Goal: Information Seeking & Learning: Learn about a topic

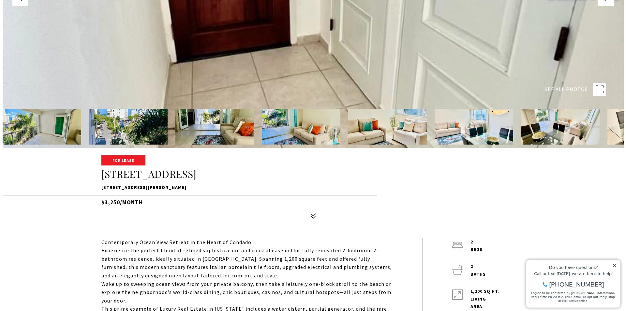
scroll to position [163, 0]
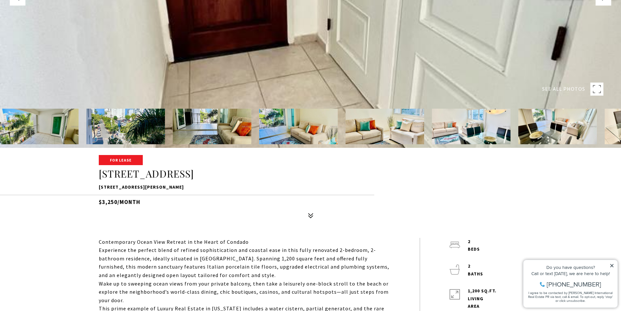
click at [55, 130] on img at bounding box center [39, 127] width 79 height 36
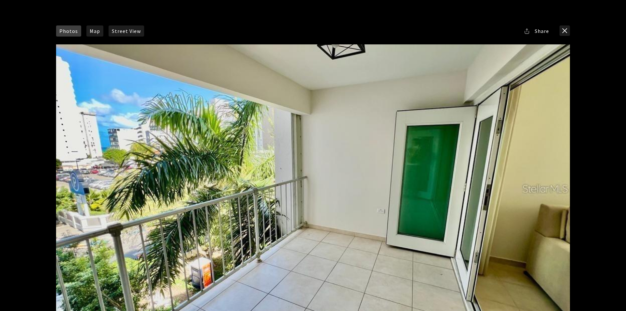
scroll to position [0, 0]
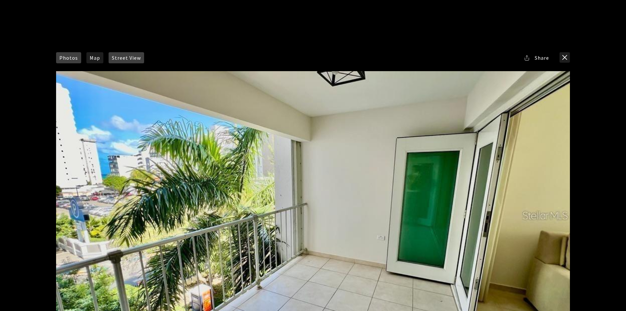
click at [116, 56] on span "Street View" at bounding box center [126, 57] width 29 height 5
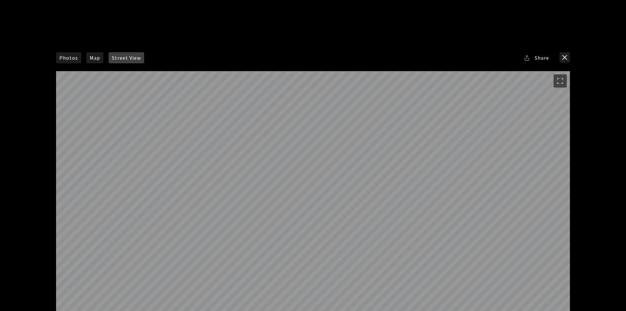
scroll to position [48, 0]
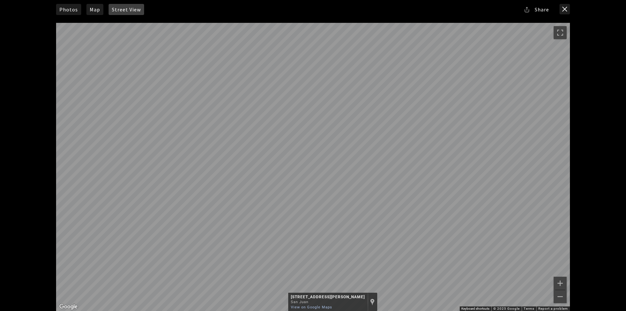
click at [496, 137] on div "← Move left → Move right ↑ Move up ↓ Move down + Zoom in - Zoom out This image …" at bounding box center [313, 165] width 522 height 292
click at [496, 128] on div "Photos Map Street View Share Facebook Twitter Via Email" at bounding box center [313, 155] width 626 height 311
click at [496, 146] on div "Photos Map Street View Share Facebook Twitter Via Email" at bounding box center [313, 155] width 626 height 311
click at [93, 14] on link "Map" at bounding box center [94, 9] width 17 height 11
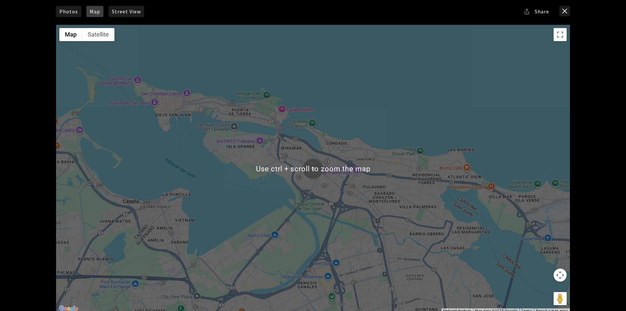
scroll to position [65, 0]
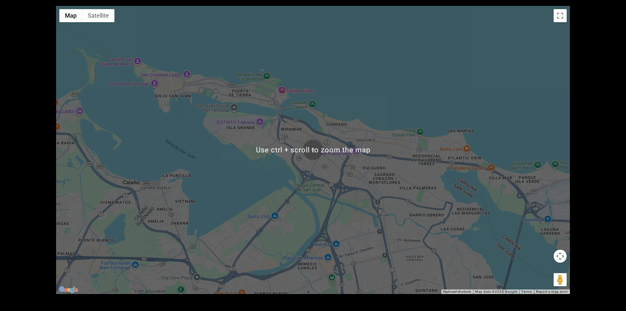
click at [309, 148] on img at bounding box center [313, 149] width 21 height 21
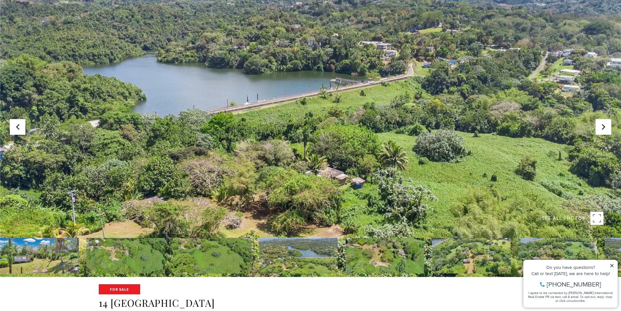
scroll to position [33, 0]
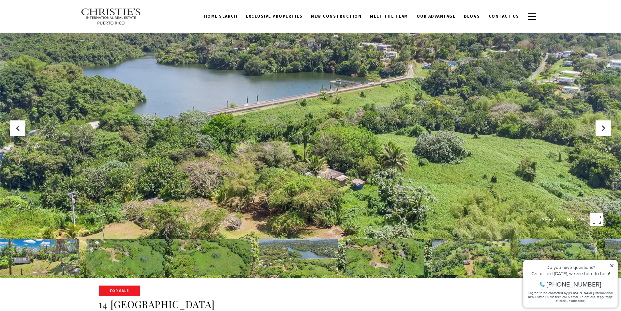
click at [44, 253] on img at bounding box center [39, 257] width 79 height 36
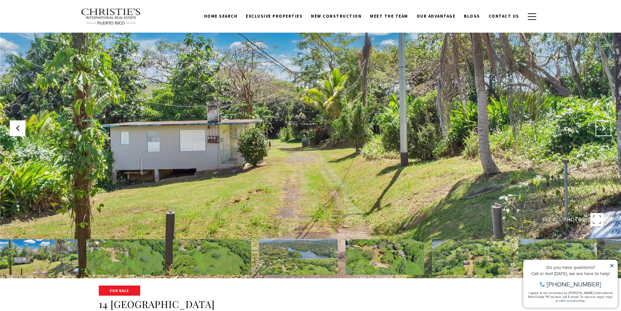
click at [496, 128] on button "Next Slide" at bounding box center [604, 128] width 16 height 16
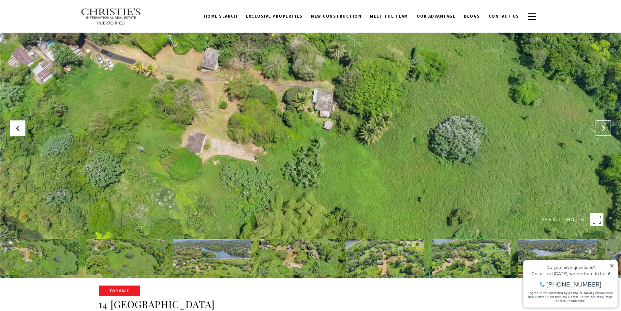
click at [496, 128] on button "Next Slide" at bounding box center [604, 128] width 16 height 16
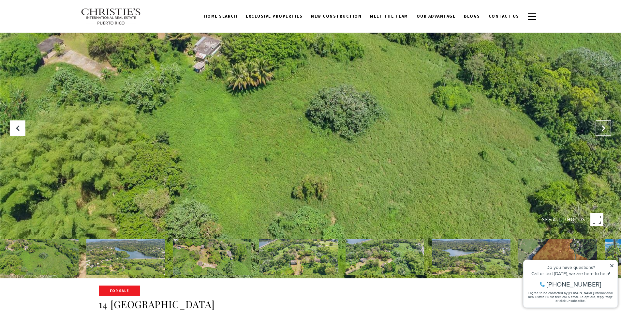
click at [496, 128] on button "Next Slide" at bounding box center [604, 128] width 16 height 16
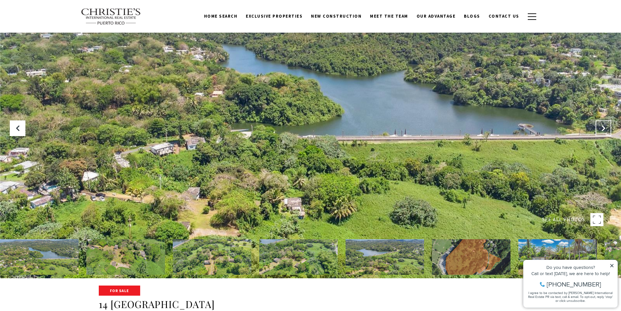
click at [496, 128] on button "Next Slide" at bounding box center [604, 128] width 16 height 16
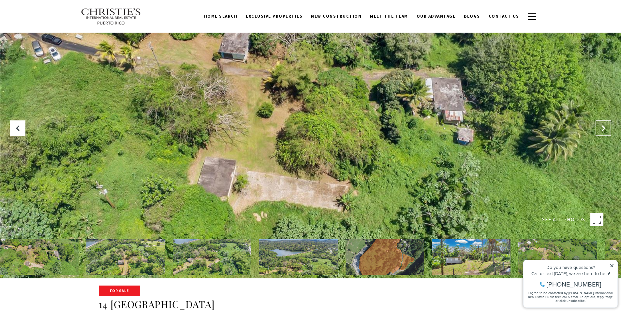
click at [496, 128] on button "Next Slide" at bounding box center [604, 128] width 16 height 16
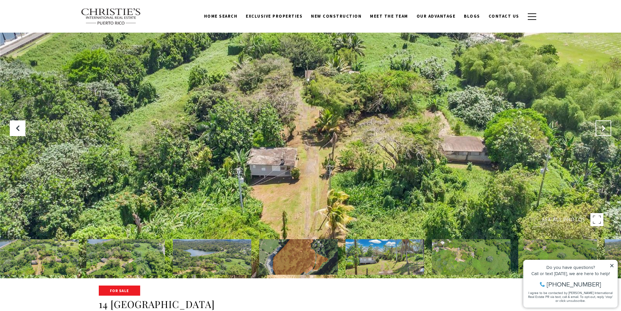
click at [496, 128] on button "Next Slide" at bounding box center [604, 128] width 16 height 16
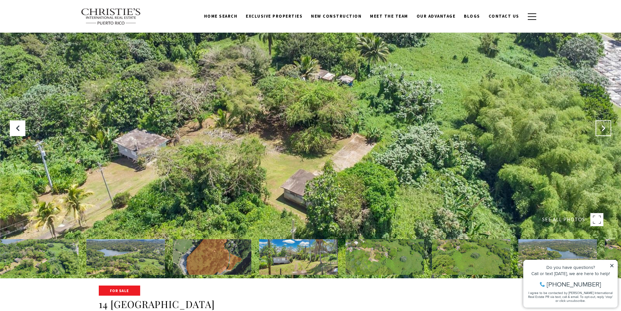
click at [496, 128] on button "Next Slide" at bounding box center [604, 128] width 16 height 16
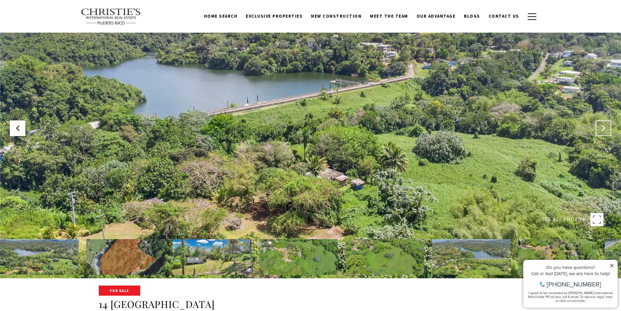
click at [496, 128] on button "Next Slide" at bounding box center [604, 128] width 16 height 16
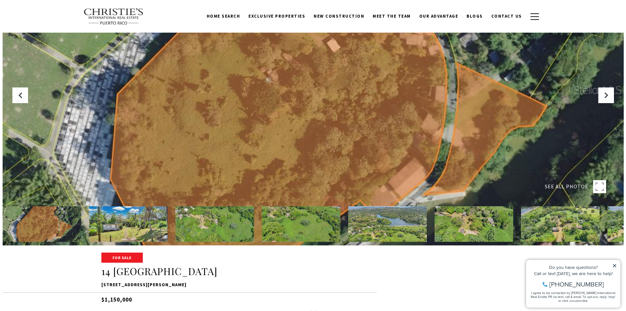
scroll to position [65, 0]
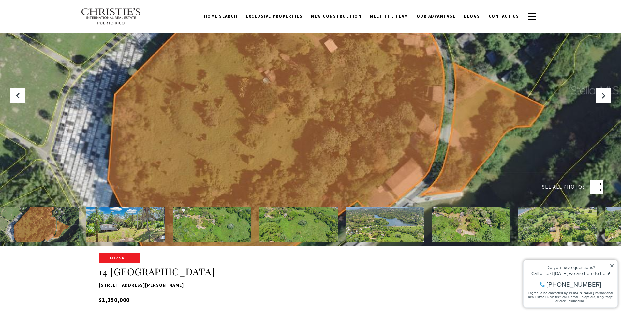
click at [423, 125] on div at bounding box center [310, 90] width 621 height 311
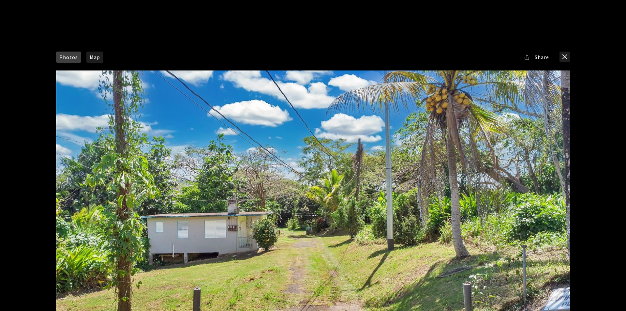
scroll to position [0, 0]
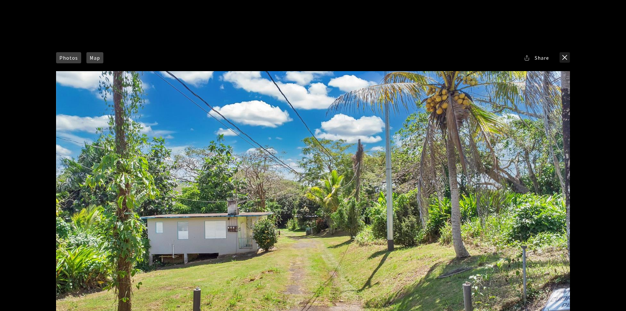
click at [91, 60] on span "Map" at bounding box center [95, 57] width 10 height 5
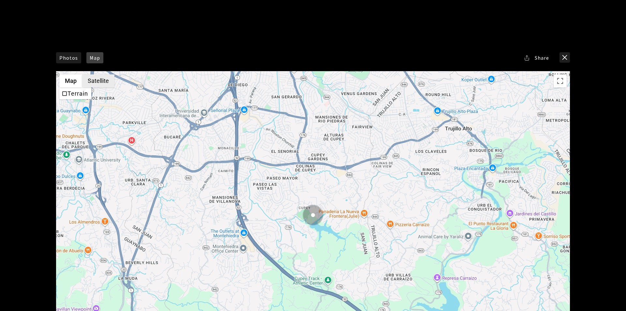
click at [102, 81] on button "Satellite" at bounding box center [98, 80] width 32 height 13
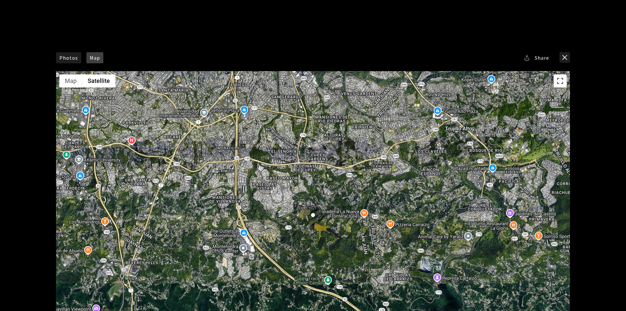
click at [496, 87] on button "Toggle fullscreen view" at bounding box center [560, 80] width 13 height 13
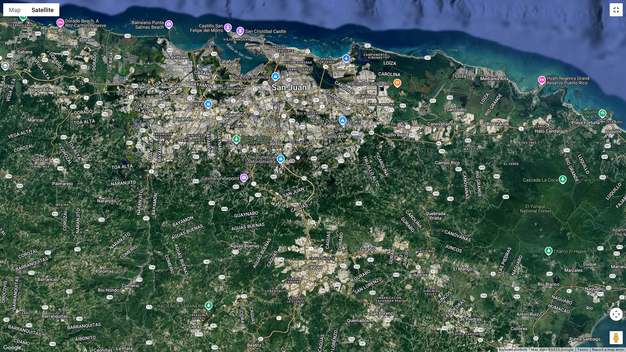
click at [496, 13] on button "Toggle fullscreen view" at bounding box center [616, 9] width 13 height 13
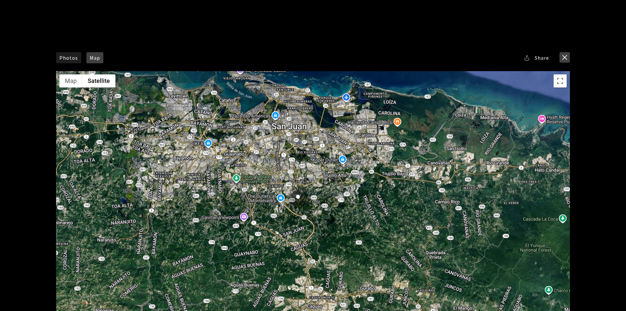
click at [496, 55] on button "close modal" at bounding box center [564, 57] width 10 height 10
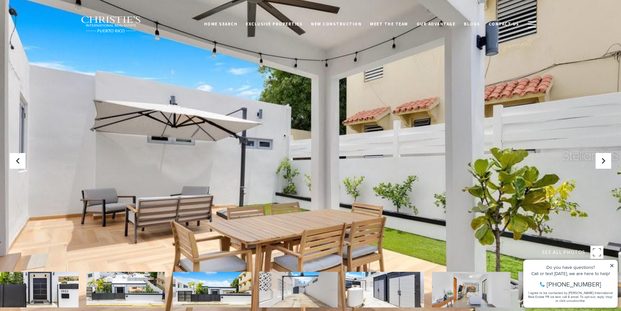
click at [37, 253] on img at bounding box center [39, 290] width 79 height 36
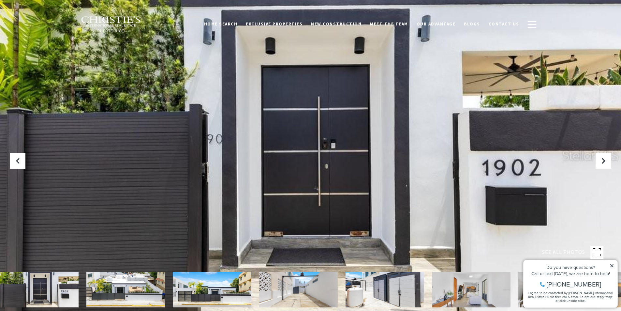
click at [289, 192] on div at bounding box center [310, 155] width 621 height 311
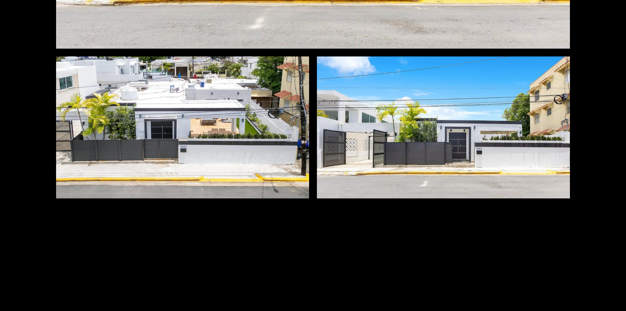
scroll to position [5652, 0]
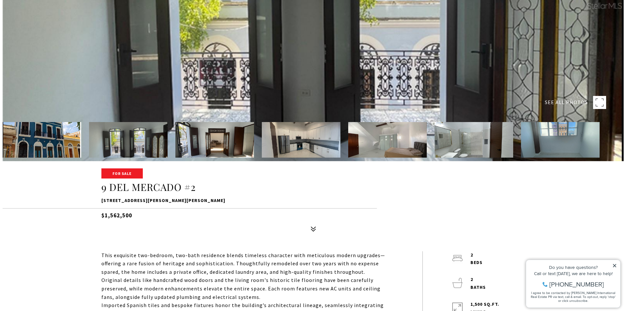
scroll to position [196, 0]
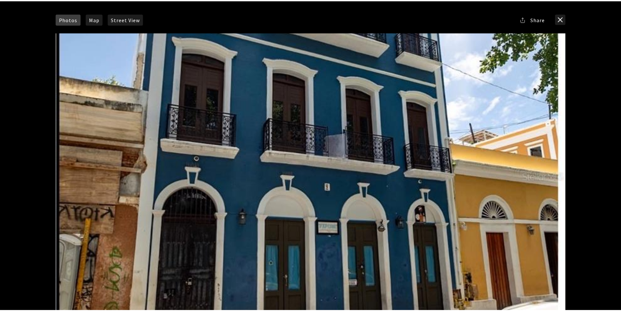
scroll to position [0, 0]
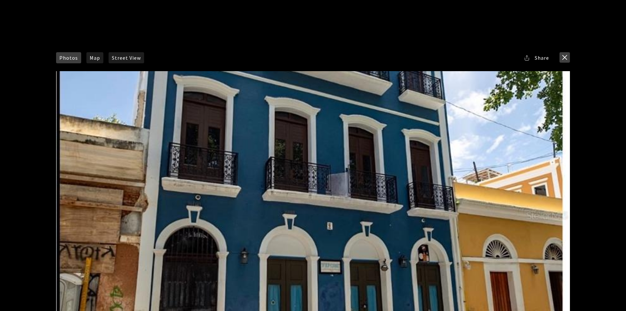
click at [496, 57] on button "close modal" at bounding box center [564, 57] width 10 height 10
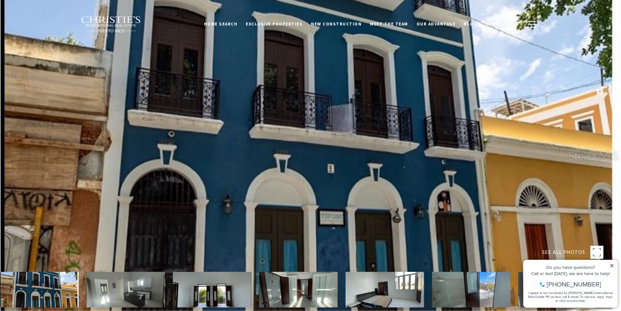
click at [180, 164] on div at bounding box center [310, 155] width 621 height 311
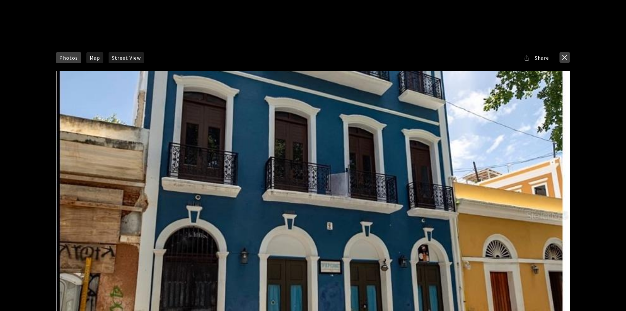
click at [496, 60] on button "close modal" at bounding box center [564, 57] width 10 height 10
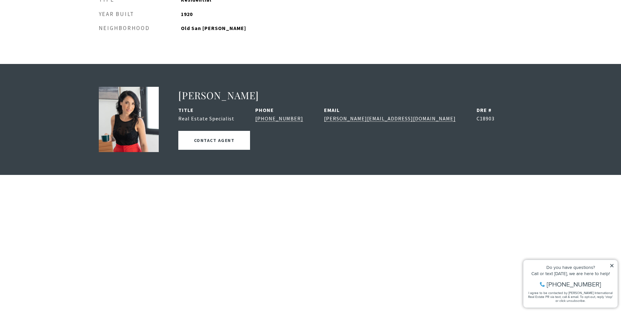
scroll to position [978, 0]
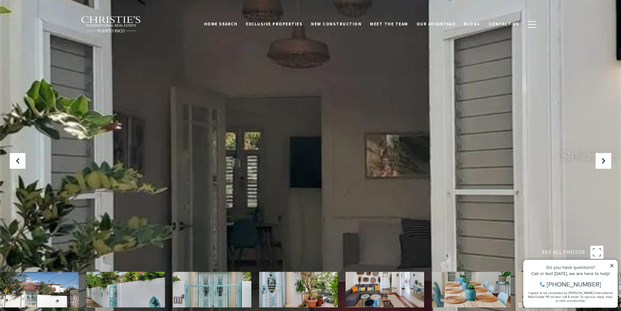
click at [318, 189] on div at bounding box center [310, 155] width 621 height 311
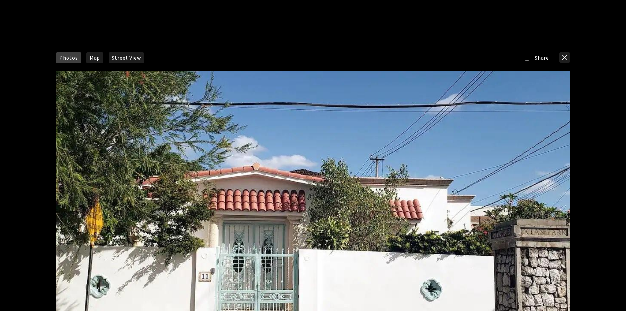
click at [318, 189] on div at bounding box center [313, 215] width 514 height 288
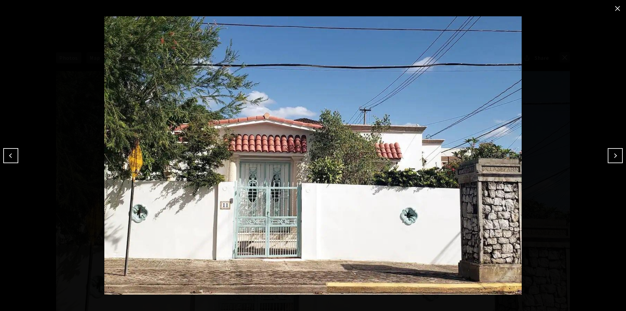
click at [496, 156] on button "Next" at bounding box center [615, 155] width 15 height 15
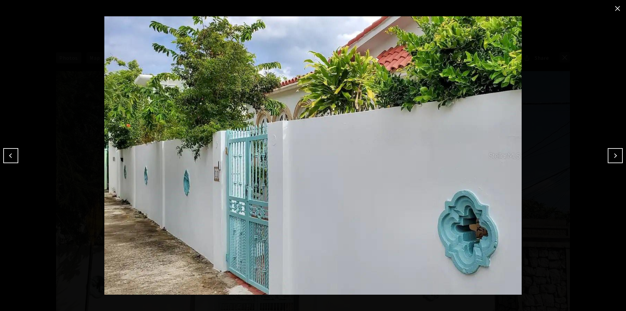
click at [496, 156] on button "Next" at bounding box center [615, 155] width 15 height 15
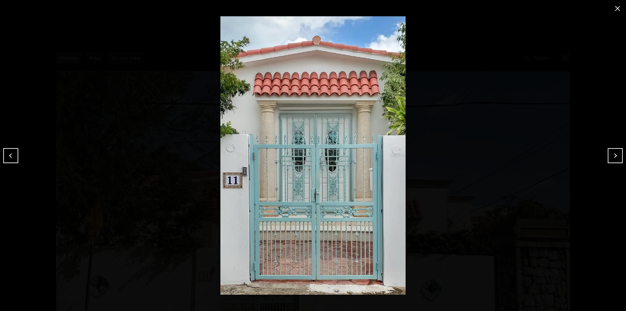
click at [496, 156] on button "Next" at bounding box center [615, 155] width 15 height 15
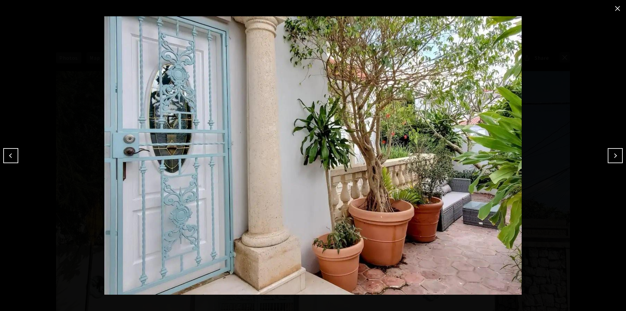
click at [496, 156] on button "Next" at bounding box center [615, 155] width 15 height 15
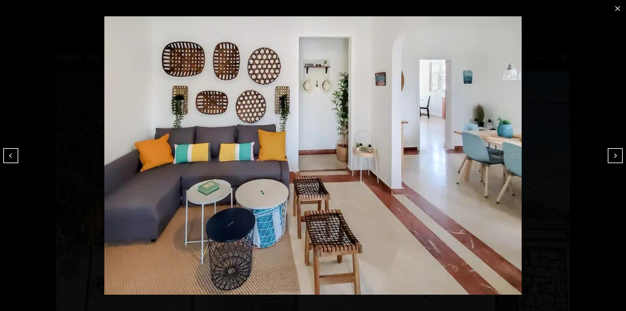
click at [496, 156] on button "Next" at bounding box center [615, 155] width 15 height 15
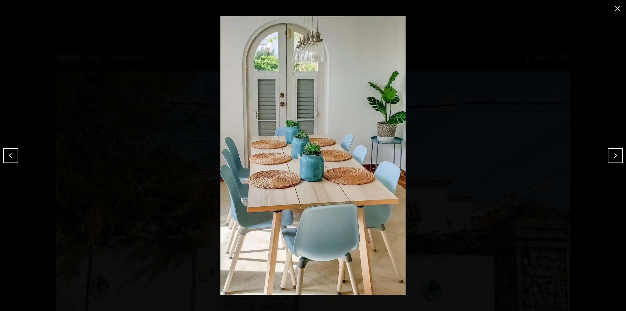
click at [496, 156] on button "Next" at bounding box center [615, 155] width 15 height 15
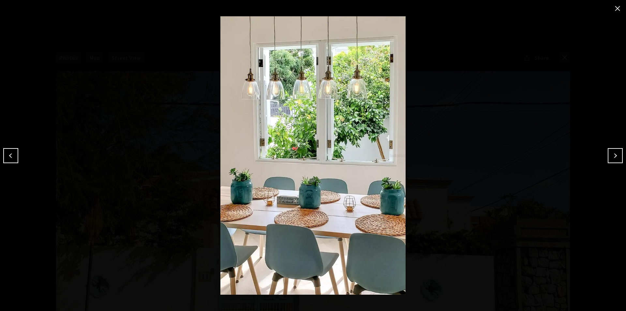
click at [496, 156] on button "Next" at bounding box center [615, 155] width 15 height 15
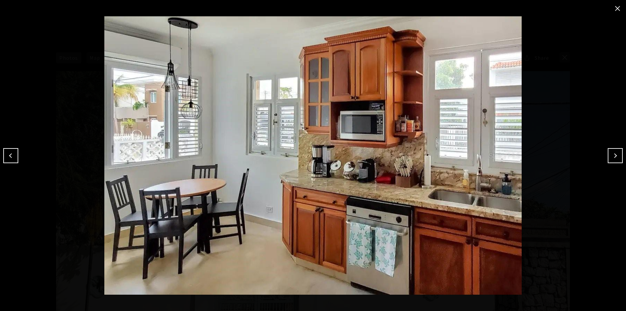
click at [496, 156] on button "Next" at bounding box center [615, 155] width 15 height 15
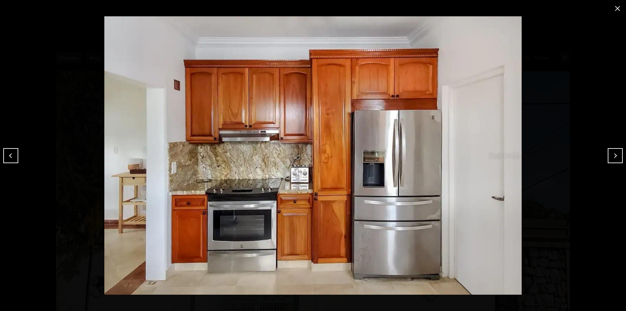
click at [496, 156] on button "Next" at bounding box center [615, 155] width 15 height 15
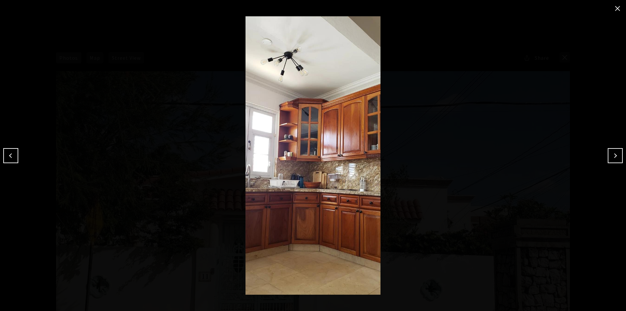
click at [496, 156] on button "Next" at bounding box center [615, 155] width 15 height 15
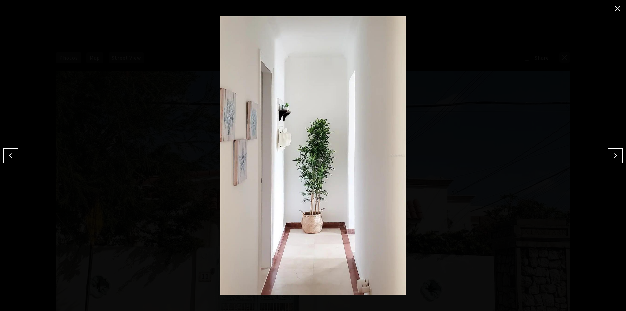
click at [496, 156] on button "Next" at bounding box center [615, 155] width 15 height 15
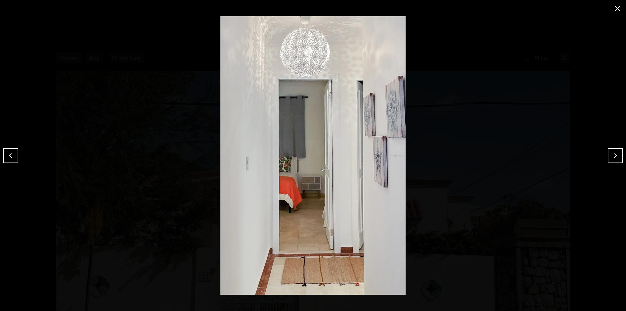
click at [496, 156] on button "Next" at bounding box center [615, 155] width 15 height 15
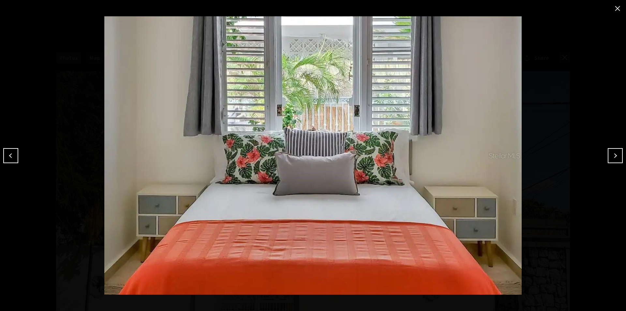
click at [496, 156] on button "Next" at bounding box center [615, 155] width 15 height 15
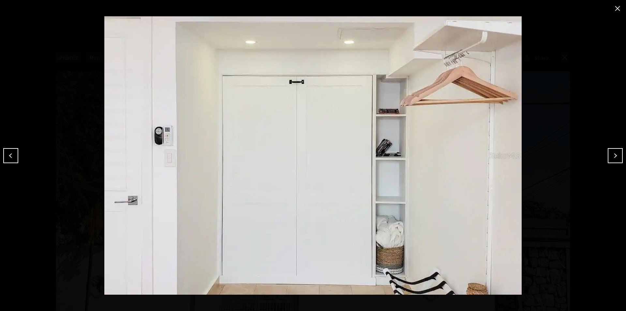
click at [496, 156] on button "Next" at bounding box center [615, 155] width 15 height 15
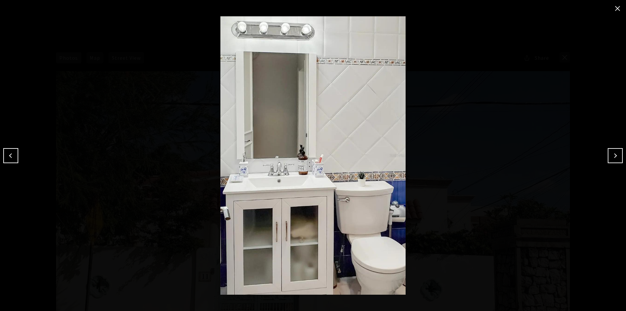
click at [496, 155] on button "Next" at bounding box center [615, 155] width 15 height 15
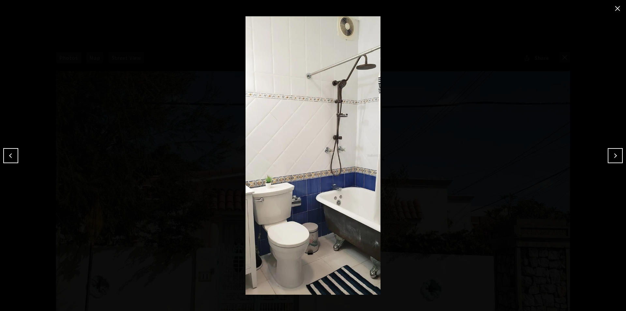
click at [496, 156] on button "Next" at bounding box center [615, 155] width 15 height 15
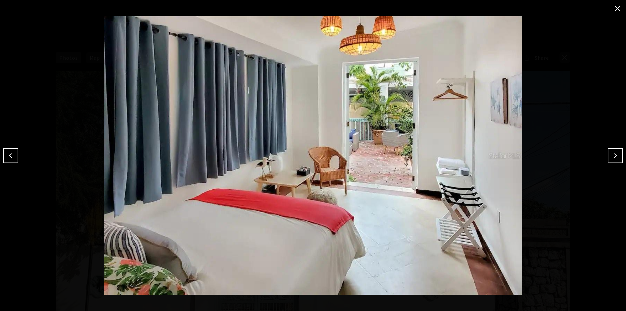
click at [496, 156] on button "Next" at bounding box center [615, 155] width 15 height 15
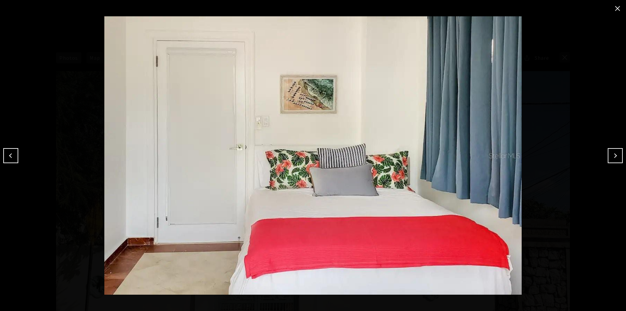
click at [496, 156] on button "Next" at bounding box center [615, 155] width 15 height 15
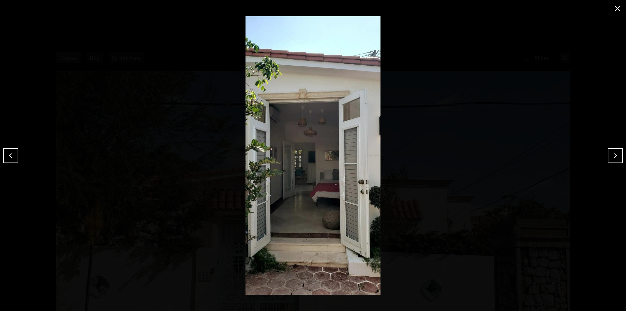
click at [496, 156] on button "Next" at bounding box center [615, 155] width 15 height 15
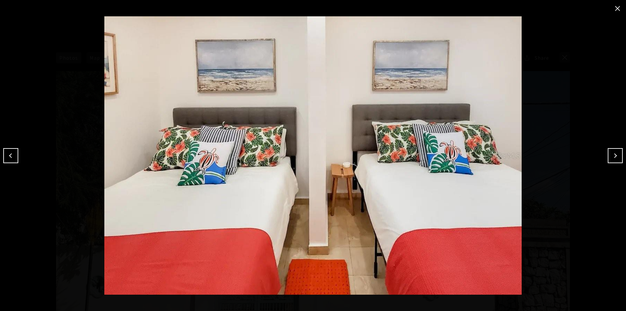
click at [496, 156] on button "Next" at bounding box center [615, 155] width 15 height 15
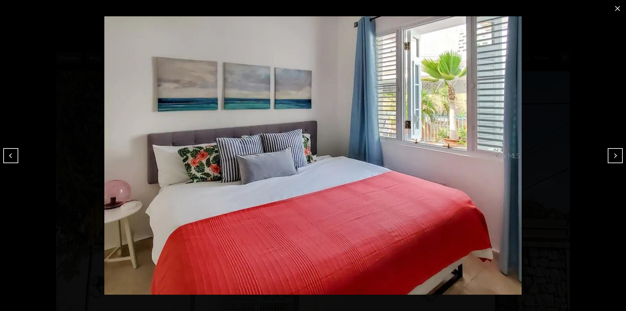
click at [496, 156] on button "Next" at bounding box center [615, 155] width 15 height 15
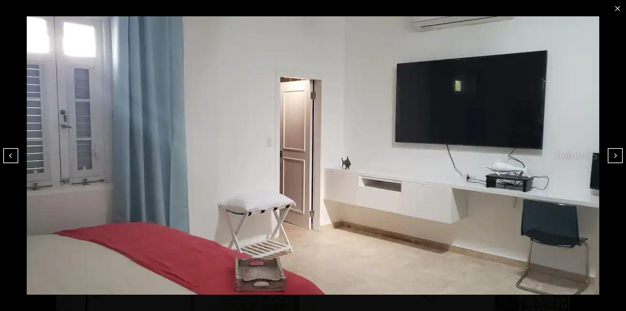
click at [496, 156] on button "Next" at bounding box center [615, 155] width 15 height 15
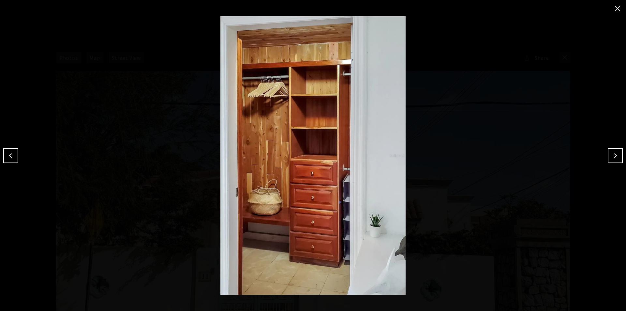
click at [496, 156] on button "Next" at bounding box center [615, 155] width 15 height 15
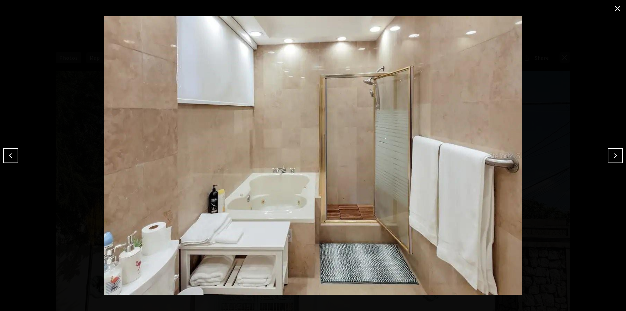
click at [496, 156] on button "Next" at bounding box center [615, 155] width 15 height 15
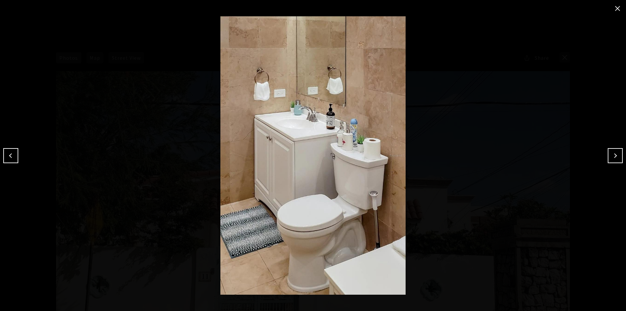
click at [496, 156] on button "Next" at bounding box center [615, 155] width 15 height 15
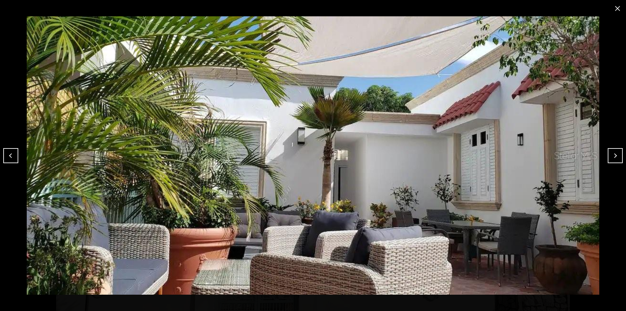
click at [496, 156] on button "Next" at bounding box center [615, 155] width 15 height 15
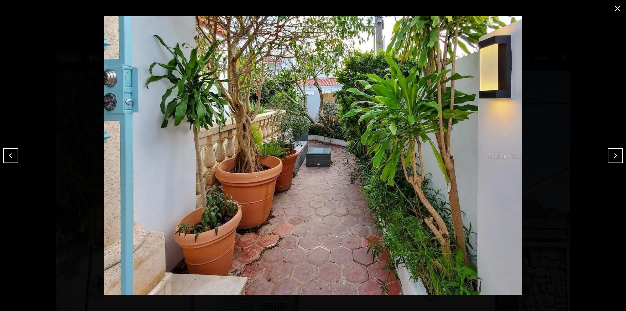
click at [496, 156] on button "Next" at bounding box center [615, 155] width 15 height 15
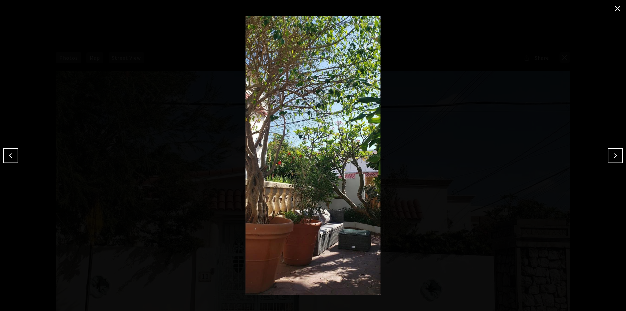
click at [496, 156] on button "Next" at bounding box center [615, 155] width 15 height 15
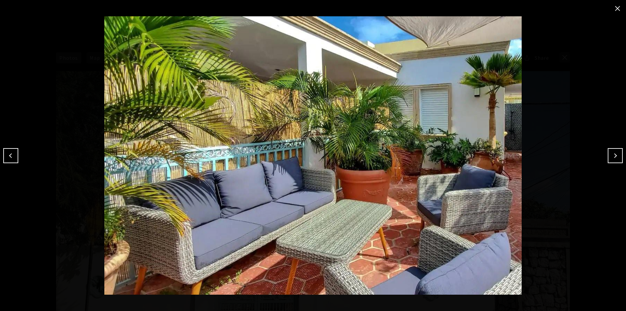
click at [496, 156] on button "Next" at bounding box center [615, 155] width 15 height 15
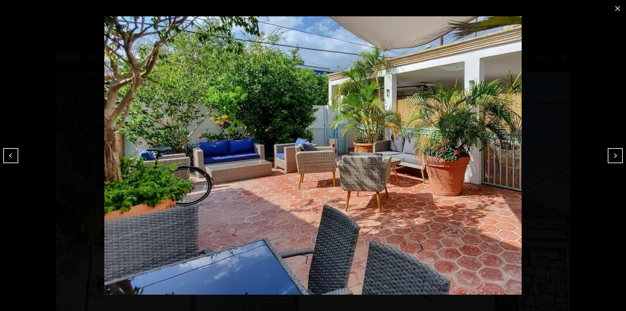
click at [496, 156] on button "Next" at bounding box center [615, 155] width 15 height 15
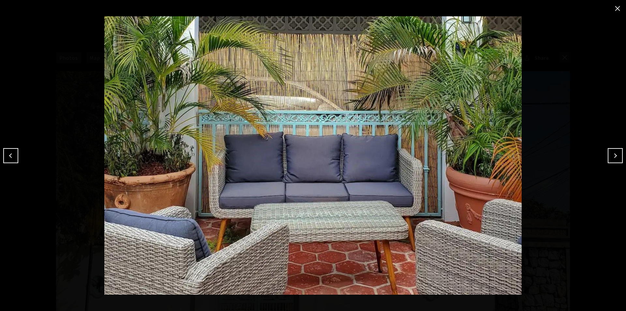
click at [496, 156] on button "Next" at bounding box center [615, 155] width 15 height 15
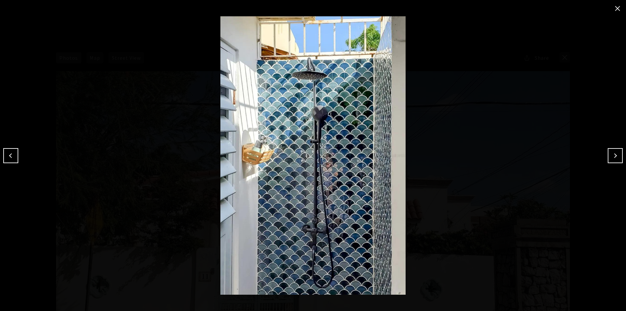
click at [496, 156] on button "Next" at bounding box center [615, 155] width 15 height 15
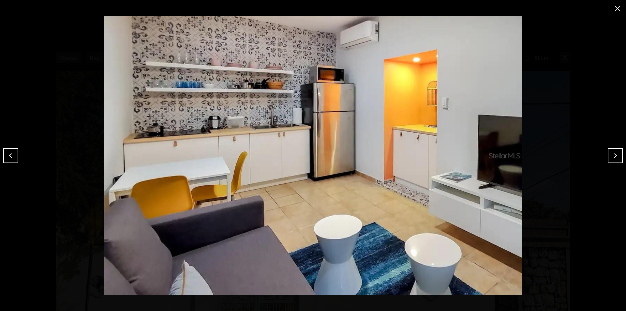
click at [496, 156] on button "Next" at bounding box center [615, 155] width 15 height 15
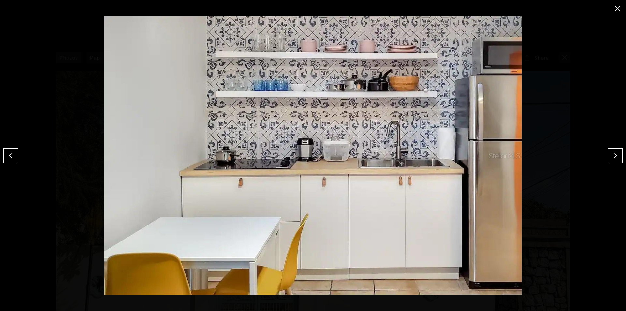
click at [496, 156] on button "Next" at bounding box center [615, 155] width 15 height 15
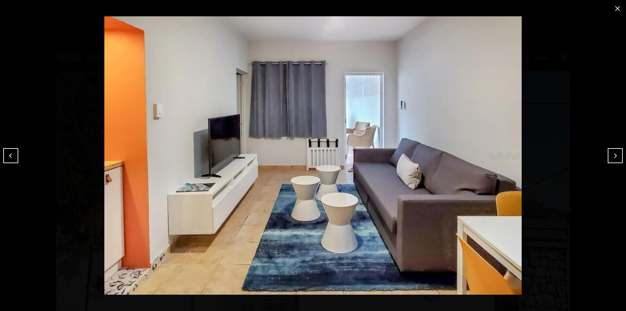
click at [496, 156] on button "Next" at bounding box center [615, 155] width 15 height 15
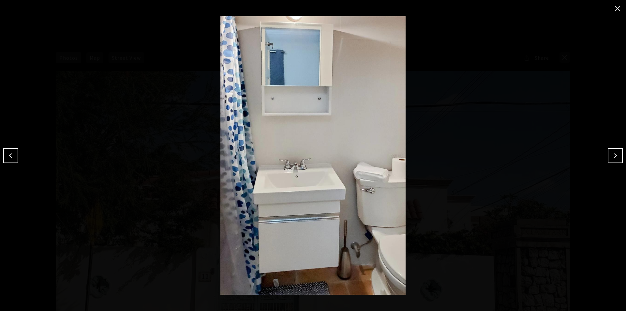
click at [496, 156] on button "Next" at bounding box center [615, 155] width 15 height 15
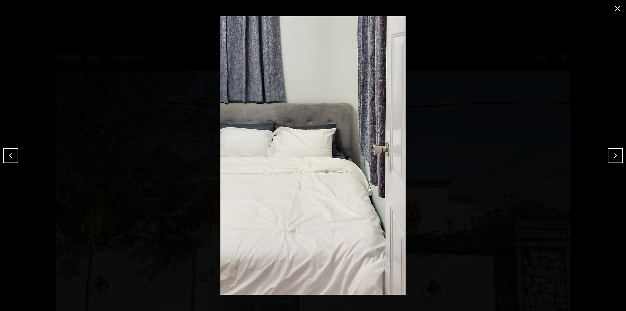
click at [496, 156] on button "Next" at bounding box center [615, 155] width 15 height 15
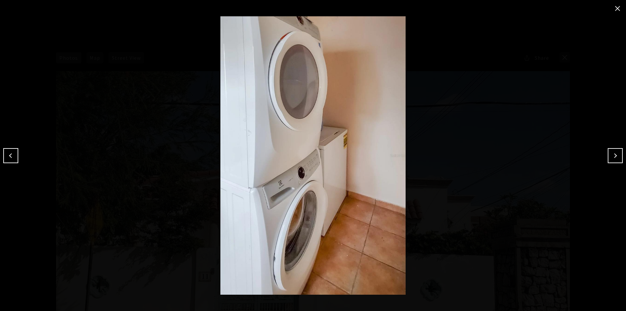
click at [496, 156] on button "Next" at bounding box center [615, 155] width 15 height 15
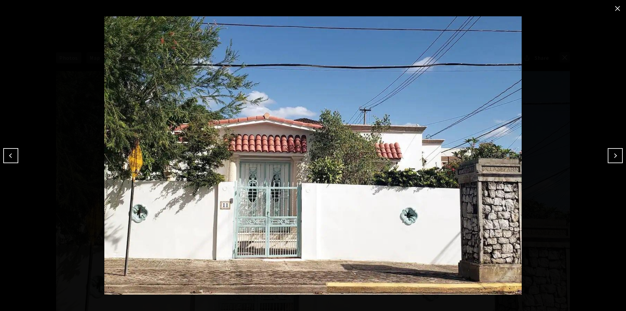
click at [496, 156] on button "Next" at bounding box center [615, 155] width 15 height 15
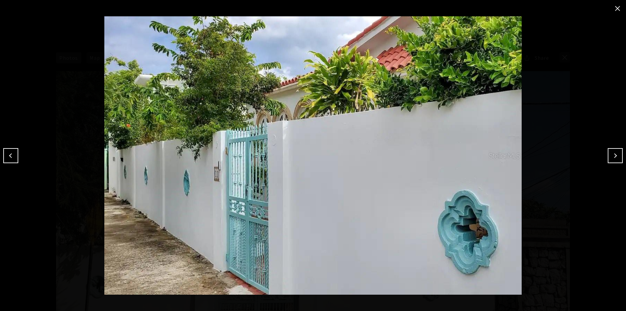
click at [496, 8] on button "close modal" at bounding box center [617, 8] width 10 height 10
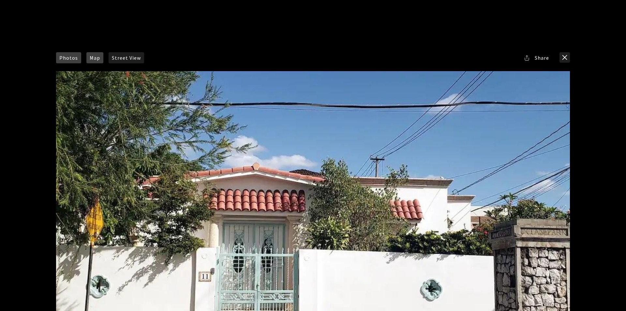
click at [90, 59] on span "Map" at bounding box center [95, 57] width 10 height 5
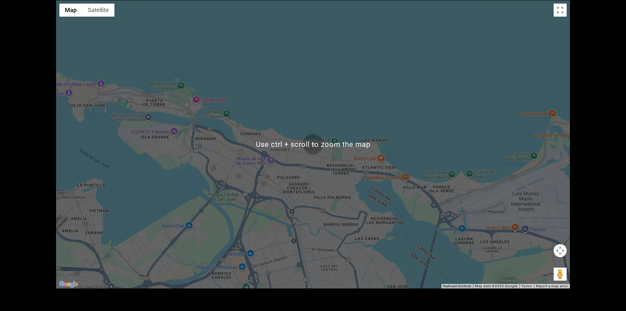
scroll to position [65, 0]
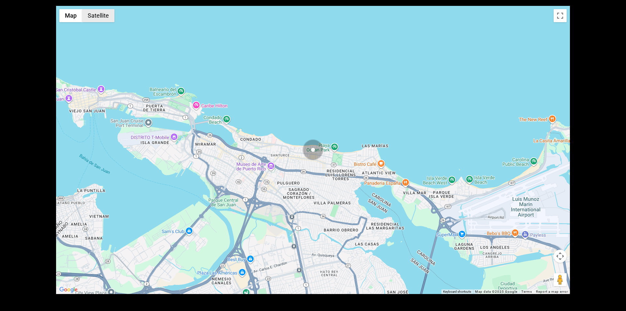
click at [108, 18] on button "Satellite" at bounding box center [98, 15] width 32 height 13
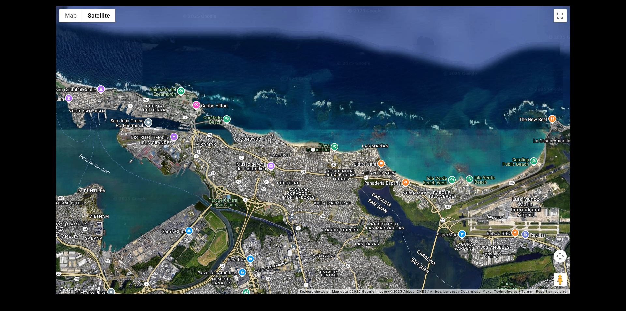
click at [312, 149] on img "button" at bounding box center [313, 149] width 21 height 21
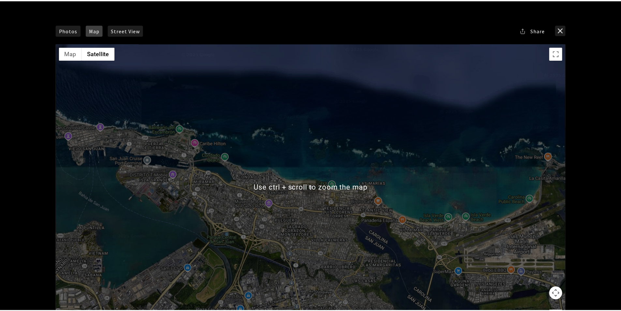
scroll to position [0, 0]
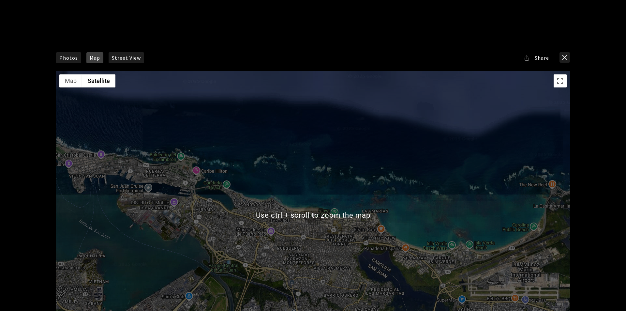
click at [496, 56] on button "close modal" at bounding box center [564, 57] width 10 height 10
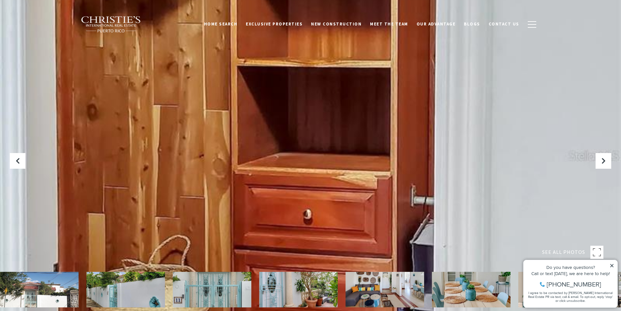
click at [224, 194] on div at bounding box center [310, 155] width 621 height 311
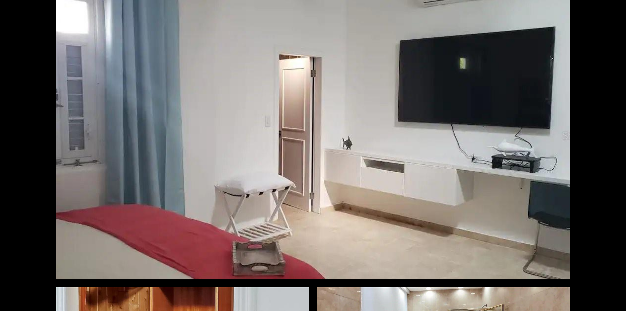
scroll to position [3456, 0]
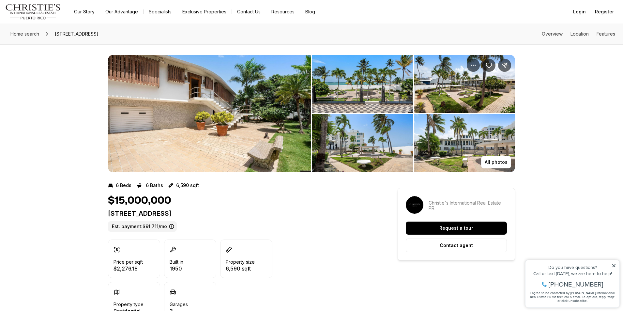
click at [187, 122] on img "View image gallery" at bounding box center [209, 113] width 203 height 117
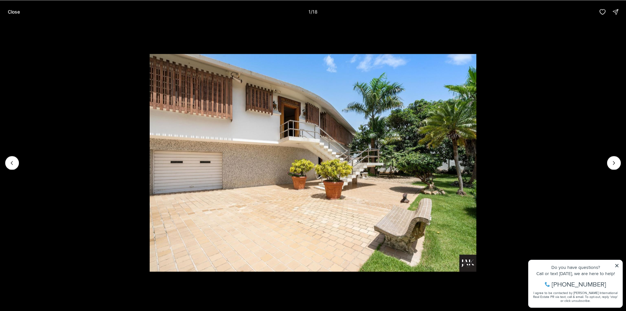
click at [351, 151] on img "1 of 18" at bounding box center [313, 162] width 326 height 217
click at [614, 163] on icon "Next slide" at bounding box center [614, 162] width 7 height 7
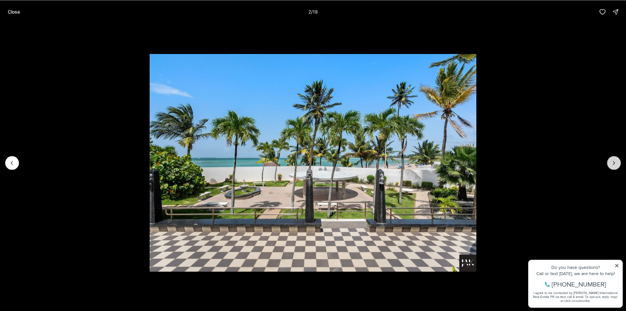
click at [614, 163] on icon "Next slide" at bounding box center [614, 162] width 7 height 7
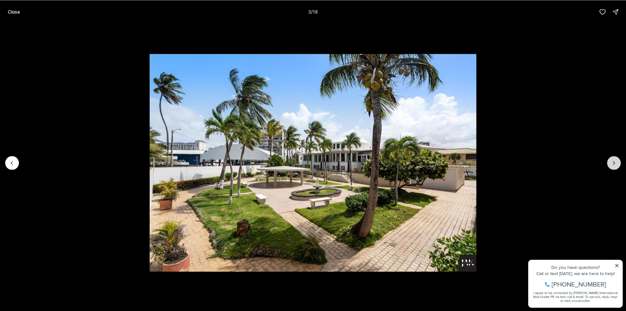
click at [613, 163] on icon "Next slide" at bounding box center [614, 162] width 7 height 7
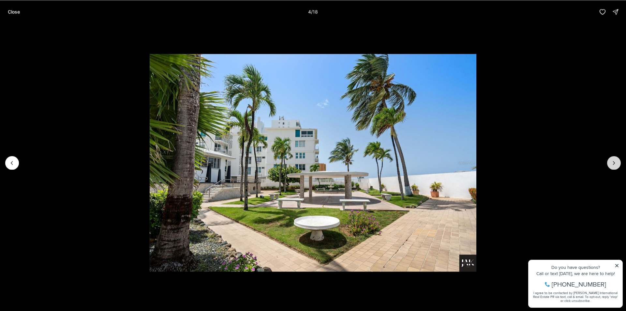
click at [613, 162] on icon "Next slide" at bounding box center [614, 162] width 7 height 7
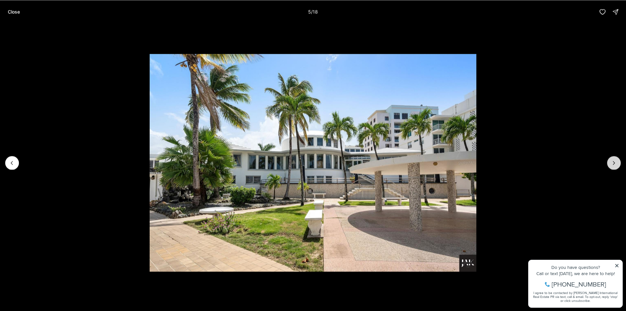
click at [612, 162] on icon "Next slide" at bounding box center [614, 162] width 7 height 7
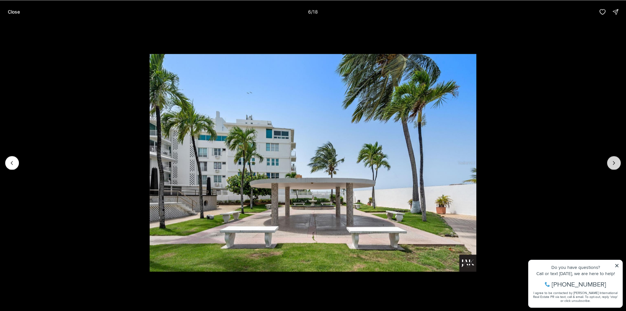
click at [611, 162] on icon "Next slide" at bounding box center [614, 162] width 7 height 7
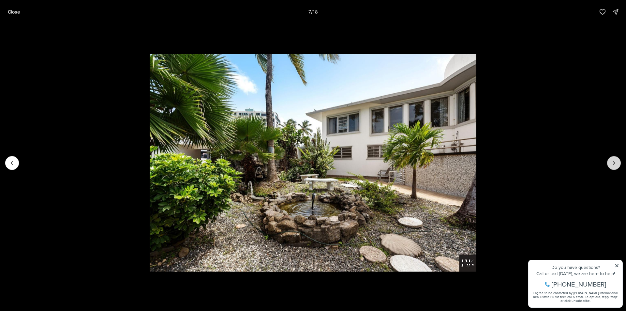
click at [611, 162] on icon "Next slide" at bounding box center [614, 162] width 7 height 7
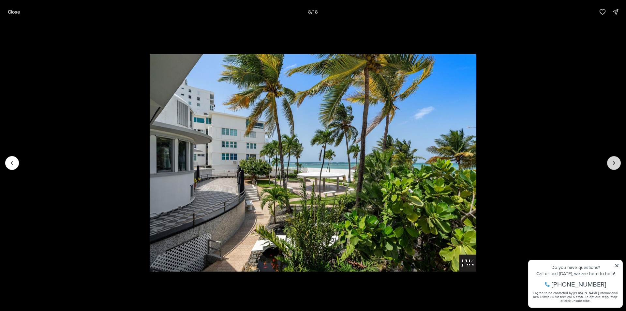
click at [611, 162] on icon "Next slide" at bounding box center [614, 162] width 7 height 7
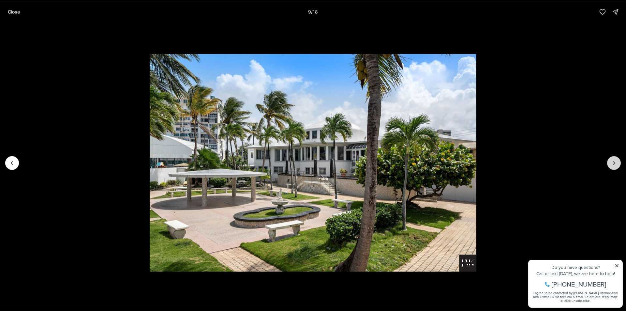
click at [611, 162] on icon "Next slide" at bounding box center [614, 162] width 7 height 7
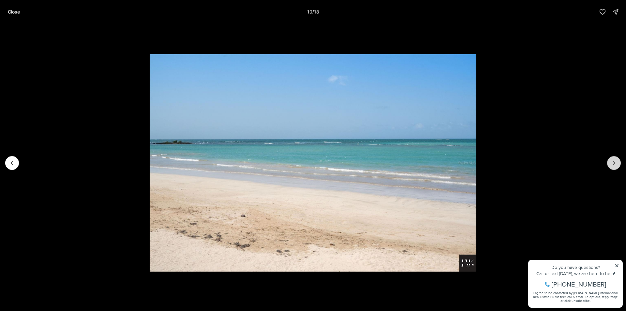
click at [611, 162] on icon "Next slide" at bounding box center [614, 162] width 7 height 7
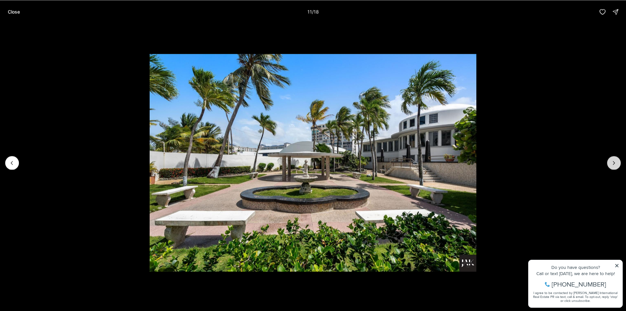
click at [611, 162] on icon "Next slide" at bounding box center [614, 162] width 7 height 7
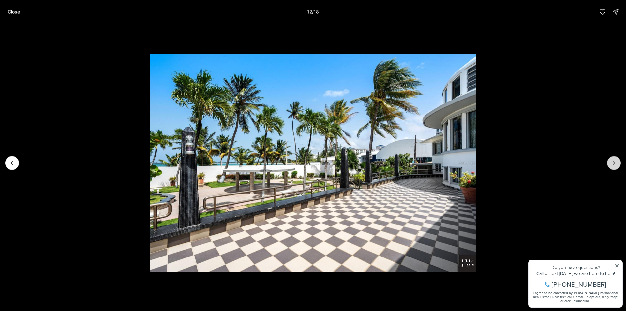
click at [611, 162] on icon "Next slide" at bounding box center [614, 162] width 7 height 7
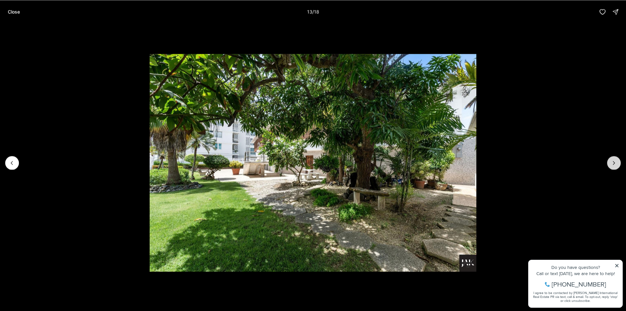
click at [611, 162] on icon "Next slide" at bounding box center [614, 162] width 7 height 7
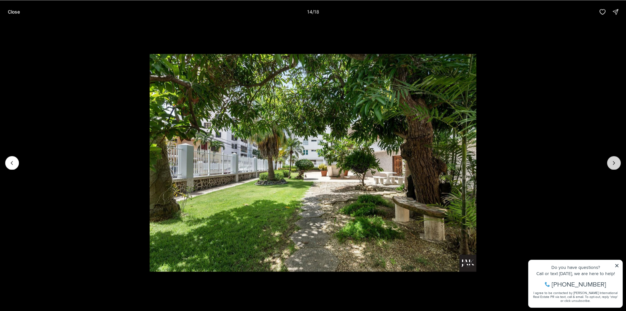
click at [611, 162] on icon "Next slide" at bounding box center [614, 162] width 7 height 7
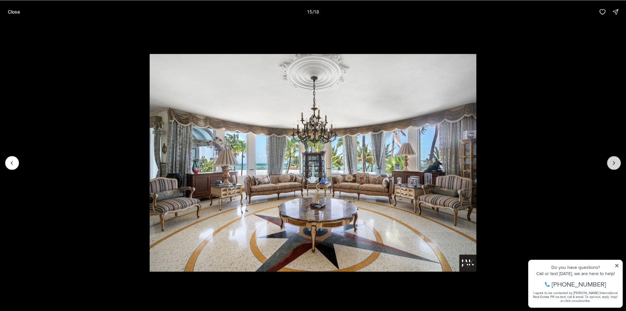
click at [611, 162] on icon "Next slide" at bounding box center [614, 162] width 7 height 7
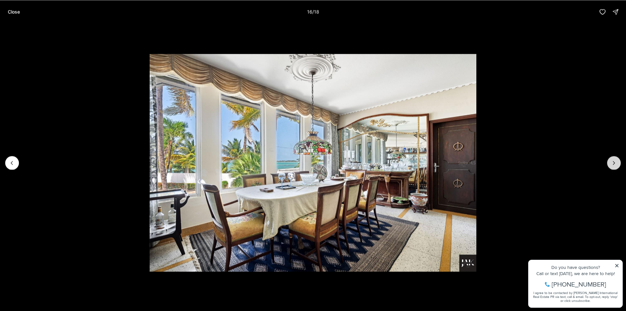
click at [611, 162] on icon "Next slide" at bounding box center [614, 162] width 7 height 7
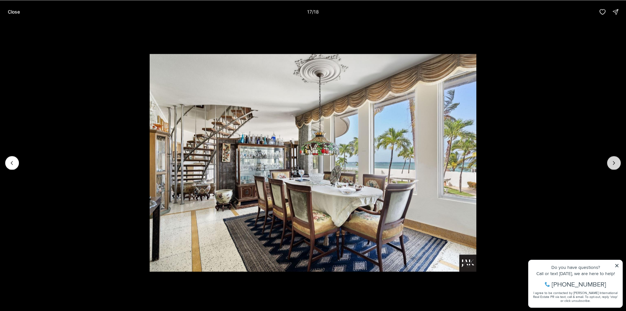
click at [611, 162] on icon "Next slide" at bounding box center [614, 162] width 7 height 7
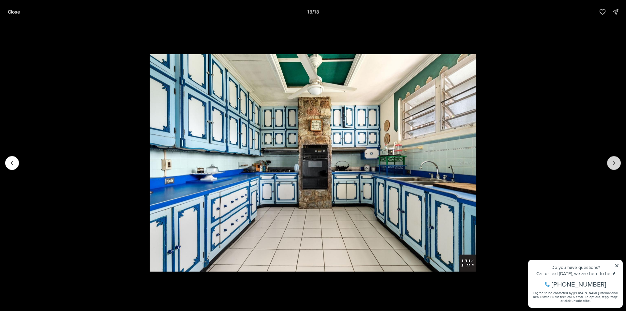
click at [611, 162] on div at bounding box center [614, 163] width 14 height 14
click at [18, 12] on p "Close" at bounding box center [14, 11] width 12 height 5
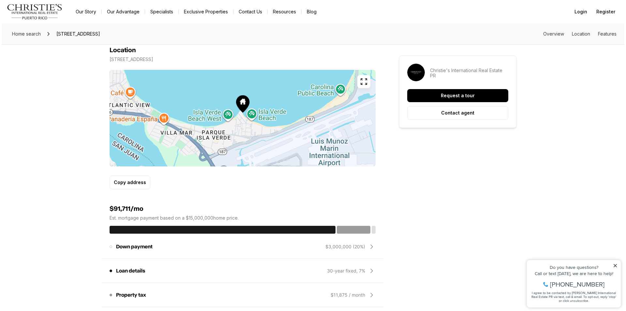
scroll to position [424, 0]
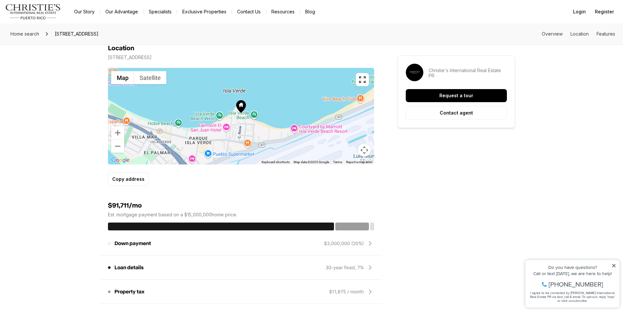
click at [240, 116] on div at bounding box center [241, 116] width 266 height 96
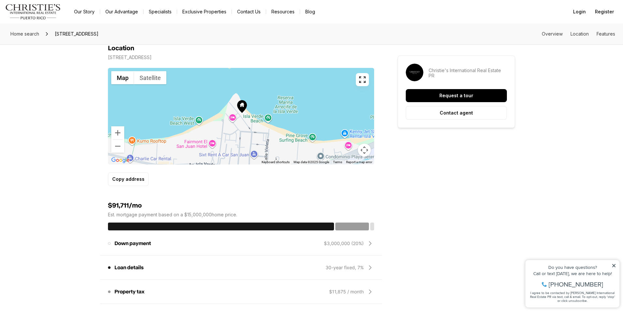
click at [243, 114] on div at bounding box center [241, 116] width 266 height 96
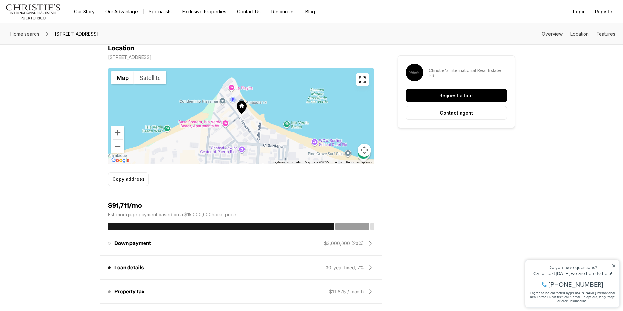
click at [243, 114] on div at bounding box center [241, 116] width 266 height 96
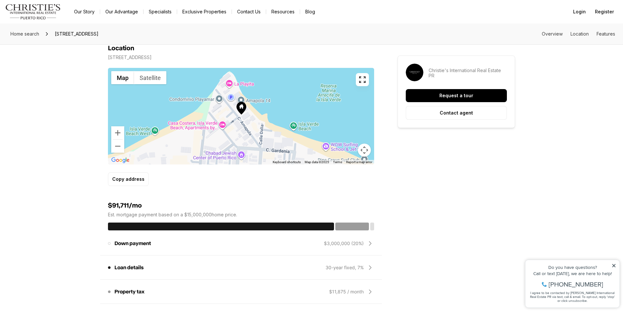
click at [243, 114] on div at bounding box center [241, 116] width 266 height 96
click at [363, 83] on button "button" at bounding box center [362, 79] width 13 height 13
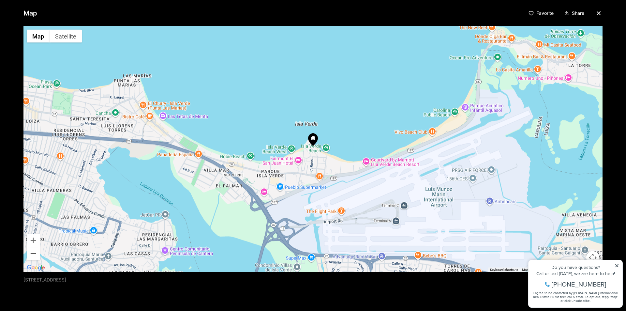
click at [32, 254] on button "Zoom out" at bounding box center [33, 253] width 13 height 13
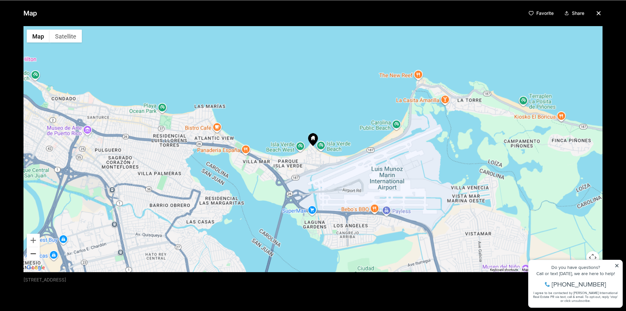
click at [32, 254] on button "Zoom out" at bounding box center [33, 253] width 13 height 13
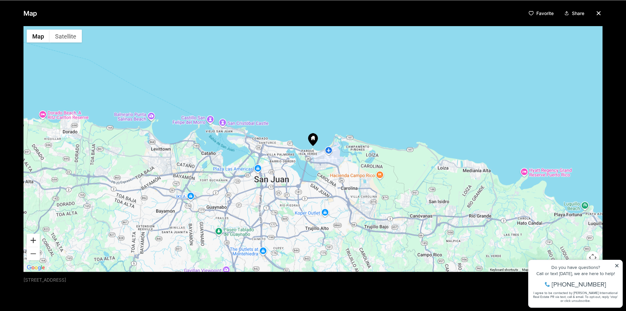
click at [31, 241] on button "Zoom in" at bounding box center [33, 239] width 13 height 13
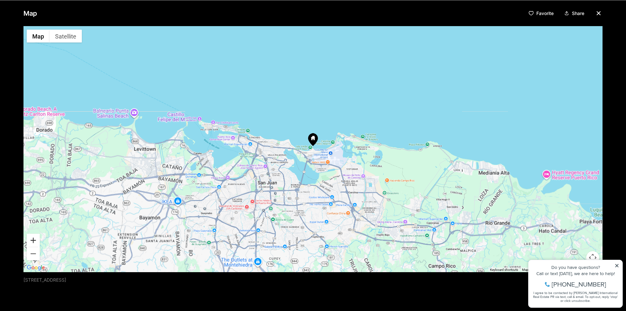
click at [31, 241] on button "Zoom in" at bounding box center [33, 239] width 13 height 13
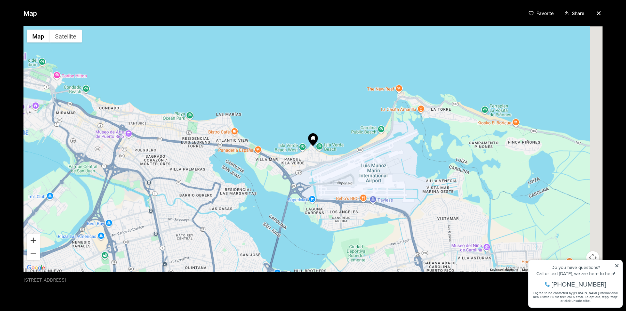
click at [31, 241] on button "Zoom in" at bounding box center [33, 239] width 13 height 13
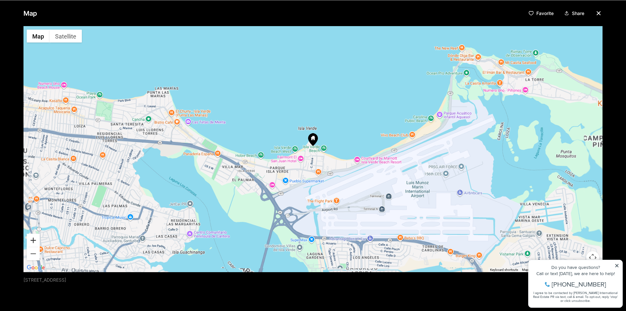
click at [31, 241] on button "Zoom in" at bounding box center [33, 239] width 13 height 13
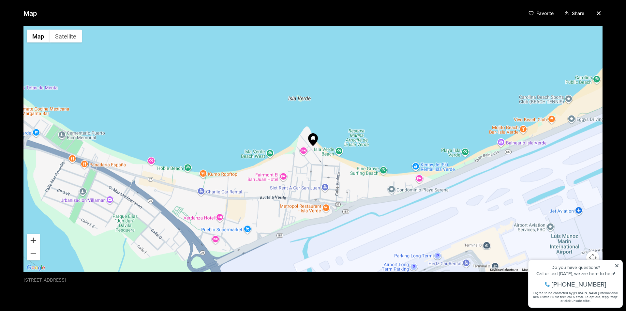
click at [31, 241] on button "Zoom in" at bounding box center [33, 239] width 13 height 13
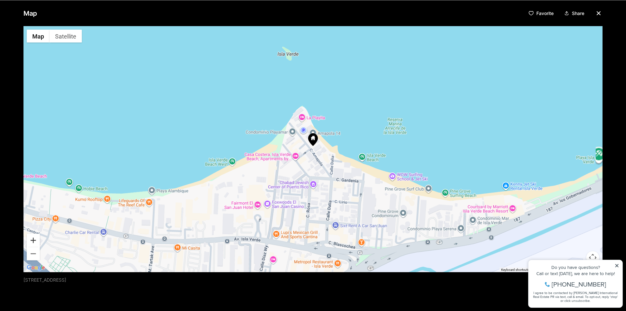
click at [31, 241] on button "Zoom in" at bounding box center [33, 239] width 13 height 13
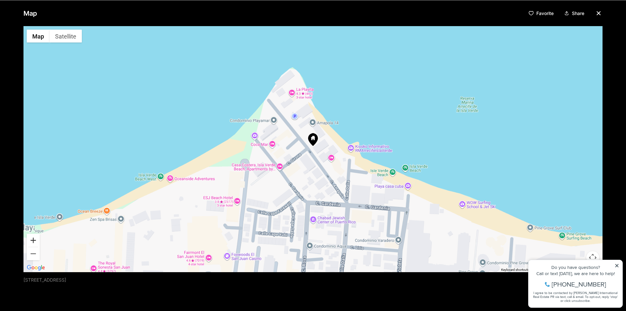
click at [31, 241] on button "Zoom in" at bounding box center [33, 239] width 13 height 13
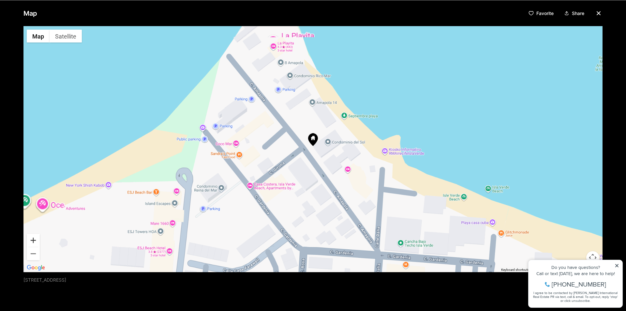
click at [31, 241] on button "Zoom in" at bounding box center [33, 239] width 13 height 13
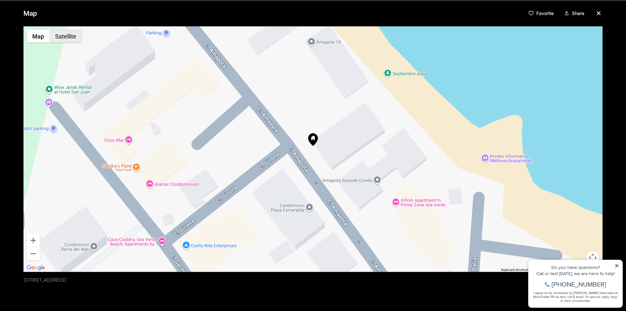
click at [65, 39] on button "Satellite" at bounding box center [66, 35] width 32 height 13
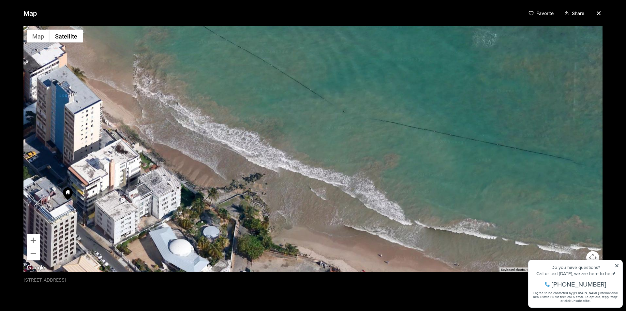
drag, startPoint x: 327, startPoint y: 139, endPoint x: 80, endPoint y: 194, distance: 253.6
click at [80, 194] on div at bounding box center [312, 148] width 579 height 245
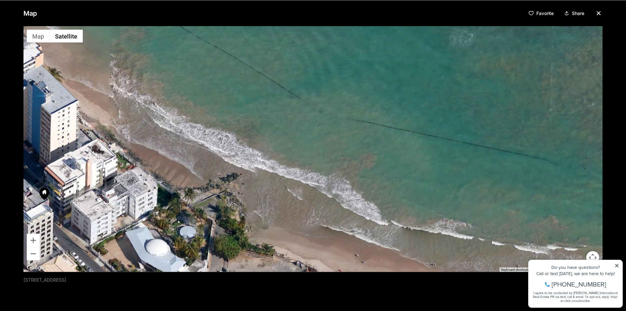
drag, startPoint x: 539, startPoint y: 200, endPoint x: 294, endPoint y: 182, distance: 245.5
click at [298, 182] on div at bounding box center [312, 148] width 579 height 245
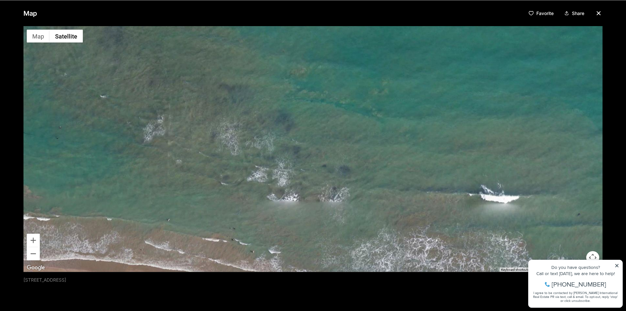
drag, startPoint x: 263, startPoint y: 202, endPoint x: 408, endPoint y: 212, distance: 145.1
click at [402, 212] on div at bounding box center [312, 148] width 579 height 245
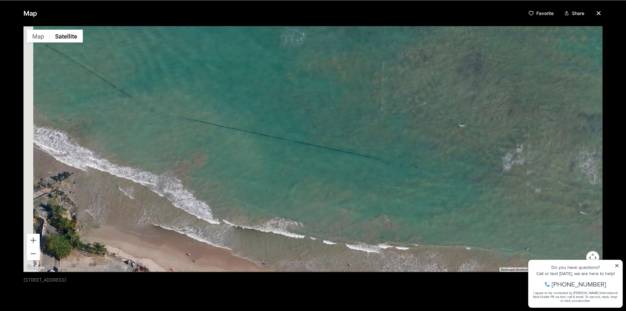
drag, startPoint x: 316, startPoint y: 203, endPoint x: 448, endPoint y: 224, distance: 133.7
click at [446, 224] on div at bounding box center [312, 148] width 579 height 245
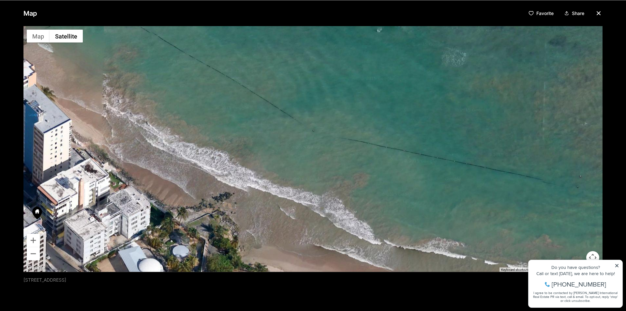
drag, startPoint x: 333, startPoint y: 204, endPoint x: 475, endPoint y: 220, distance: 143.1
click at [470, 220] on div at bounding box center [312, 148] width 579 height 245
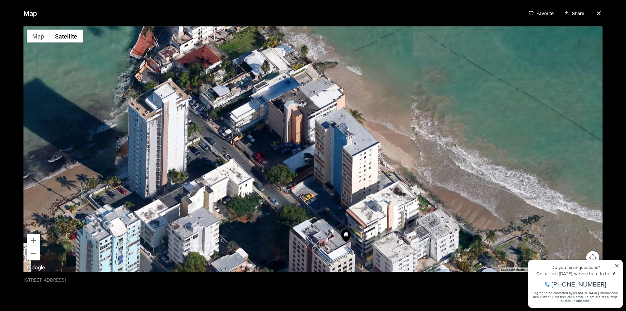
drag, startPoint x: 379, startPoint y: 181, endPoint x: 399, endPoint y: 177, distance: 20.2
click at [399, 177] on div at bounding box center [312, 148] width 579 height 245
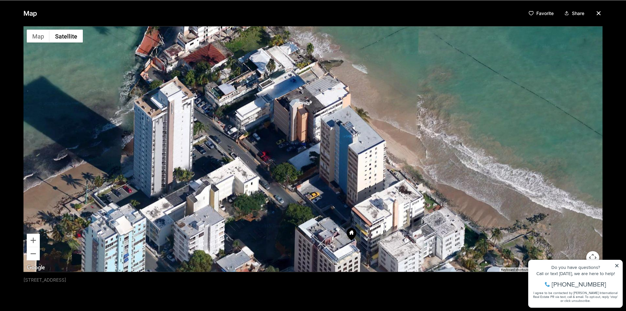
drag, startPoint x: 339, startPoint y: 208, endPoint x: 425, endPoint y: 184, distance: 90.0
click at [423, 185] on div at bounding box center [312, 148] width 579 height 245
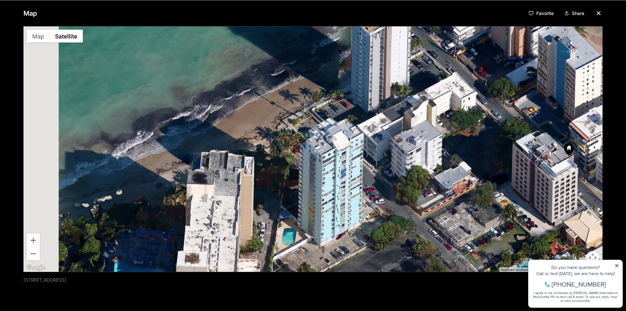
drag, startPoint x: 360, startPoint y: 215, endPoint x: 457, endPoint y: 144, distance: 119.6
click at [449, 151] on div at bounding box center [312, 148] width 579 height 245
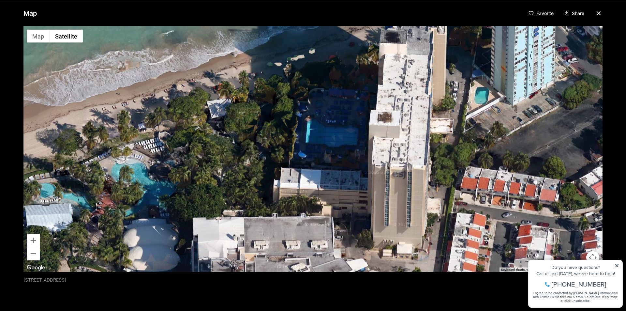
drag, startPoint x: 344, startPoint y: 170, endPoint x: 395, endPoint y: 145, distance: 57.2
click at [394, 145] on div at bounding box center [312, 148] width 579 height 245
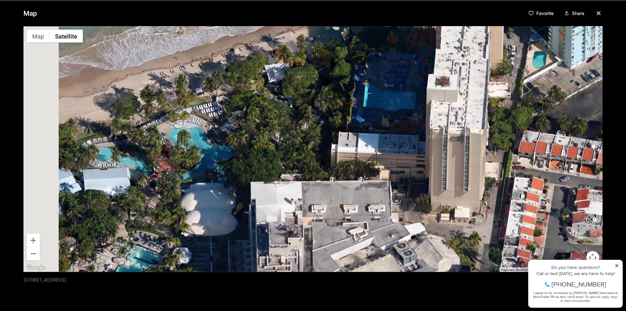
drag, startPoint x: 343, startPoint y: 162, endPoint x: 437, endPoint y: 110, distance: 107.0
click at [432, 111] on div at bounding box center [312, 148] width 579 height 245
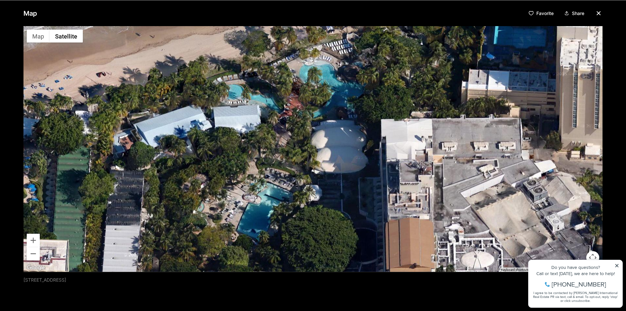
drag, startPoint x: 314, startPoint y: 152, endPoint x: 430, endPoint y: 117, distance: 121.4
click at [417, 121] on div at bounding box center [312, 148] width 579 height 245
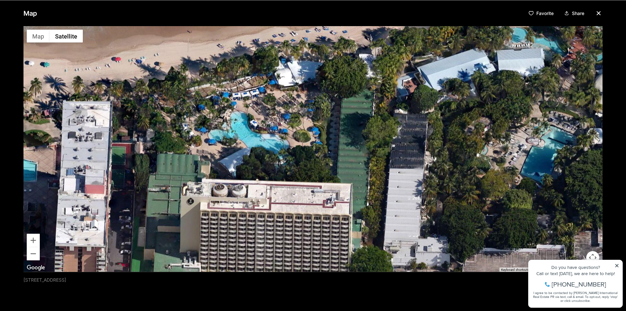
drag, startPoint x: 327, startPoint y: 131, endPoint x: 431, endPoint y: 200, distance: 124.8
click at [430, 199] on div at bounding box center [312, 148] width 579 height 245
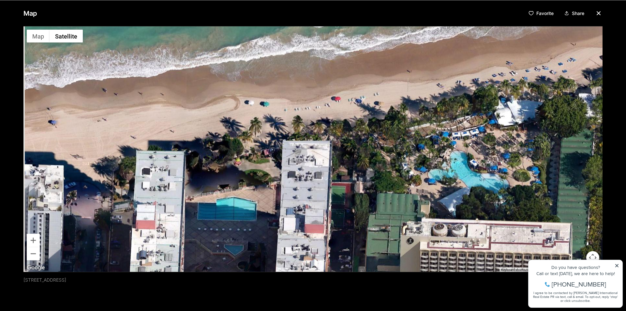
drag, startPoint x: 359, startPoint y: 196, endPoint x: 449, endPoint y: 159, distance: 97.8
click at [447, 160] on div at bounding box center [312, 148] width 579 height 245
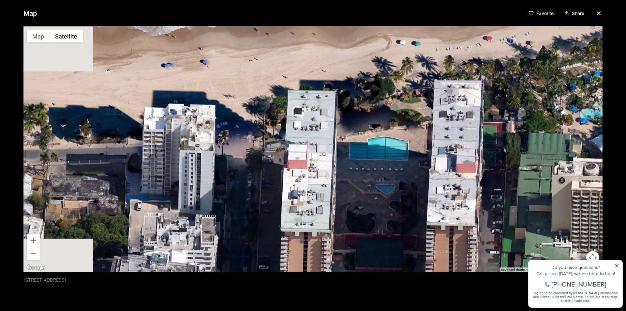
drag, startPoint x: 357, startPoint y: 174, endPoint x: 452, endPoint y: 144, distance: 99.5
click at [449, 145] on div at bounding box center [312, 148] width 579 height 245
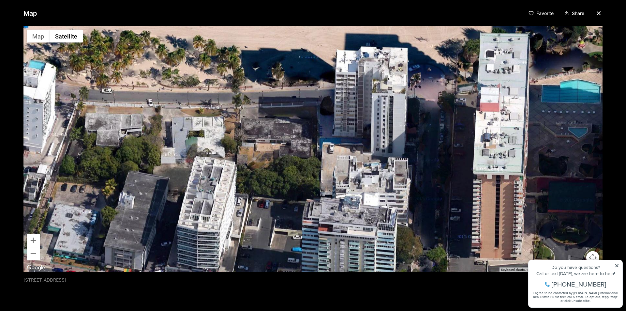
drag, startPoint x: 324, startPoint y: 152, endPoint x: 407, endPoint y: 141, distance: 83.9
click at [399, 141] on div at bounding box center [312, 148] width 579 height 245
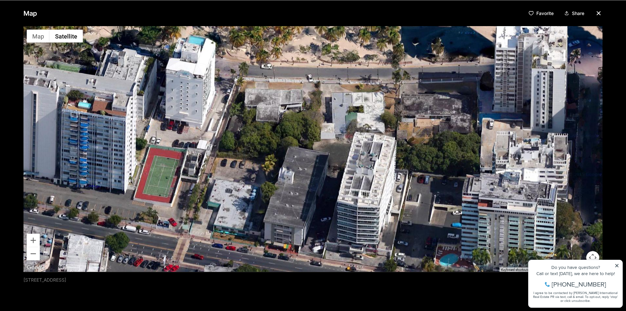
drag, startPoint x: 361, startPoint y: 130, endPoint x: 433, endPoint y: 184, distance: 89.6
click at [432, 183] on div at bounding box center [312, 148] width 579 height 245
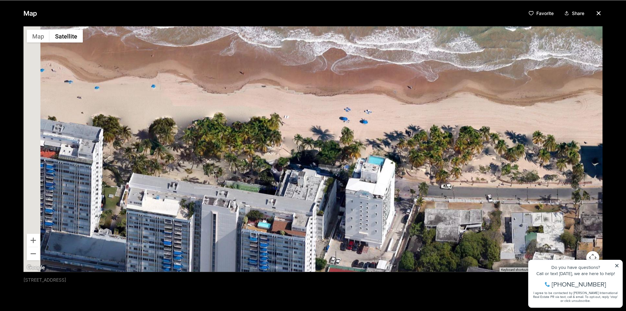
drag, startPoint x: 324, startPoint y: 182, endPoint x: 410, endPoint y: 209, distance: 90.6
click at [409, 209] on div at bounding box center [312, 148] width 579 height 245
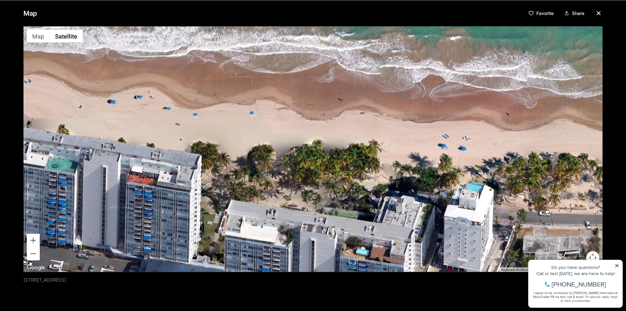
drag, startPoint x: 354, startPoint y: 200, endPoint x: 466, endPoint y: 222, distance: 114.3
click at [465, 221] on div at bounding box center [312, 148] width 579 height 245
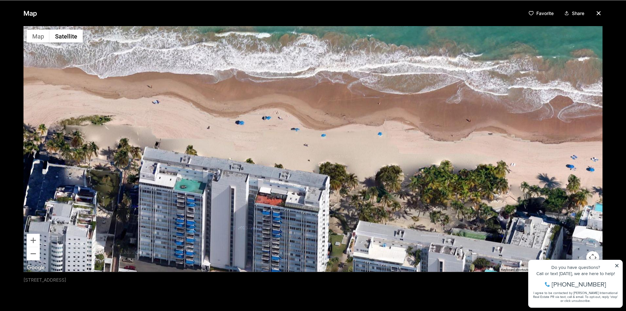
drag, startPoint x: 321, startPoint y: 220, endPoint x: 477, endPoint y: 219, distance: 155.8
click at [474, 219] on div at bounding box center [312, 148] width 579 height 245
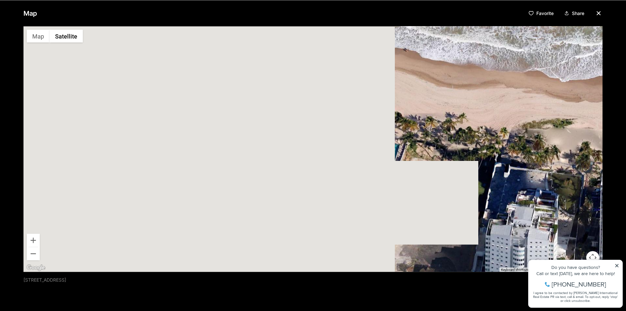
drag, startPoint x: 369, startPoint y: 179, endPoint x: 451, endPoint y: 189, distance: 83.1
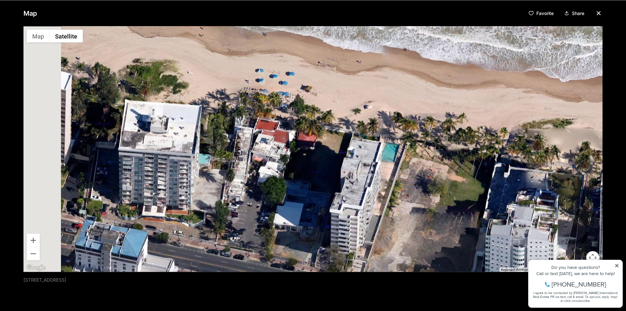
click at [442, 186] on div at bounding box center [312, 148] width 579 height 245
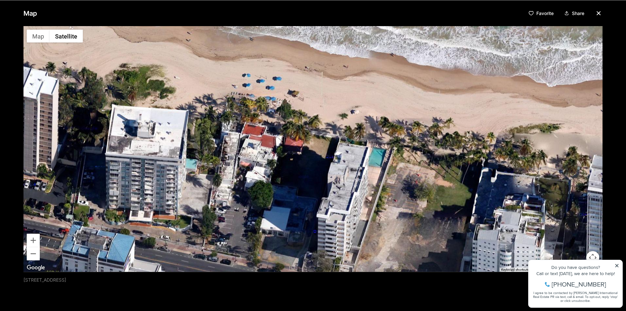
drag, startPoint x: 500, startPoint y: 198, endPoint x: 300, endPoint y: 170, distance: 202.5
click at [300, 174] on div at bounding box center [312, 148] width 579 height 245
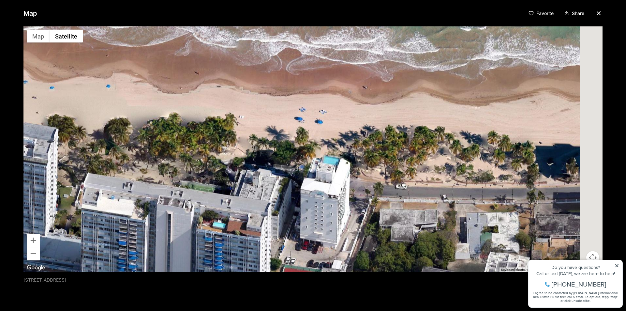
drag, startPoint x: 395, startPoint y: 171, endPoint x: 161, endPoint y: 210, distance: 237.9
click at [191, 206] on div at bounding box center [312, 148] width 579 height 245
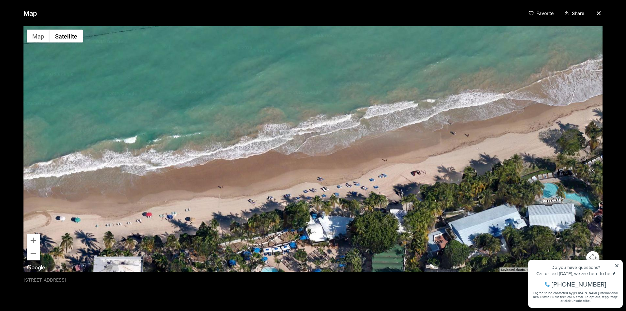
drag, startPoint x: 313, startPoint y: 222, endPoint x: 240, endPoint y: 194, distance: 77.7
click at [245, 202] on div at bounding box center [312, 148] width 579 height 245
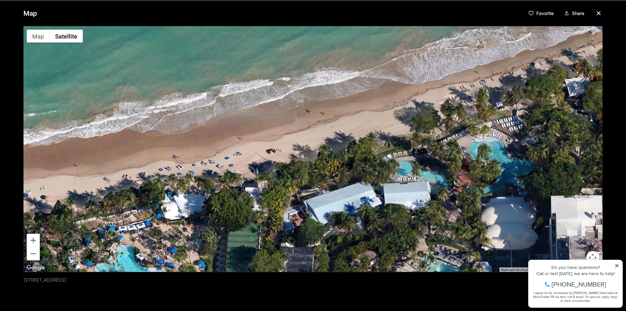
drag, startPoint x: 339, startPoint y: 183, endPoint x: 190, endPoint y: 229, distance: 156.0
click at [211, 227] on div at bounding box center [312, 148] width 579 height 245
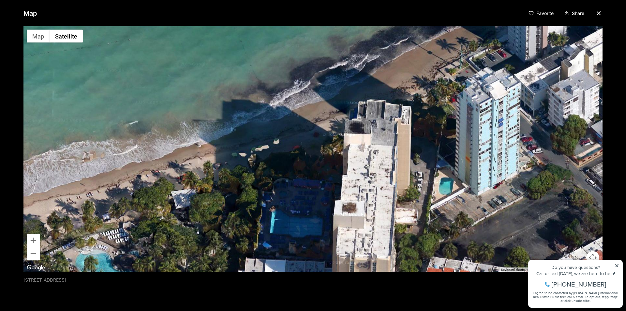
drag, startPoint x: 337, startPoint y: 197, endPoint x: 156, endPoint y: 221, distance: 183.5
click at [161, 222] on div at bounding box center [312, 148] width 579 height 245
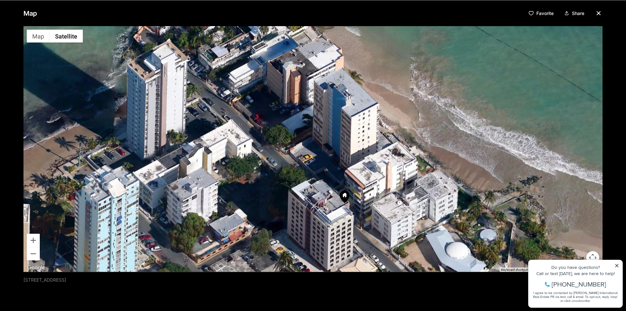
drag, startPoint x: 284, startPoint y: 151, endPoint x: 208, endPoint y: 235, distance: 113.1
click at [214, 231] on div at bounding box center [312, 148] width 579 height 245
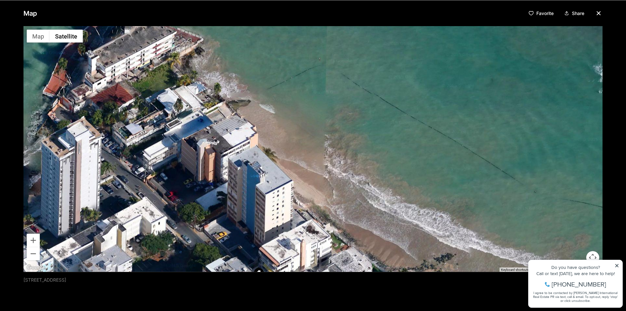
drag, startPoint x: 247, startPoint y: 246, endPoint x: 184, endPoint y: 133, distance: 129.0
click at [194, 144] on div at bounding box center [312, 148] width 579 height 245
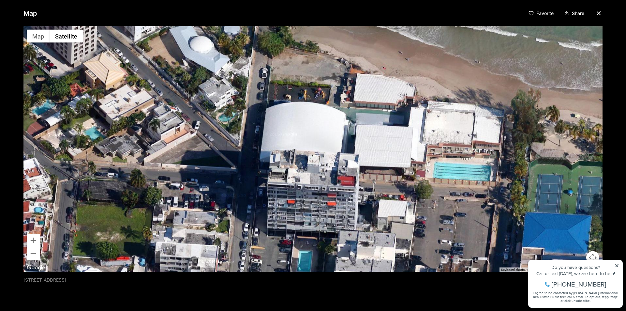
drag, startPoint x: 301, startPoint y: 125, endPoint x: 228, endPoint y: 113, distance: 74.0
click at [229, 113] on div at bounding box center [312, 148] width 579 height 245
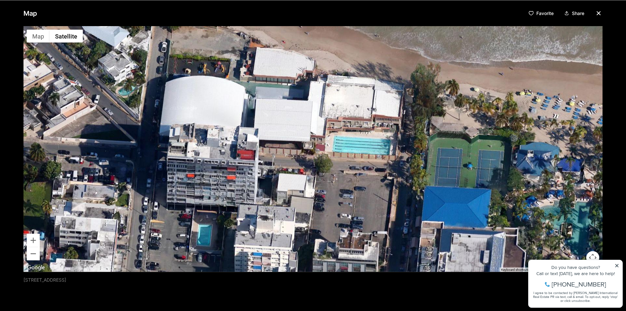
drag, startPoint x: 376, startPoint y: 114, endPoint x: 302, endPoint y: 106, distance: 74.8
click at [306, 107] on div at bounding box center [312, 148] width 579 height 245
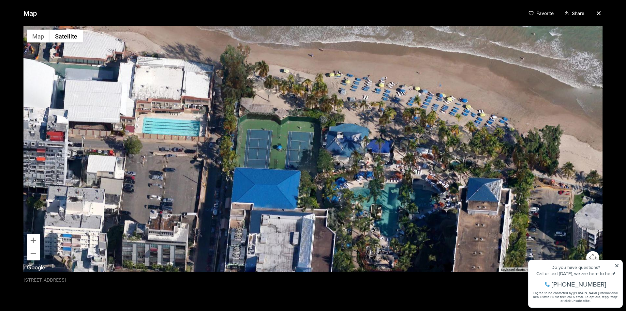
drag, startPoint x: 416, startPoint y: 135, endPoint x: 234, endPoint y: 99, distance: 186.0
click at [270, 110] on div at bounding box center [312, 148] width 579 height 245
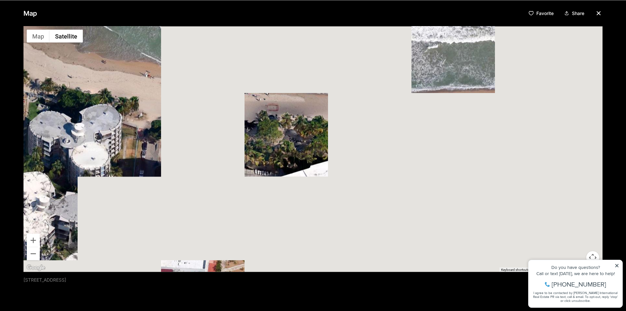
drag
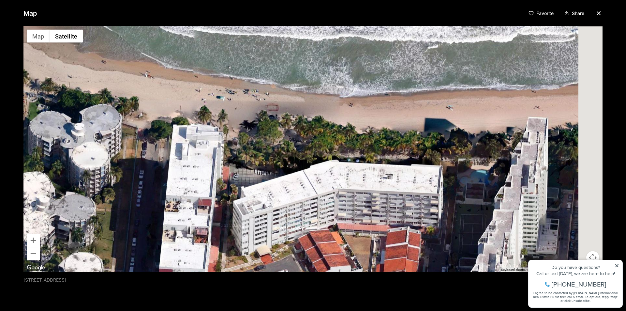
click at [193, 146] on div at bounding box center [312, 148] width 579 height 245
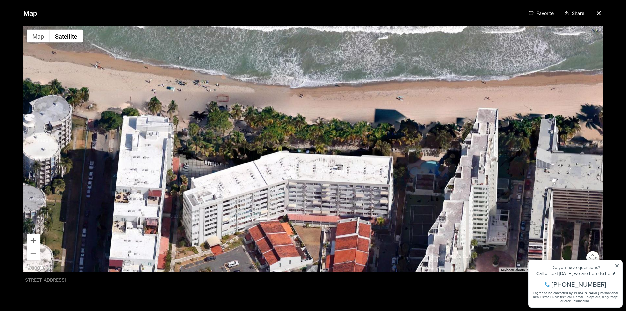
click at [220, 138] on div at bounding box center [312, 148] width 579 height 245
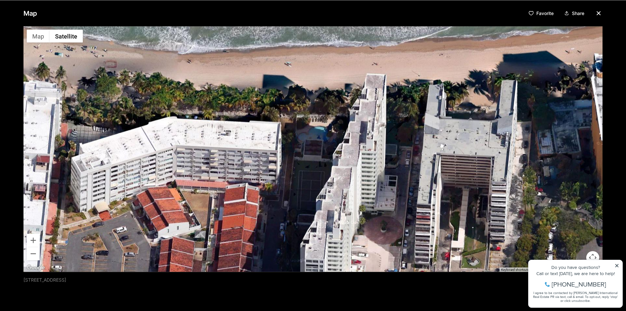
click at [269, 144] on div at bounding box center [312, 148] width 579 height 245
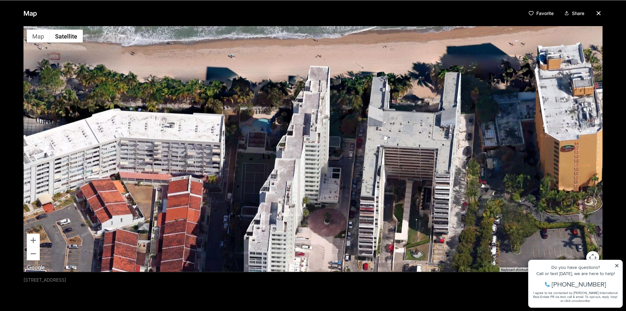
drag, startPoint x: 508, startPoint y: 142, endPoint x: 343, endPoint y: 217, distance: 181.1
click at [345, 217] on div at bounding box center [312, 148] width 579 height 245
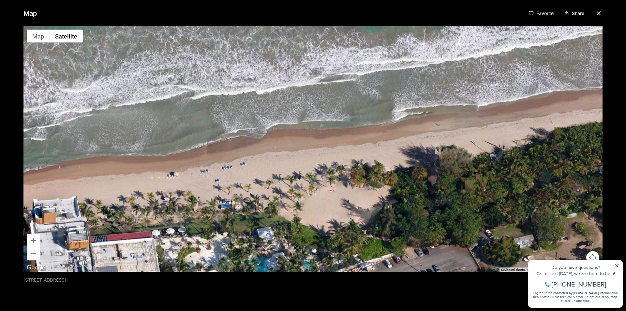
drag, startPoint x: 320, startPoint y: 221, endPoint x: 280, endPoint y: 170, distance: 65.2
click at [288, 175] on div at bounding box center [312, 148] width 579 height 245
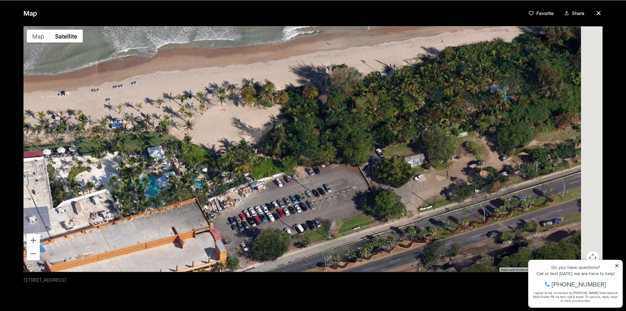
drag, startPoint x: 361, startPoint y: 135, endPoint x: 294, endPoint y: 163, distance: 73.0
click at [302, 161] on div at bounding box center [312, 148] width 579 height 245
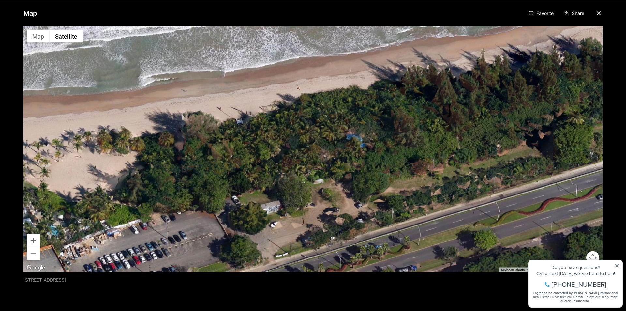
drag, startPoint x: 402, startPoint y: 149, endPoint x: 293, endPoint y: 169, distance: 110.9
click at [313, 165] on div at bounding box center [312, 148] width 579 height 245
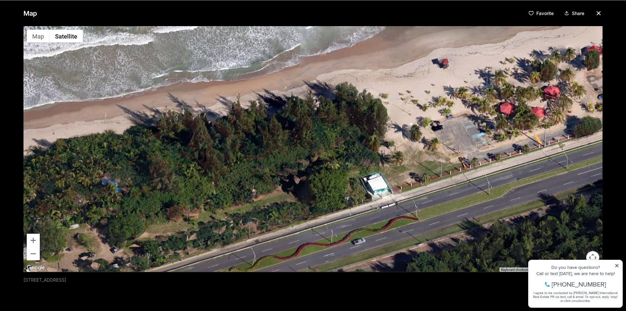
drag, startPoint x: 422, startPoint y: 144, endPoint x: 325, endPoint y: 145, distance: 97.1
click at [329, 145] on div at bounding box center [312, 148] width 579 height 245
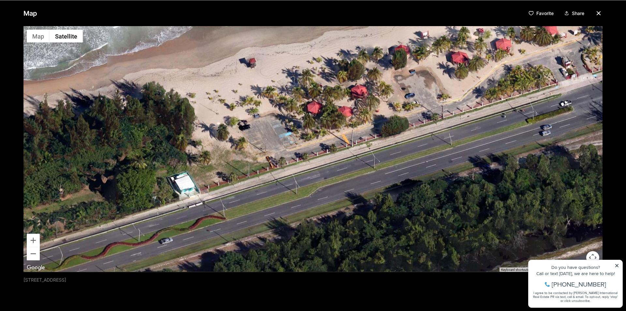
drag, startPoint x: 413, startPoint y: 103, endPoint x: 347, endPoint y: 155, distance: 84.6
click at [352, 153] on div at bounding box center [312, 148] width 579 height 245
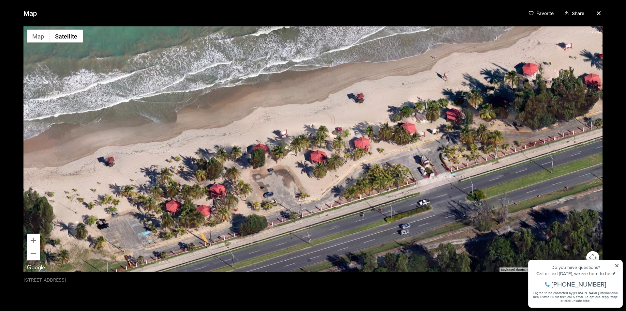
drag, startPoint x: 449, startPoint y: 133, endPoint x: 355, endPoint y: 168, distance: 100.2
click at [369, 166] on div at bounding box center [312, 148] width 579 height 245
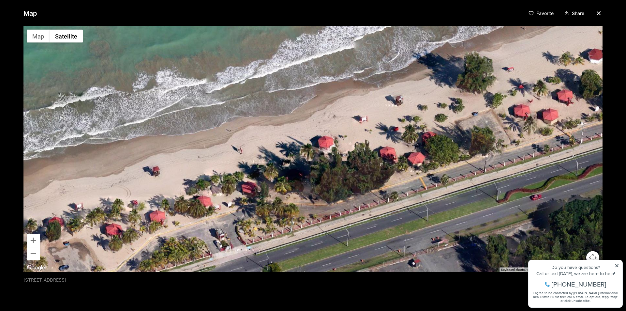
drag, startPoint x: 440, startPoint y: 155, endPoint x: 317, endPoint y: 218, distance: 138.5
click at [319, 217] on div at bounding box center [312, 148] width 579 height 245
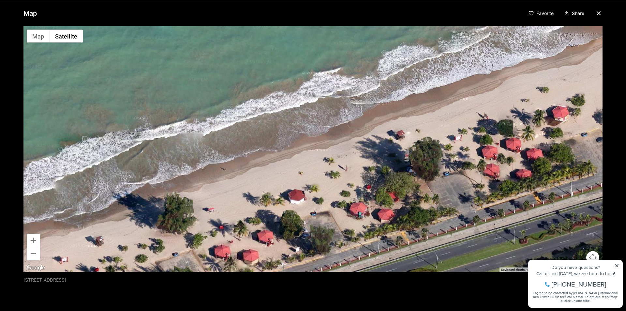
drag, startPoint x: 446, startPoint y: 193, endPoint x: 218, endPoint y: 218, distance: 229.6
click at [224, 217] on div at bounding box center [312, 148] width 579 height 245
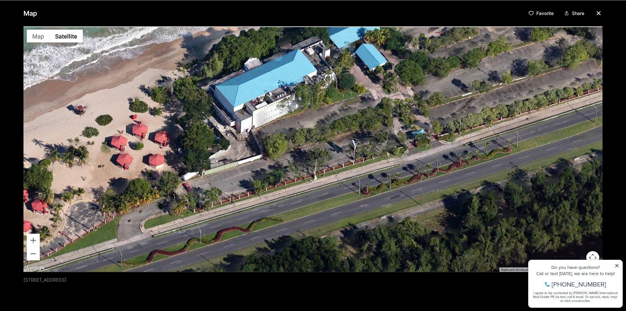
drag, startPoint x: 142, startPoint y: 171, endPoint x: 280, endPoint y: 209, distance: 143.7
click at [273, 207] on div at bounding box center [312, 148] width 579 height 245
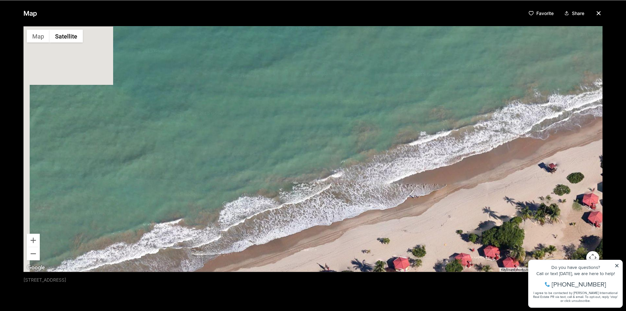
drag, startPoint x: 221, startPoint y: 248, endPoint x: 444, endPoint y: 156, distance: 241.2
click at [433, 161] on div at bounding box center [312, 148] width 579 height 245
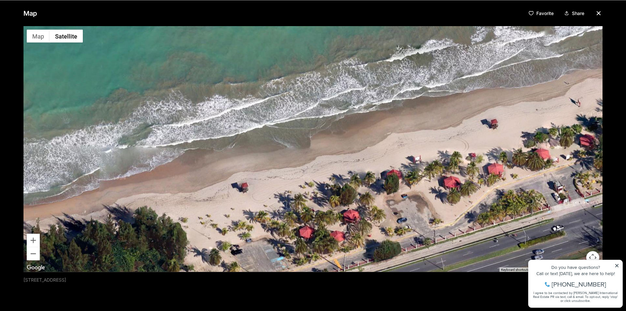
drag, startPoint x: 329, startPoint y: 174, endPoint x: 480, endPoint y: 133, distance: 156.5
click at [463, 137] on div at bounding box center [312, 148] width 579 height 245
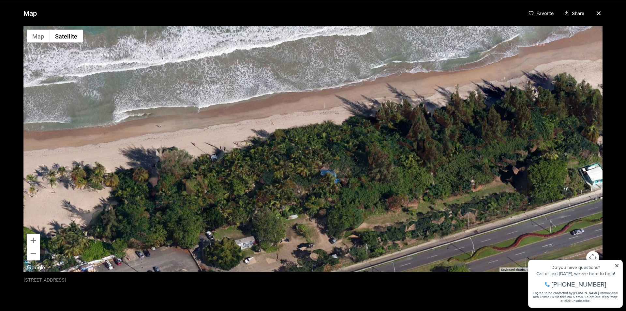
drag, startPoint x: 382, startPoint y: 160, endPoint x: 549, endPoint y: 105, distance: 175.6
click at [545, 107] on div at bounding box center [312, 148] width 579 height 245
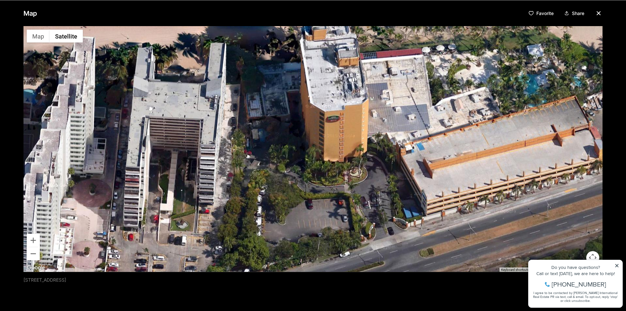
drag, startPoint x: 434, startPoint y: 138, endPoint x: 626, endPoint y: 132, distance: 191.8
click at [622, 133] on div "Map Favorite Share ← Move left → Move right ↑ Move up ↓ Move down + Zoom in - Z…" at bounding box center [313, 155] width 626 height 311
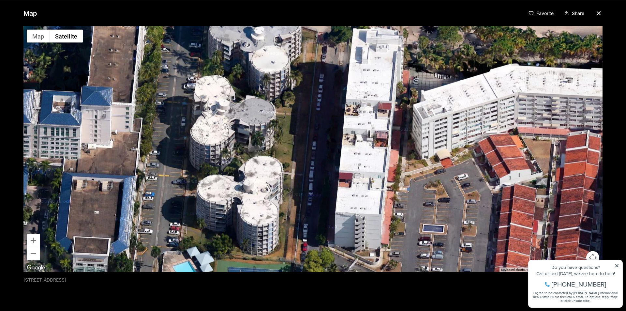
drag, startPoint x: 472, startPoint y: 142, endPoint x: 626, endPoint y: 140, distance: 153.2
click at [622, 140] on div "Map Favorite Share ← Move left → Move right ↑ Move up ↓ Move down + Zoom in - Z…" at bounding box center [313, 155] width 626 height 311
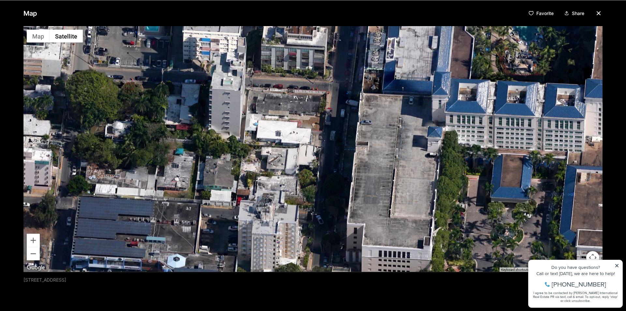
drag, startPoint x: 397, startPoint y: 111, endPoint x: 604, endPoint y: 211, distance: 229.9
click at [595, 210] on div at bounding box center [312, 148] width 579 height 245
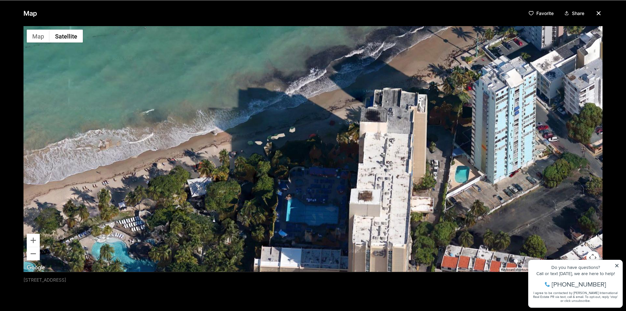
drag, startPoint x: 329, startPoint y: 189, endPoint x: 476, endPoint y: 165, distance: 148.3
click at [461, 167] on div at bounding box center [312, 148] width 579 height 245
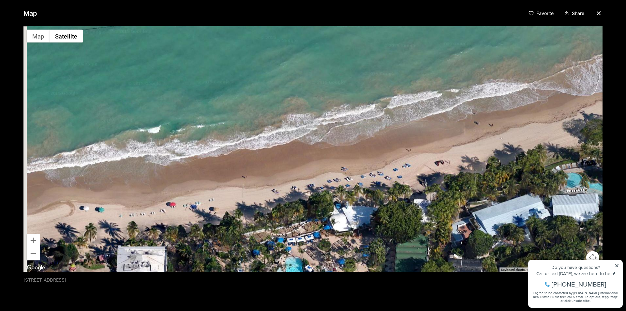
drag, startPoint x: 376, startPoint y: 189, endPoint x: 454, endPoint y: 170, distance: 80.8
click at [447, 175] on div at bounding box center [312, 148] width 579 height 245
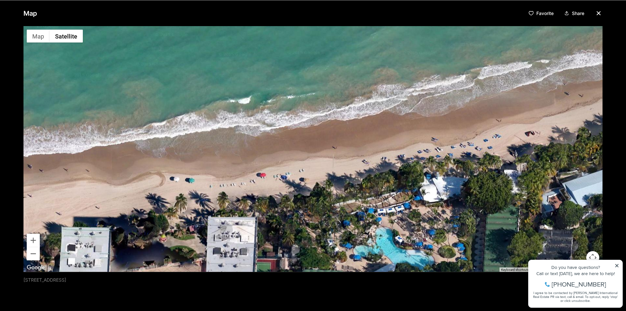
drag, startPoint x: 317, startPoint y: 211, endPoint x: 390, endPoint y: 177, distance: 80.1
click at [380, 180] on div at bounding box center [312, 148] width 579 height 245
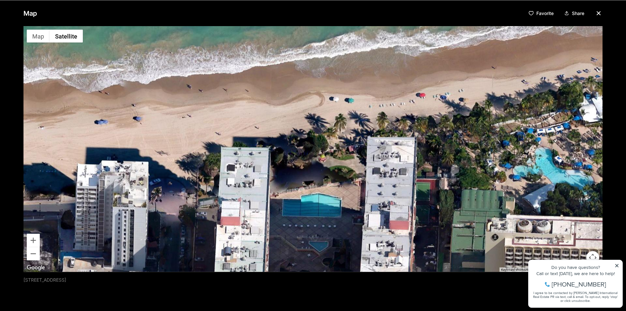
drag, startPoint x: 295, startPoint y: 183, endPoint x: 378, endPoint y: 181, distance: 83.8
click at [373, 181] on div at bounding box center [312, 148] width 579 height 245
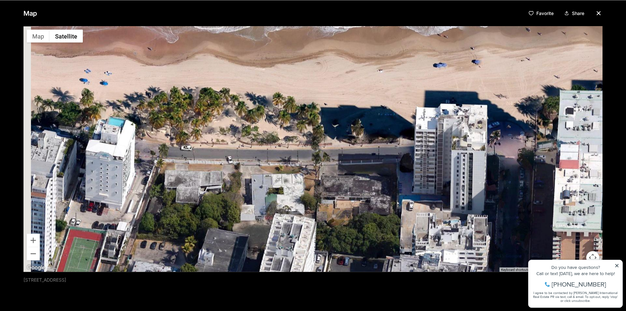
drag, startPoint x: 304, startPoint y: 198, endPoint x: 500, endPoint y: 146, distance: 203.5
click at [500, 145] on div at bounding box center [312, 148] width 579 height 245
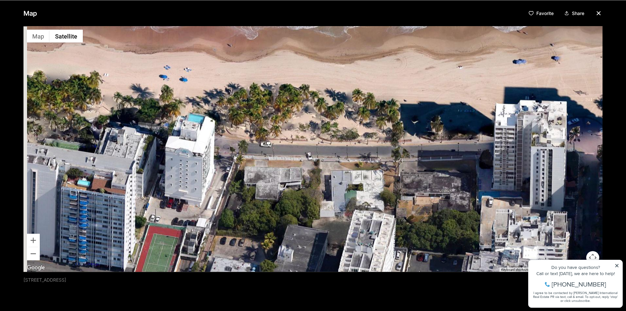
drag, startPoint x: 391, startPoint y: 151, endPoint x: 436, endPoint y: 150, distance: 45.0
click at [432, 150] on div at bounding box center [312, 148] width 579 height 245
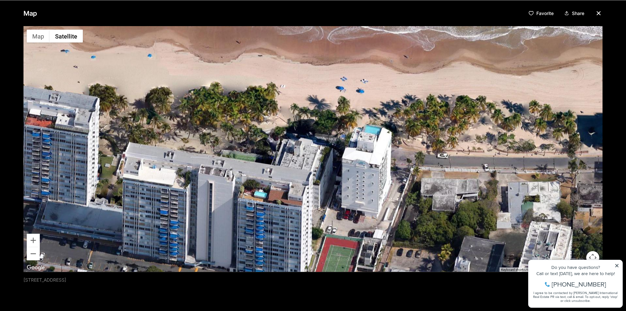
drag, startPoint x: 337, startPoint y: 148, endPoint x: 441, endPoint y: 161, distance: 104.9
click at [440, 161] on div at bounding box center [312, 148] width 579 height 245
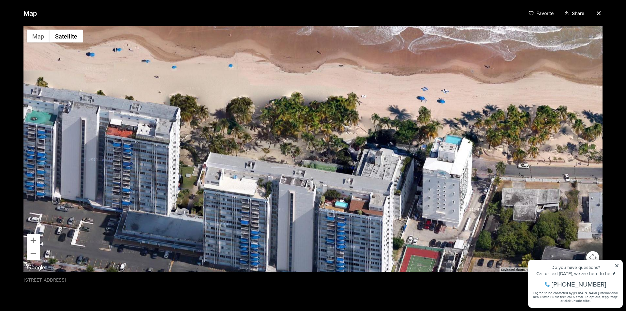
drag, startPoint x: 325, startPoint y: 158, endPoint x: 424, endPoint y: 168, distance: 99.6
click at [419, 168] on div at bounding box center [312, 148] width 579 height 245
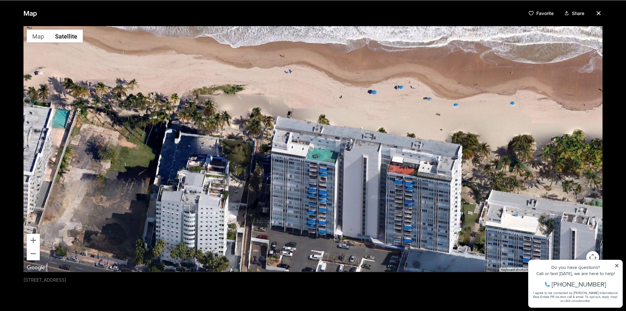
drag, startPoint x: 328, startPoint y: 157, endPoint x: 418, endPoint y: 170, distance: 91.6
click at [415, 170] on div at bounding box center [312, 148] width 579 height 245
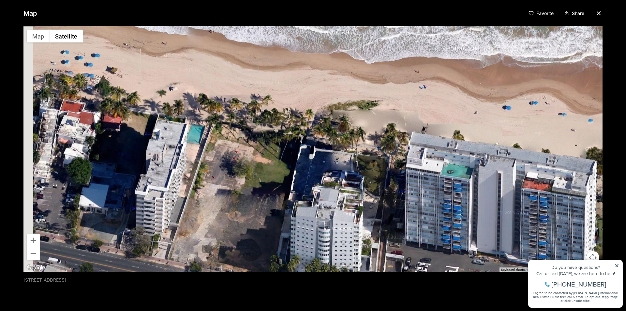
drag, startPoint x: 364, startPoint y: 177, endPoint x: 427, endPoint y: 175, distance: 63.0
click at [425, 175] on div at bounding box center [312, 148] width 579 height 245
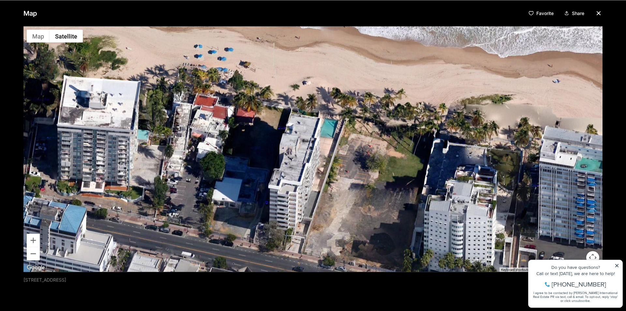
drag, startPoint x: 393, startPoint y: 181, endPoint x: 473, endPoint y: 193, distance: 80.8
click at [472, 193] on div at bounding box center [312, 148] width 579 height 245
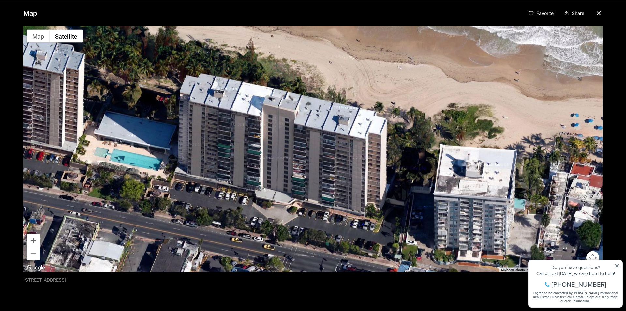
drag, startPoint x: 371, startPoint y: 180, endPoint x: 466, endPoint y: 198, distance: 96.2
click at [459, 195] on div at bounding box center [312, 148] width 579 height 245
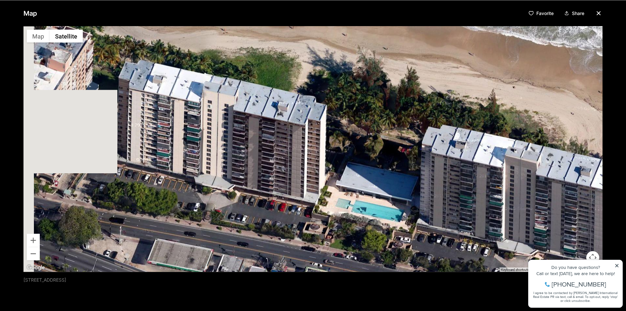
drag, startPoint x: 414, startPoint y: 196, endPoint x: 473, endPoint y: 227, distance: 66.4
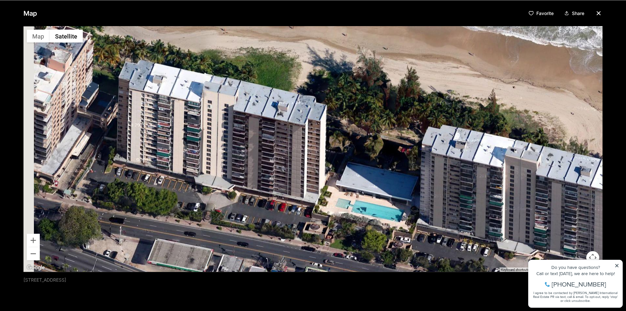
click at [472, 227] on div at bounding box center [312, 148] width 579 height 245
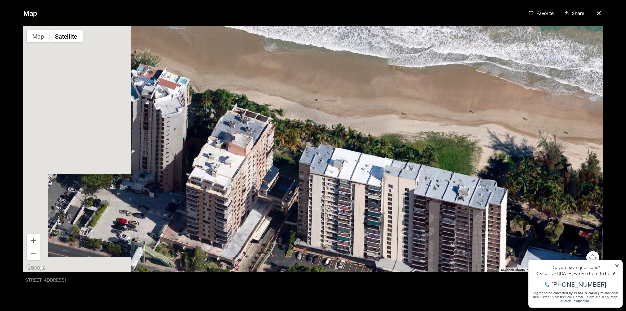
drag, startPoint x: 281, startPoint y: 169, endPoint x: 413, endPoint y: 226, distance: 143.9
click at [412, 228] on div at bounding box center [312, 148] width 579 height 245
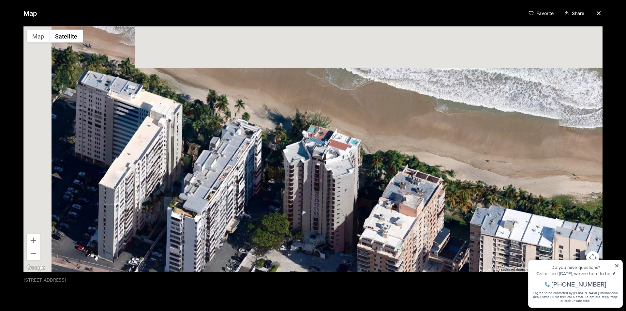
click at [383, 211] on div at bounding box center [312, 148] width 579 height 245
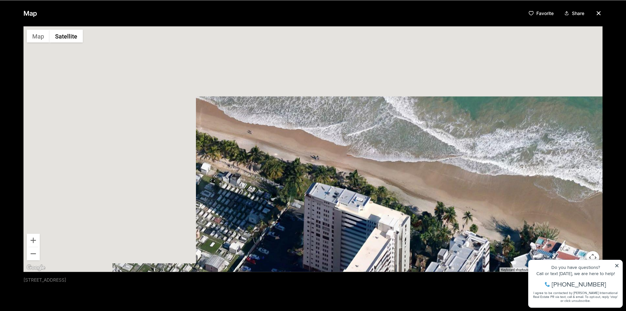
click at [374, 214] on div at bounding box center [312, 148] width 579 height 245
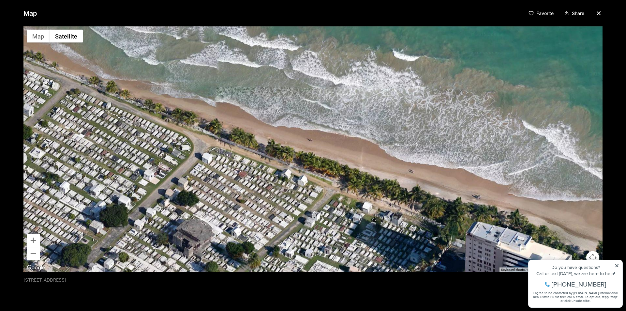
click at [384, 221] on div at bounding box center [312, 148] width 579 height 245
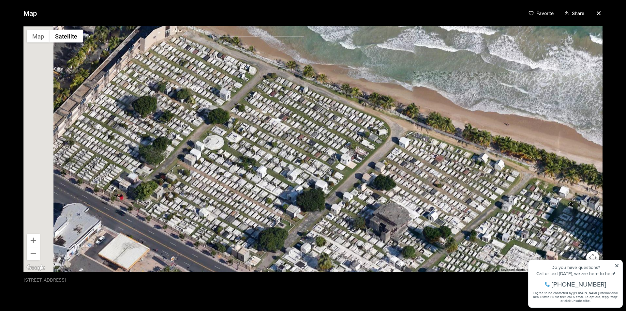
click at [423, 216] on div at bounding box center [312, 148] width 579 height 245
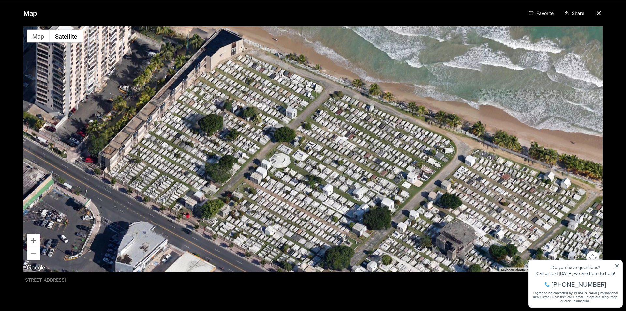
click at [342, 159] on div at bounding box center [312, 148] width 579 height 245
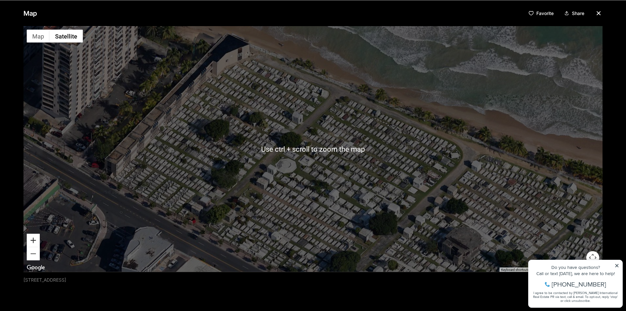
click at [38, 242] on button "Zoom in" at bounding box center [33, 239] width 13 height 13
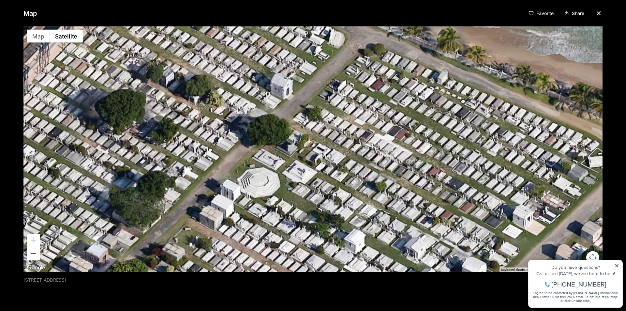
click at [33, 255] on button "Zoom out" at bounding box center [33, 253] width 13 height 13
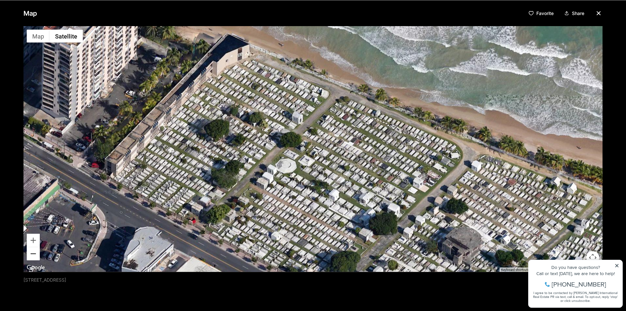
click at [33, 255] on button "Zoom out" at bounding box center [33, 253] width 13 height 13
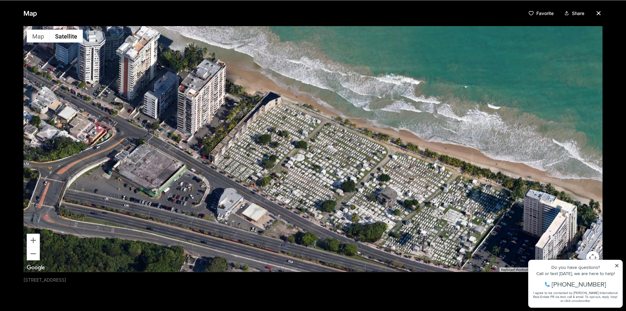
click at [297, 176] on div at bounding box center [312, 148] width 579 height 245
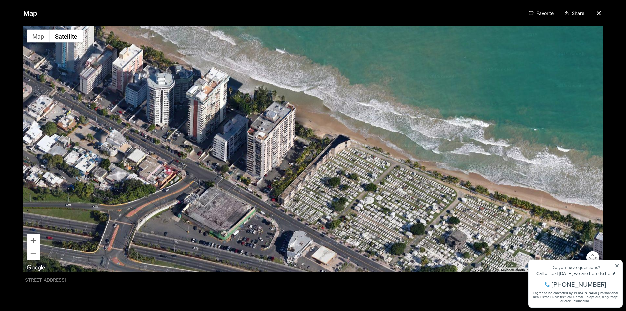
click at [352, 193] on div at bounding box center [312, 148] width 579 height 245
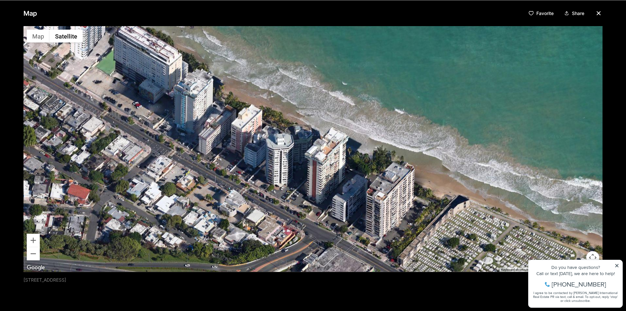
click at [345, 209] on div at bounding box center [312, 148] width 579 height 245
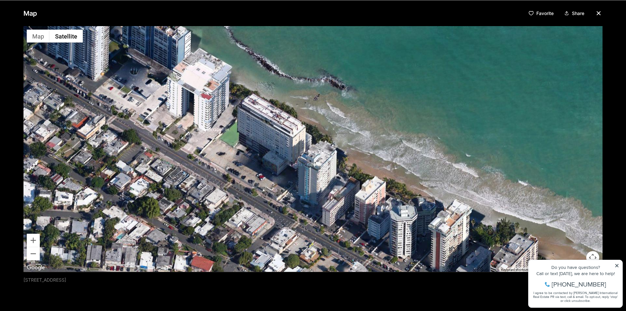
click at [362, 218] on div at bounding box center [312, 148] width 579 height 245
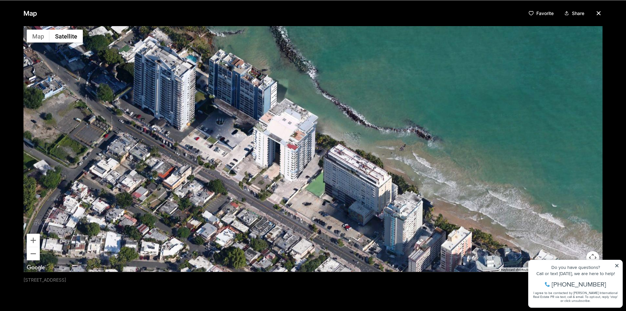
click at [385, 232] on div at bounding box center [312, 148] width 579 height 245
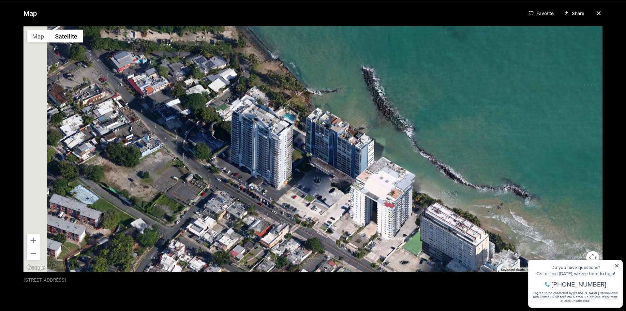
click at [364, 223] on div at bounding box center [312, 148] width 579 height 245
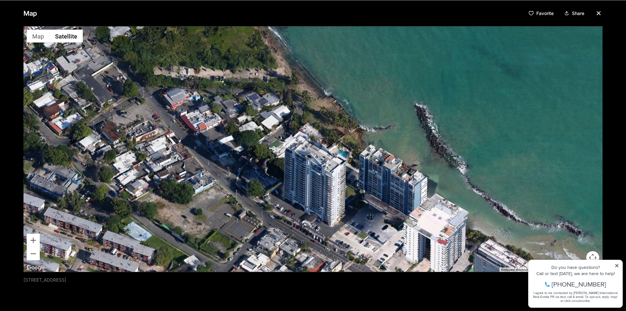
click at [371, 233] on div at bounding box center [312, 148] width 579 height 245
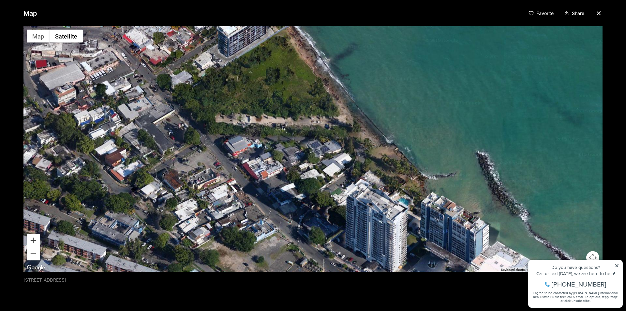
click at [34, 241] on button "Zoom in" at bounding box center [33, 239] width 13 height 13
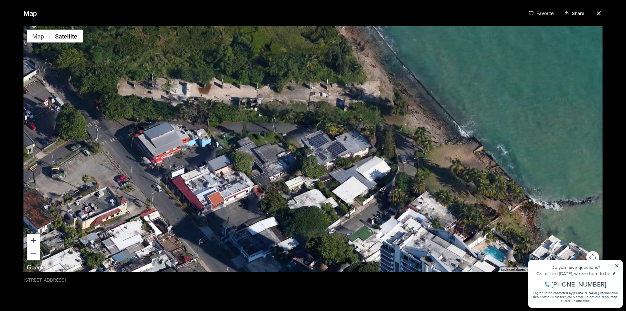
click at [34, 241] on button "Zoom in" at bounding box center [33, 239] width 13 height 13
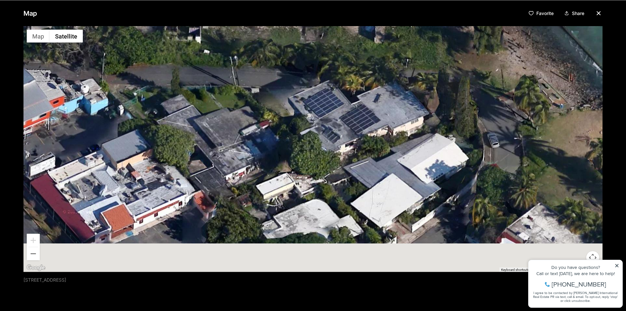
click at [348, 113] on div at bounding box center [312, 148] width 579 height 245
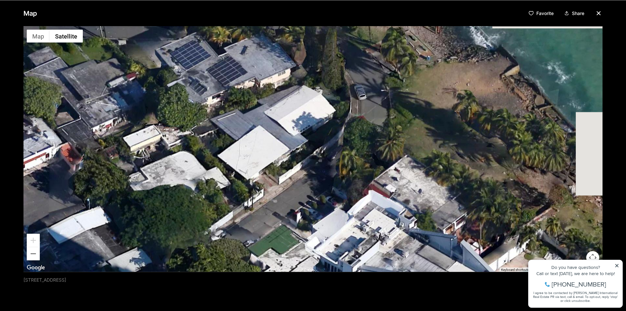
click at [284, 134] on div at bounding box center [312, 148] width 579 height 245
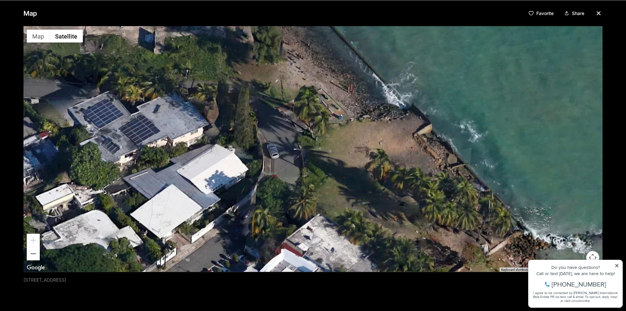
click at [262, 139] on div at bounding box center [312, 148] width 579 height 245
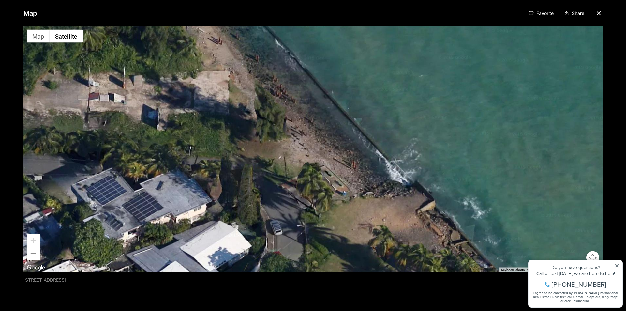
click at [327, 208] on div at bounding box center [312, 148] width 579 height 245
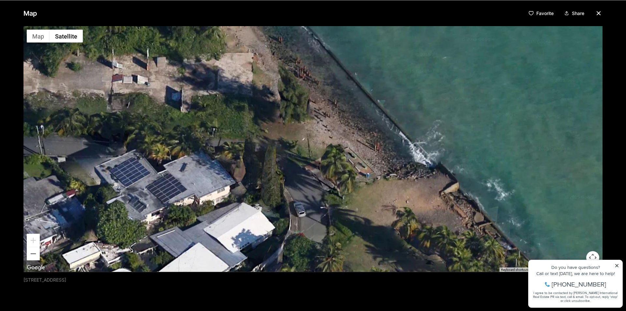
click at [313, 141] on div at bounding box center [312, 148] width 579 height 245
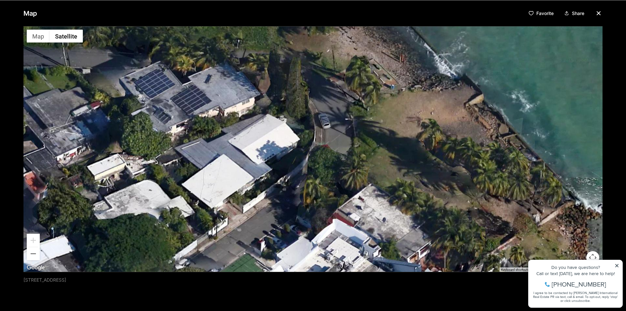
click at [278, 79] on div at bounding box center [312, 148] width 579 height 245
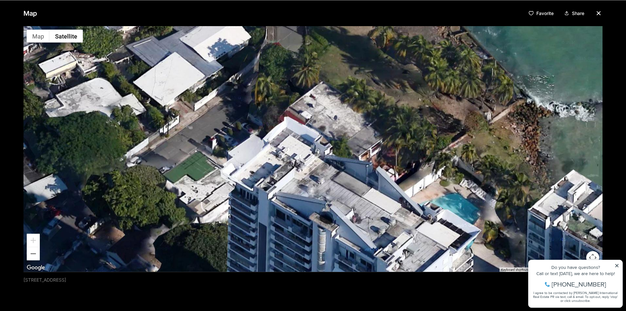
click at [274, 152] on div at bounding box center [312, 148] width 579 height 245
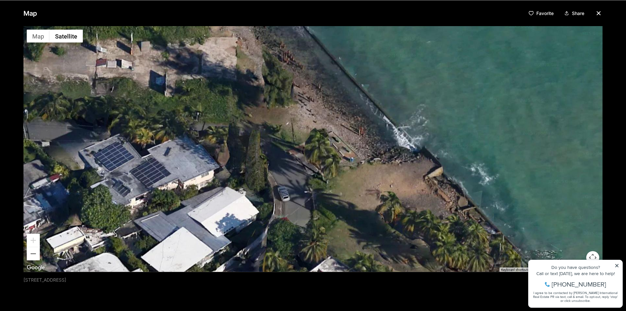
click at [336, 157] on div at bounding box center [312, 148] width 579 height 245
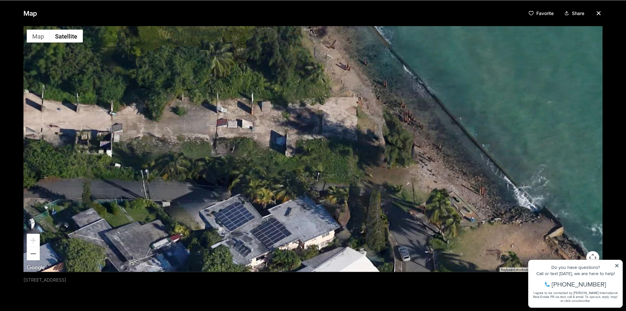
click at [374, 160] on div at bounding box center [312, 148] width 579 height 245
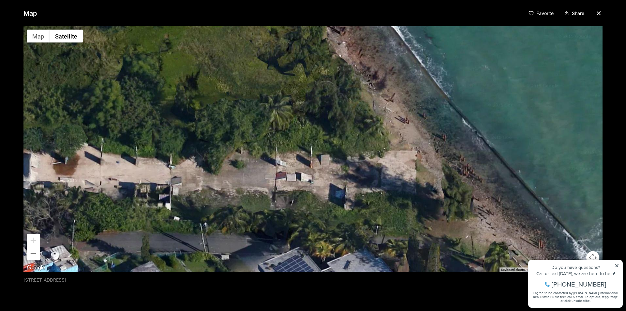
click at [381, 189] on div at bounding box center [312, 148] width 579 height 245
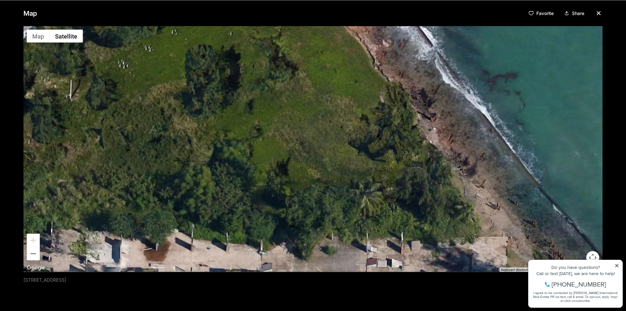
click at [408, 181] on div at bounding box center [312, 148] width 579 height 245
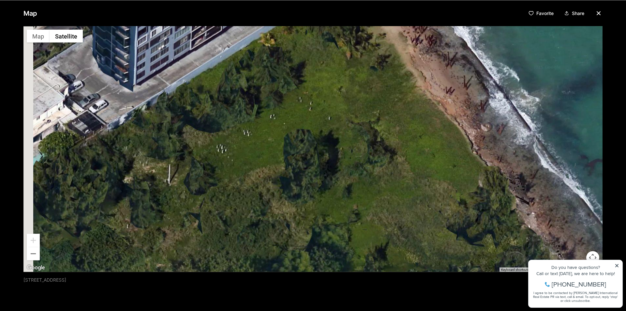
click at [412, 192] on div at bounding box center [312, 148] width 579 height 245
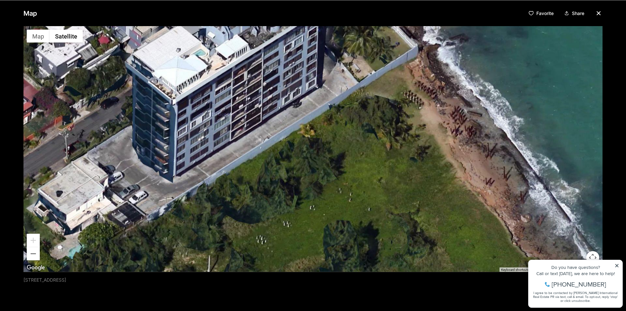
click at [411, 189] on div at bounding box center [312, 148] width 579 height 245
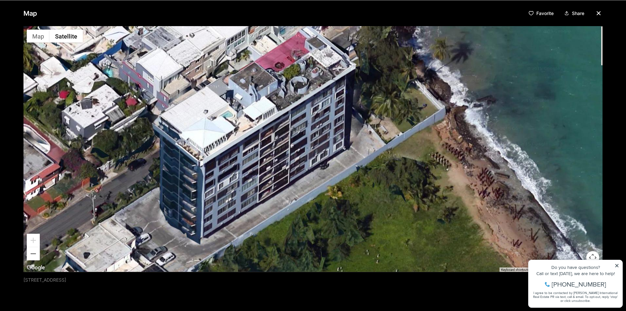
click at [354, 145] on div at bounding box center [312, 148] width 579 height 245
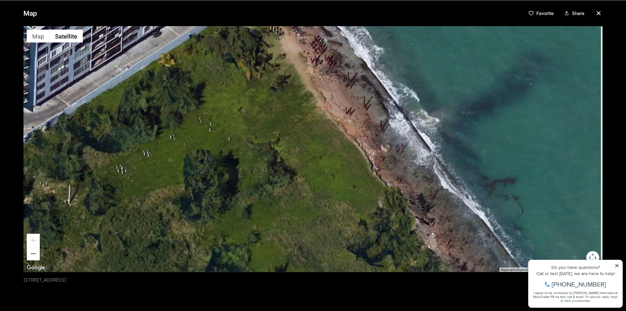
click at [297, 119] on div at bounding box center [312, 148] width 579 height 245
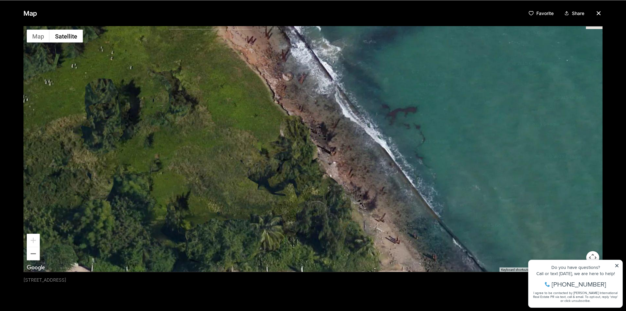
click at [312, 168] on div at bounding box center [312, 148] width 579 height 245
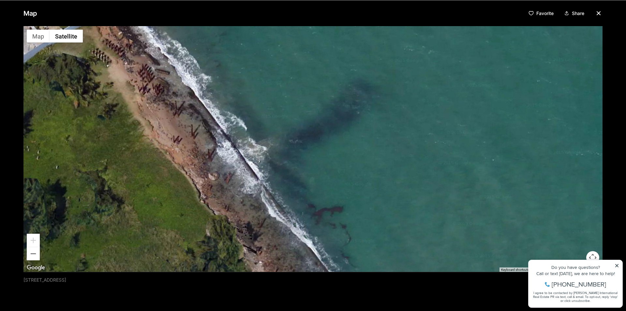
click at [358, 104] on div at bounding box center [312, 148] width 579 height 245
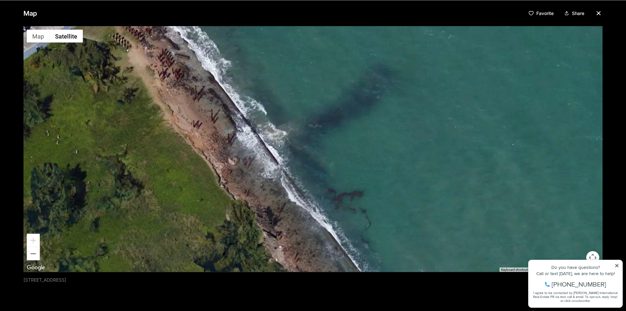
click at [356, 101] on div at bounding box center [312, 148] width 579 height 245
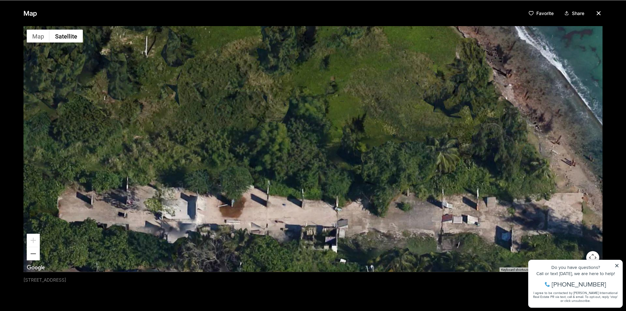
click at [399, 105] on div at bounding box center [312, 148] width 579 height 245
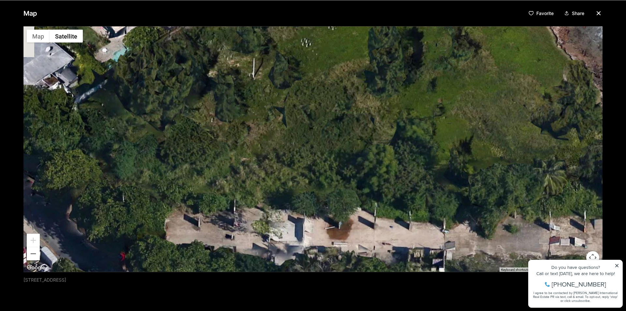
click at [395, 199] on div at bounding box center [312, 148] width 579 height 245
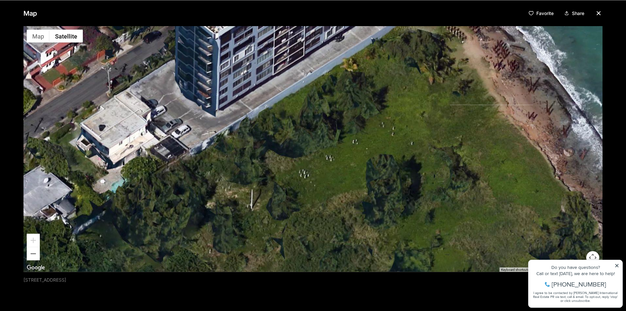
click at [409, 196] on div at bounding box center [312, 148] width 579 height 245
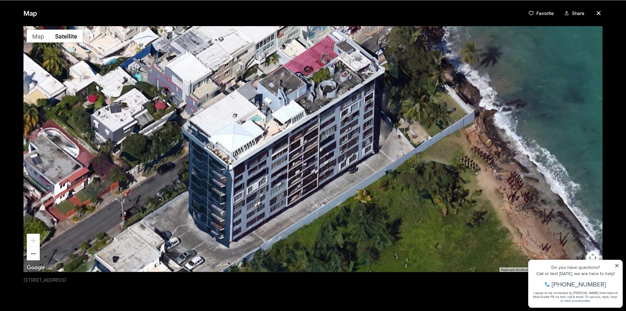
click at [402, 188] on div at bounding box center [312, 148] width 579 height 245
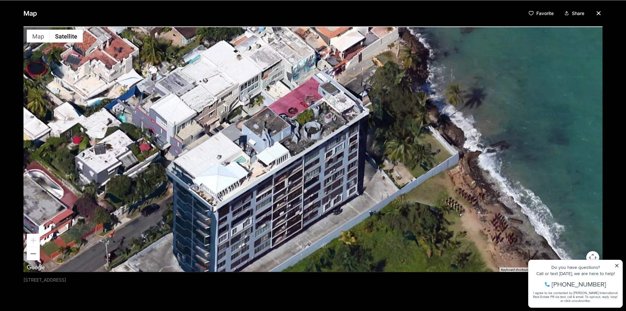
click at [389, 202] on div at bounding box center [312, 148] width 579 height 245
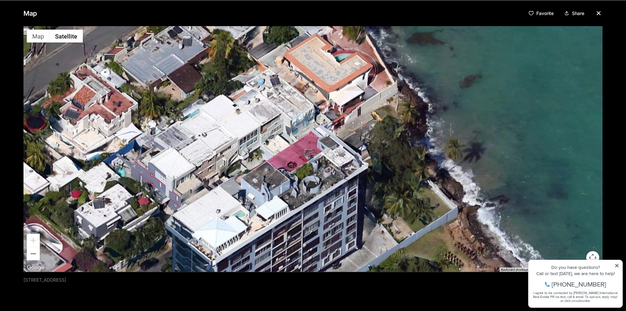
click at [379, 235] on div at bounding box center [312, 148] width 579 height 245
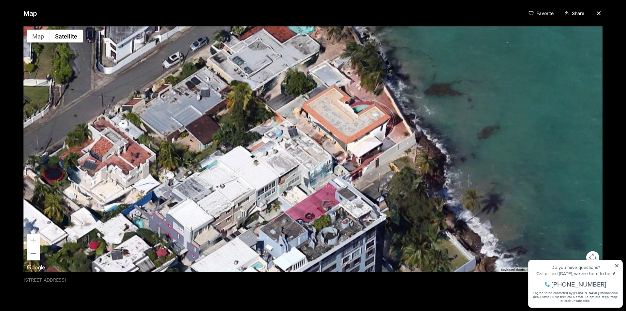
click at [382, 216] on div at bounding box center [312, 148] width 579 height 245
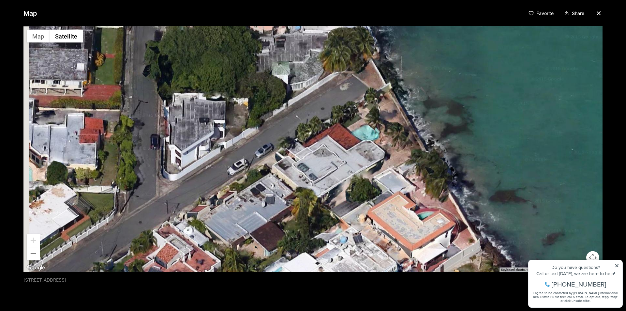
click at [415, 225] on div at bounding box center [312, 148] width 579 height 245
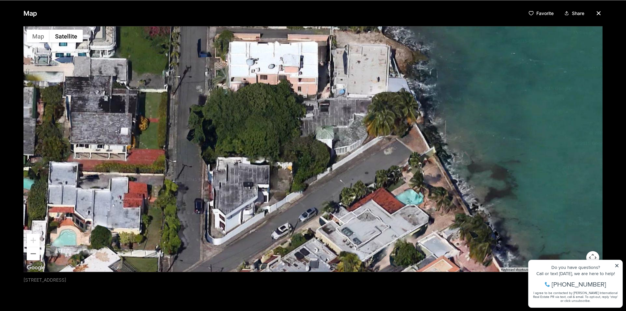
click at [412, 229] on div at bounding box center [312, 148] width 579 height 245
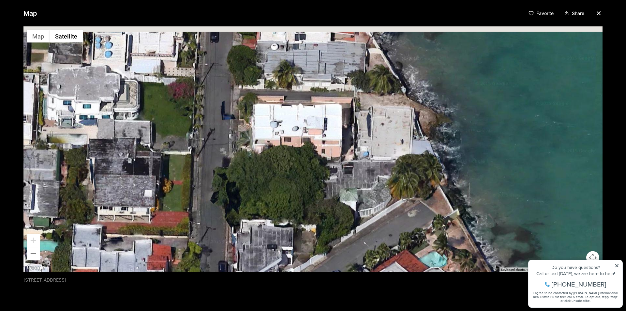
click at [416, 234] on div at bounding box center [312, 148] width 579 height 245
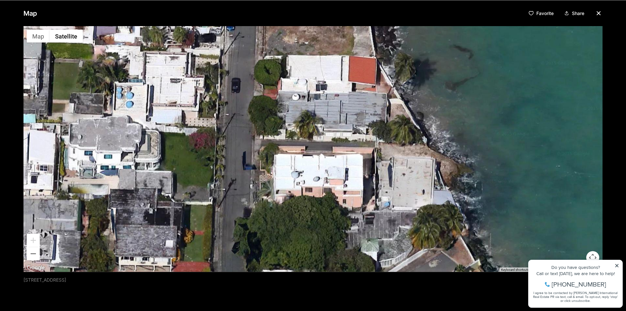
click at [417, 244] on div at bounding box center [312, 148] width 579 height 245
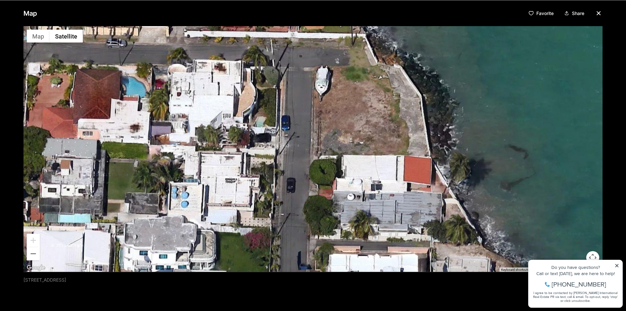
click at [420, 251] on div at bounding box center [312, 148] width 579 height 245
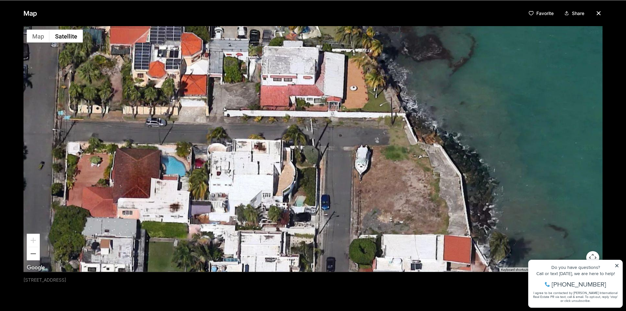
click at [413, 241] on div at bounding box center [312, 148] width 579 height 245
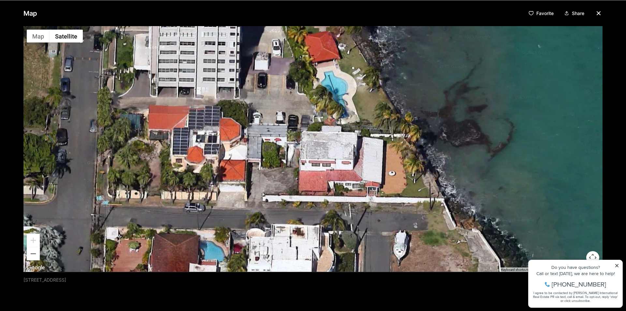
click at [431, 265] on div at bounding box center [312, 148] width 579 height 245
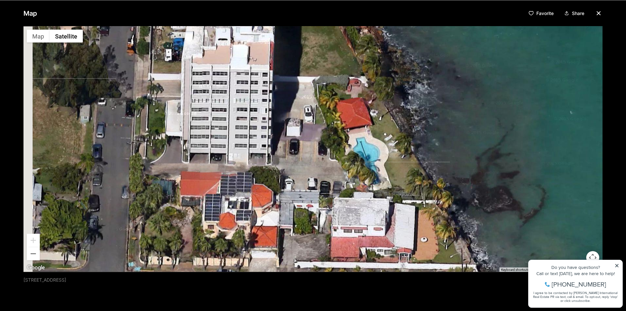
click at [436, 264] on div at bounding box center [312, 148] width 579 height 245
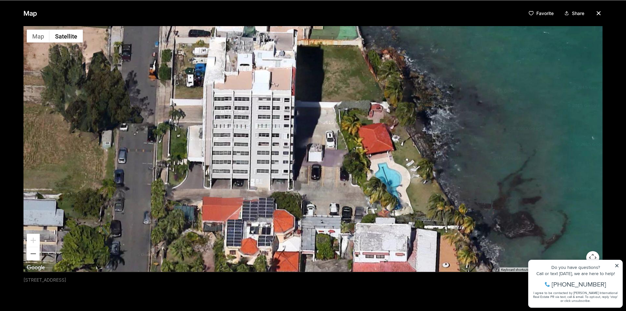
click at [422, 243] on div at bounding box center [312, 148] width 579 height 245
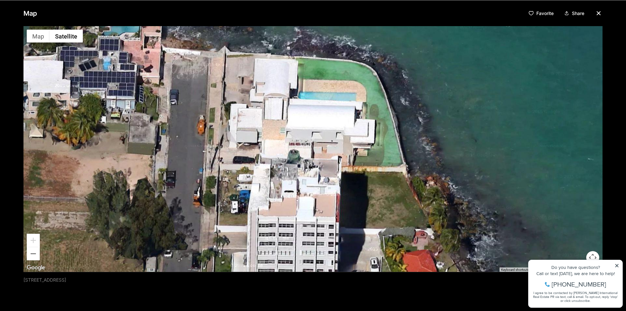
click at [402, 226] on div at bounding box center [312, 148] width 579 height 245
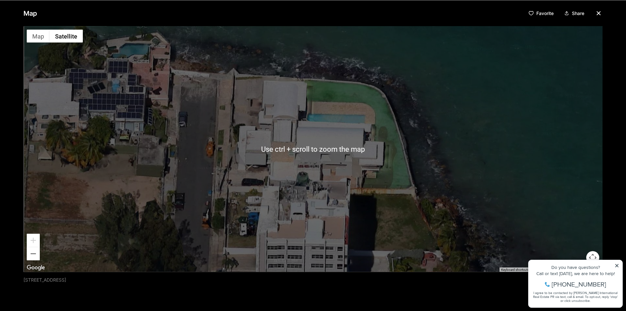
click at [382, 212] on div at bounding box center [312, 148] width 579 height 245
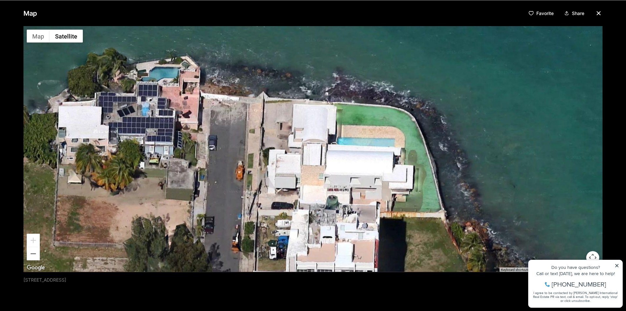
click at [353, 209] on div at bounding box center [312, 148] width 579 height 245
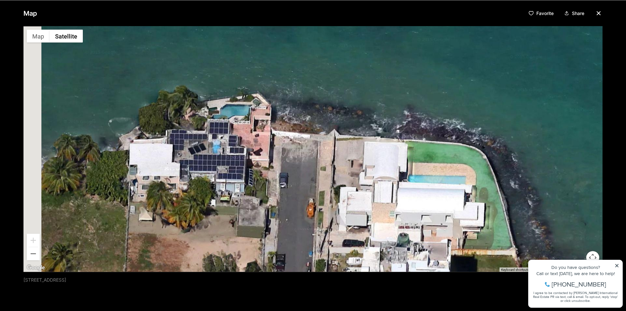
click at [377, 180] on div at bounding box center [312, 148] width 579 height 245
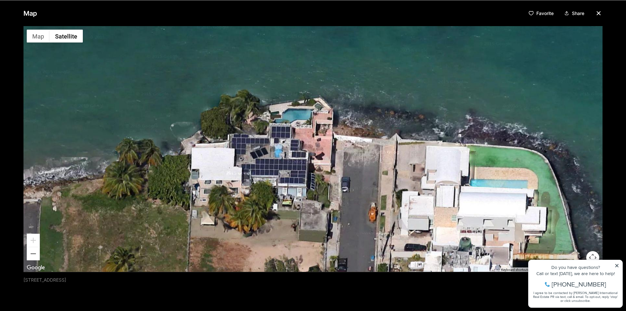
click at [356, 185] on div at bounding box center [312, 148] width 579 height 245
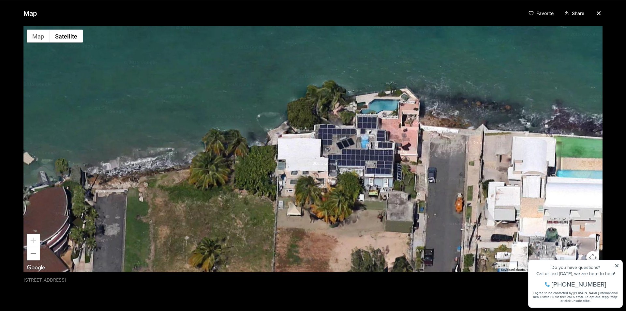
click at [387, 185] on div at bounding box center [312, 148] width 579 height 245
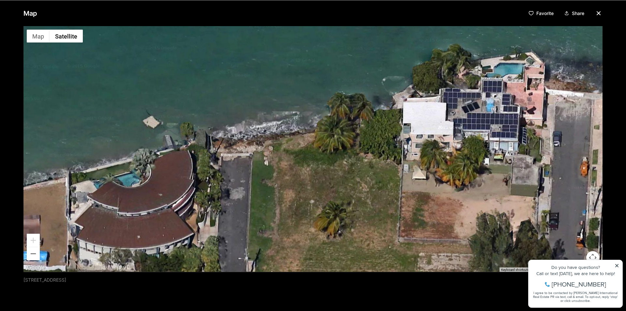
click at [393, 174] on div at bounding box center [312, 148] width 579 height 245
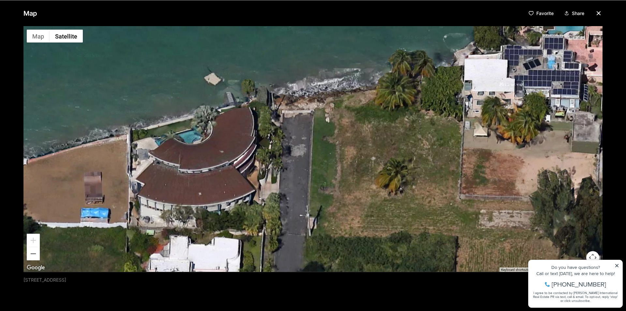
click at [410, 170] on div at bounding box center [312, 148] width 579 height 245
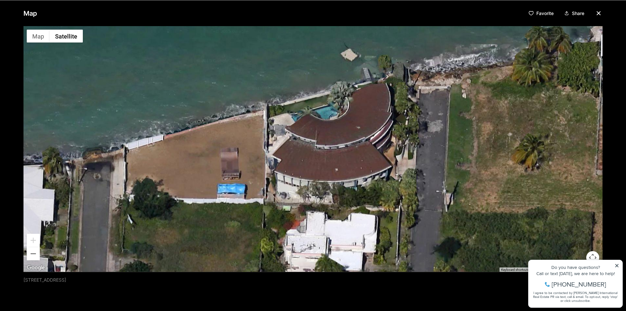
click at [405, 150] on div at bounding box center [312, 148] width 579 height 245
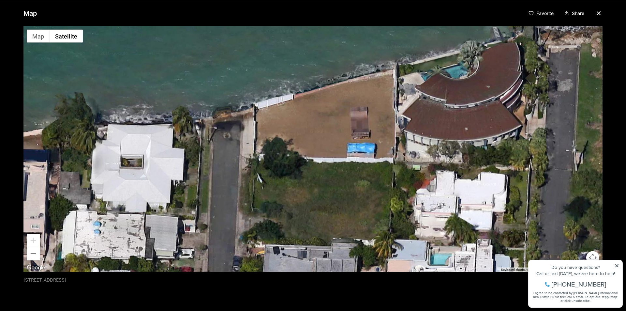
drag, startPoint x: 276, startPoint y: 204, endPoint x: 366, endPoint y: 168, distance: 96.9
click at [366, 168] on div at bounding box center [312, 148] width 579 height 245
click at [617, 266] on div "Map Favorite Share ← Move left → Move right ↑ Move up ↓ Move down + Zoom in - Z…" at bounding box center [313, 155] width 626 height 311
drag, startPoint x: 346, startPoint y: 161, endPoint x: 421, endPoint y: 167, distance: 75.2
click at [416, 166] on div at bounding box center [312, 148] width 579 height 245
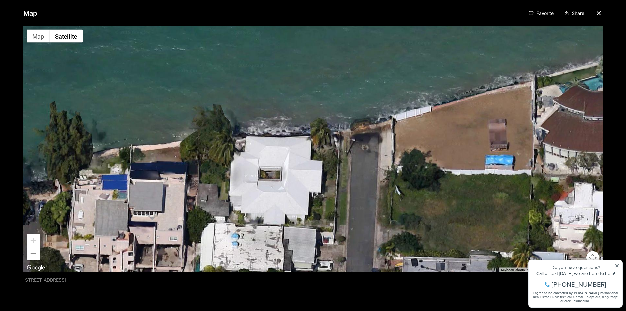
drag, startPoint x: 352, startPoint y: 171, endPoint x: 419, endPoint y: 165, distance: 67.4
click at [418, 166] on div at bounding box center [312, 148] width 579 height 245
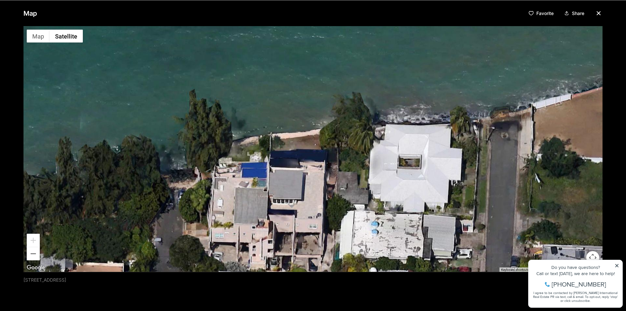
drag, startPoint x: 379, startPoint y: 175, endPoint x: 448, endPoint y: 172, distance: 68.6
click at [444, 173] on div at bounding box center [312, 148] width 579 height 245
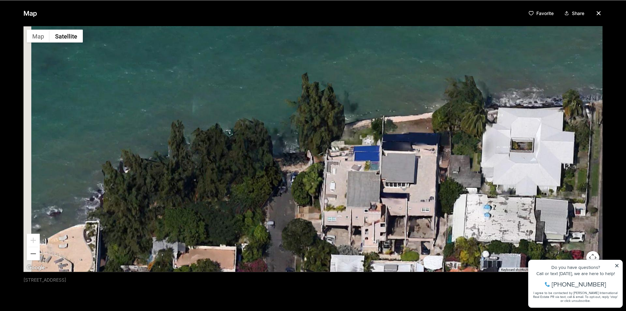
drag, startPoint x: 372, startPoint y: 193, endPoint x: 444, endPoint y: 168, distance: 76.5
click at [442, 170] on div at bounding box center [312, 148] width 579 height 245
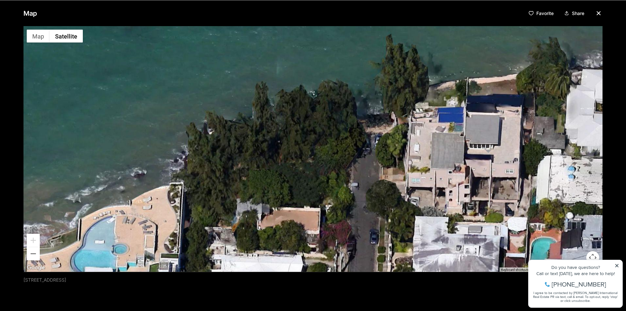
drag, startPoint x: 366, startPoint y: 190, endPoint x: 412, endPoint y: 177, distance: 47.7
click at [411, 177] on div at bounding box center [312, 148] width 579 height 245
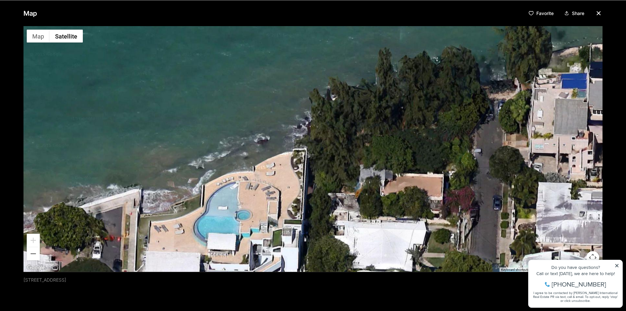
drag, startPoint x: 359, startPoint y: 182, endPoint x: 418, endPoint y: 168, distance: 60.6
click at [415, 169] on div at bounding box center [312, 148] width 579 height 245
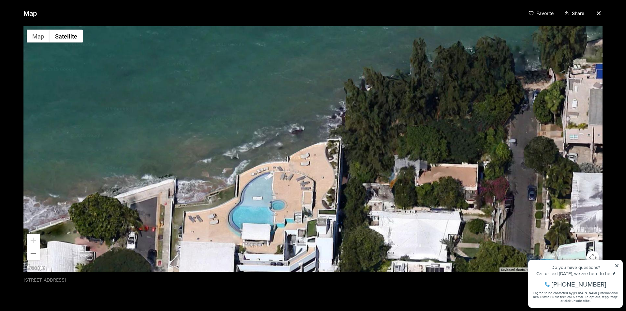
drag, startPoint x: 374, startPoint y: 183, endPoint x: 422, endPoint y: 169, distance: 50.9
click at [420, 170] on div at bounding box center [312, 148] width 579 height 245
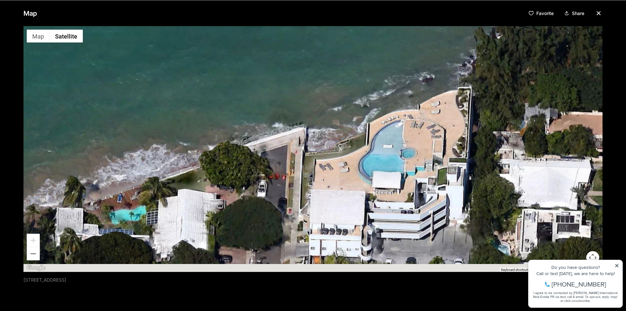
drag, startPoint x: 376, startPoint y: 188, endPoint x: 426, endPoint y: 154, distance: 60.8
click at [425, 155] on div at bounding box center [312, 148] width 579 height 245
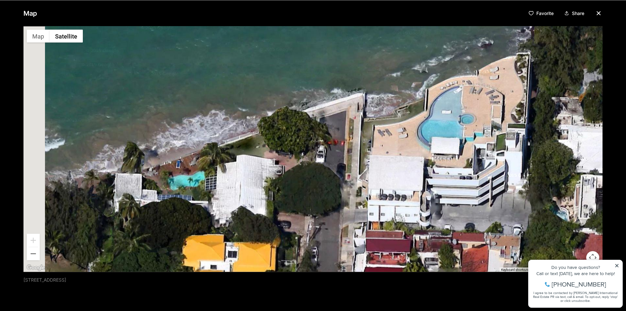
drag, startPoint x: 381, startPoint y: 170, endPoint x: 440, endPoint y: 159, distance: 60.0
click at [431, 158] on div at bounding box center [312, 148] width 579 height 245
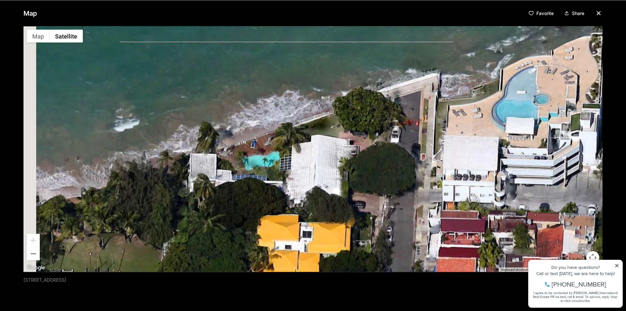
drag, startPoint x: 382, startPoint y: 171, endPoint x: 422, endPoint y: 147, distance: 47.2
click at [422, 148] on div at bounding box center [312, 148] width 579 height 245
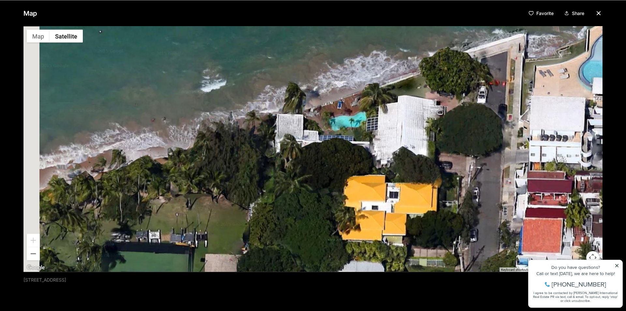
drag, startPoint x: 331, startPoint y: 147, endPoint x: 392, endPoint y: 135, distance: 61.9
click at [387, 137] on div at bounding box center [312, 148] width 579 height 245
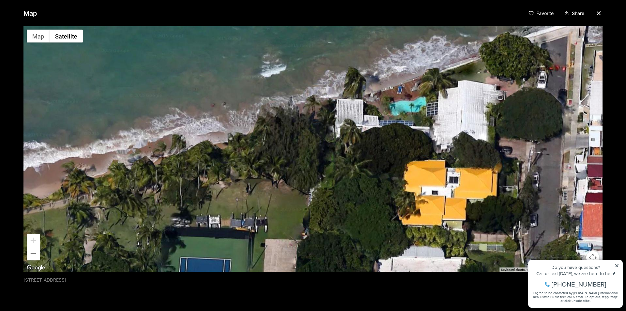
drag, startPoint x: 403, startPoint y: 122, endPoint x: 379, endPoint y: 134, distance: 26.1
click at [385, 131] on div at bounding box center [312, 148] width 579 height 245
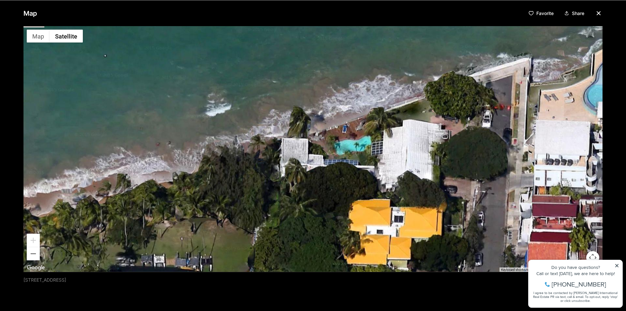
drag, startPoint x: 438, startPoint y: 106, endPoint x: 396, endPoint y: 139, distance: 53.6
click at [404, 135] on div at bounding box center [312, 148] width 579 height 245
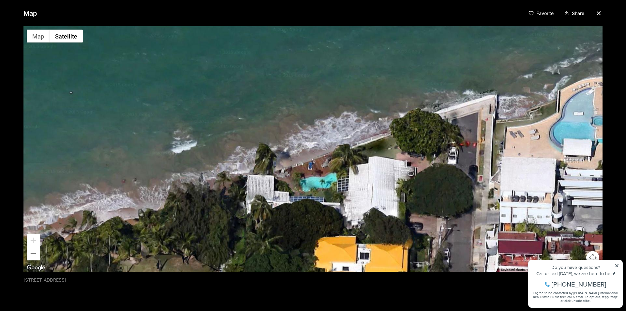
drag, startPoint x: 343, startPoint y: 179, endPoint x: 421, endPoint y: 150, distance: 83.1
click at [419, 151] on div at bounding box center [312, 148] width 579 height 245
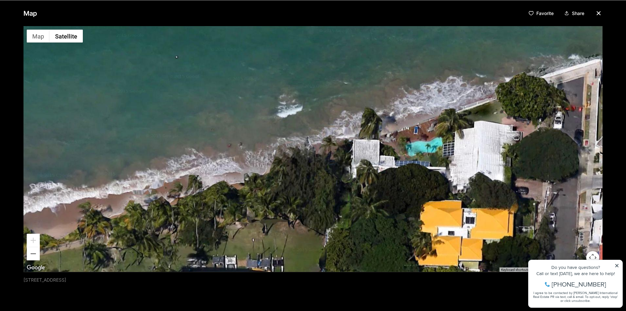
drag, startPoint x: 368, startPoint y: 171, endPoint x: 433, endPoint y: 125, distance: 79.8
click at [431, 126] on div at bounding box center [312, 148] width 579 height 245
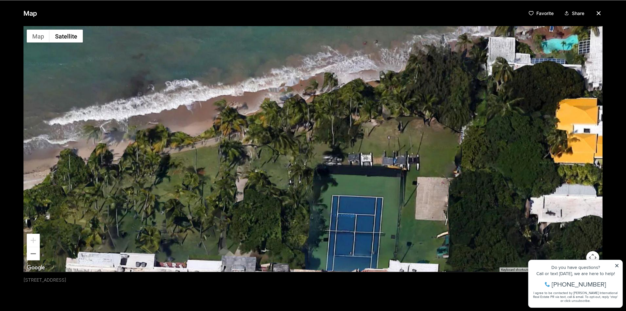
drag, startPoint x: 384, startPoint y: 142, endPoint x: 407, endPoint y: 131, distance: 25.1
click at [406, 131] on div at bounding box center [312, 148] width 579 height 245
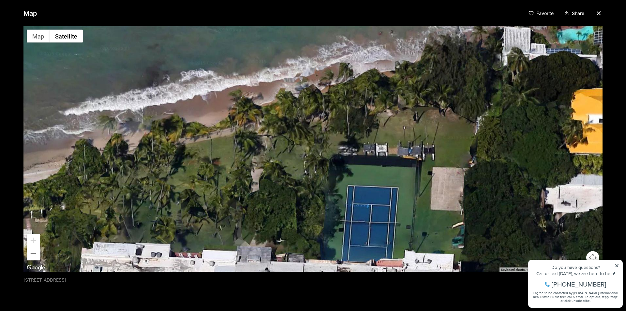
drag, startPoint x: 361, startPoint y: 139, endPoint x: 420, endPoint y: 115, distance: 63.3
click at [419, 115] on div at bounding box center [312, 148] width 579 height 245
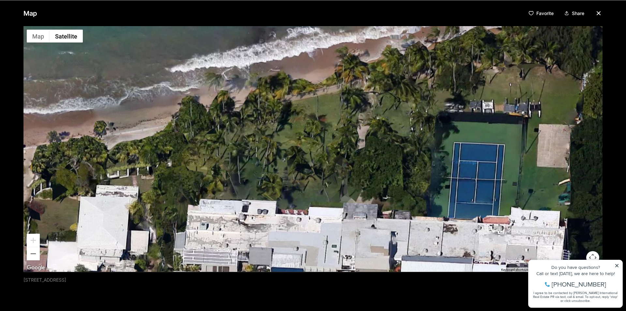
drag, startPoint x: 386, startPoint y: 124, endPoint x: 430, endPoint y: 114, distance: 45.7
click at [429, 115] on div at bounding box center [312, 148] width 579 height 245
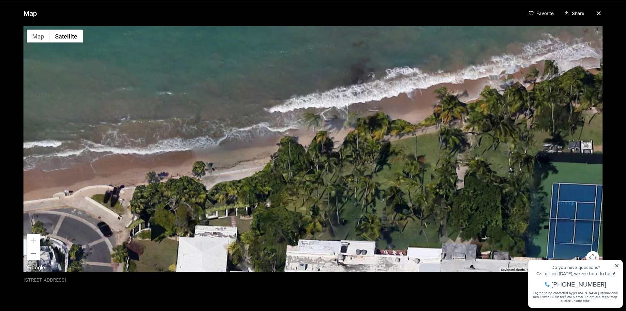
drag, startPoint x: 426, startPoint y: 108, endPoint x: 511, endPoint y: 176, distance: 108.1
click at [505, 179] on div at bounding box center [312, 148] width 579 height 245
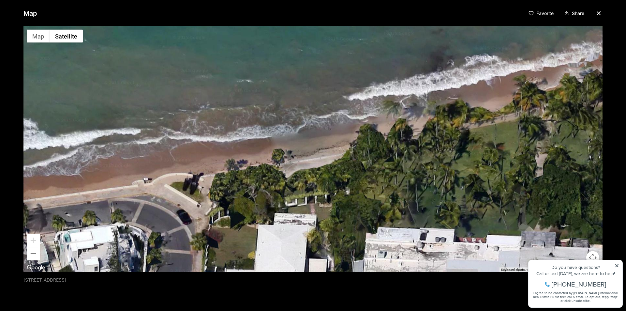
drag, startPoint x: 417, startPoint y: 170, endPoint x: 464, endPoint y: 162, distance: 47.5
click at [463, 163] on div at bounding box center [312, 148] width 579 height 245
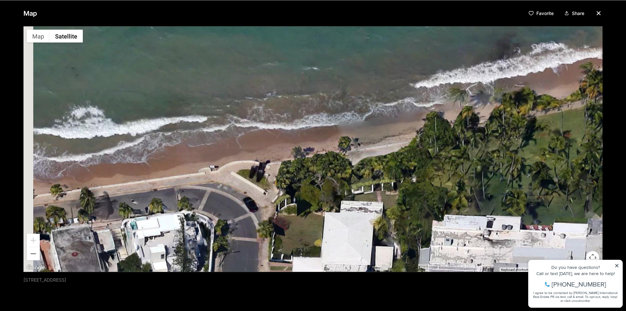
drag, startPoint x: 422, startPoint y: 178, endPoint x: 450, endPoint y: 174, distance: 28.3
click at [449, 174] on div at bounding box center [312, 148] width 579 height 245
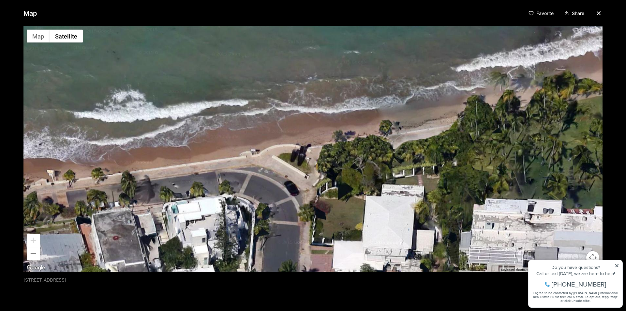
drag, startPoint x: 409, startPoint y: 174, endPoint x: 457, endPoint y: 133, distance: 63.1
click at [458, 134] on div at bounding box center [312, 148] width 579 height 245
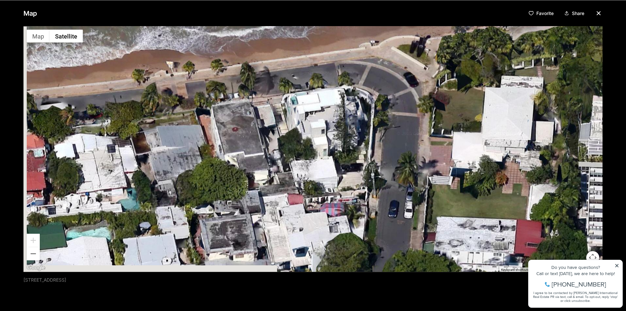
drag, startPoint x: 422, startPoint y: 164, endPoint x: 459, endPoint y: 113, distance: 62.7
click at [461, 116] on div at bounding box center [312, 148] width 579 height 245
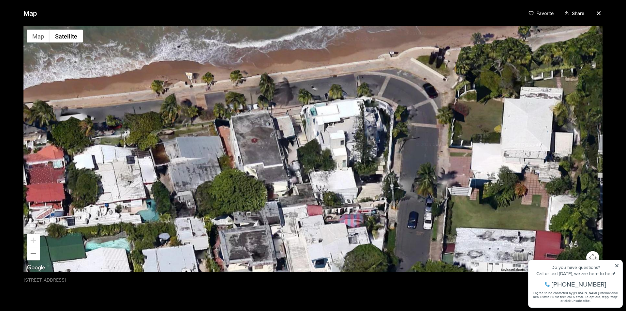
drag, startPoint x: 458, startPoint y: 104, endPoint x: 453, endPoint y: 192, distance: 87.5
click at [453, 191] on div at bounding box center [312, 148] width 579 height 245
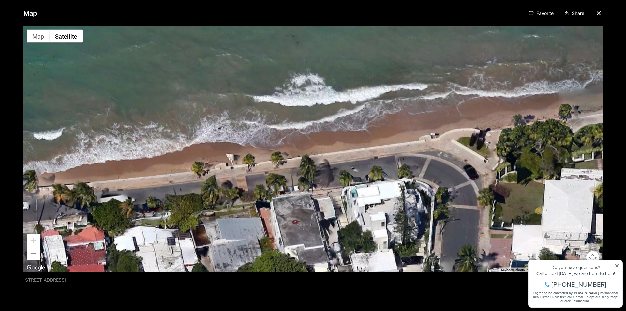
drag, startPoint x: 417, startPoint y: 188, endPoint x: 460, endPoint y: 175, distance: 44.5
click at [459, 175] on div at bounding box center [312, 148] width 579 height 245
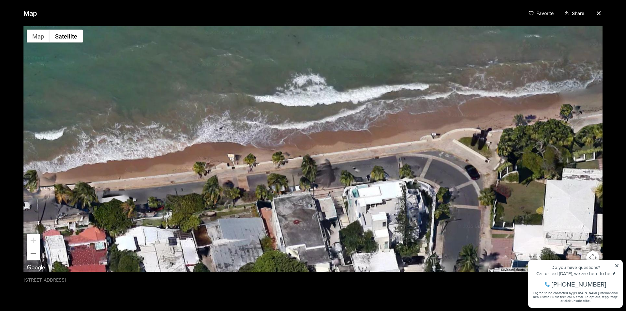
drag, startPoint x: 525, startPoint y: 162, endPoint x: 387, endPoint y: 183, distance: 139.2
click at [390, 183] on div at bounding box center [312, 148] width 579 height 245
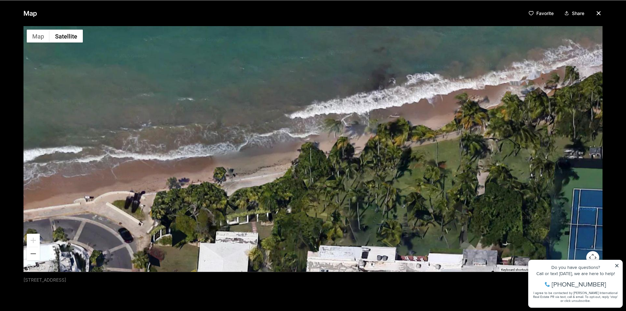
drag, startPoint x: 422, startPoint y: 170, endPoint x: 390, endPoint y: 177, distance: 32.8
click at [391, 177] on div at bounding box center [312, 148] width 579 height 245
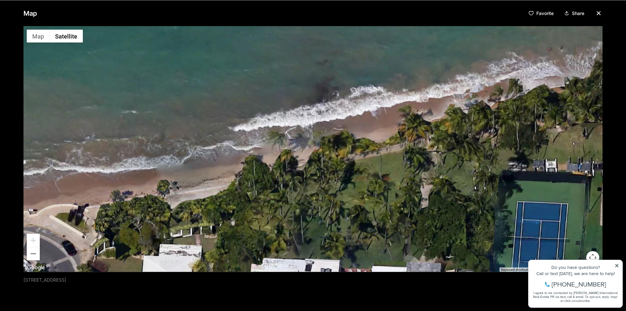
drag, startPoint x: 409, startPoint y: 172, endPoint x: 357, endPoint y: 175, distance: 52.2
click at [363, 175] on div at bounding box center [312, 148] width 579 height 245
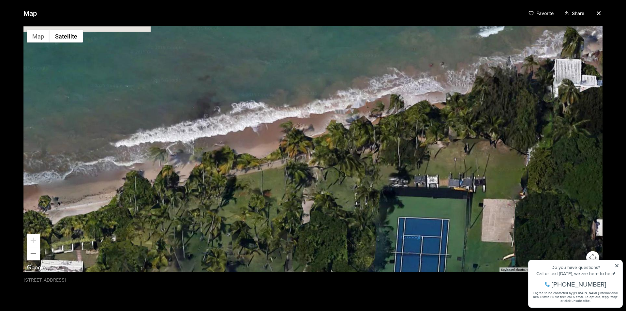
drag, startPoint x: 414, startPoint y: 147, endPoint x: 368, endPoint y: 161, distance: 48.3
click at [369, 160] on div at bounding box center [312, 148] width 579 height 245
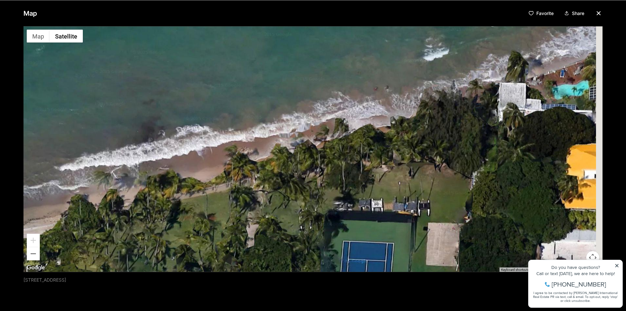
click at [375, 172] on div at bounding box center [312, 148] width 579 height 245
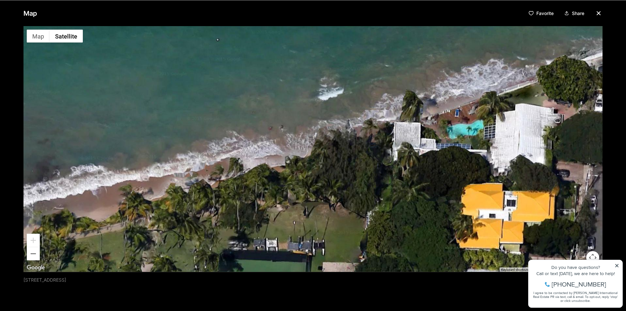
click at [371, 169] on div at bounding box center [312, 148] width 579 height 245
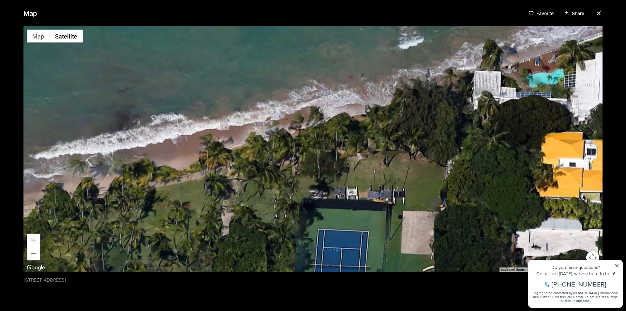
click at [485, 120] on div at bounding box center [312, 148] width 579 height 245
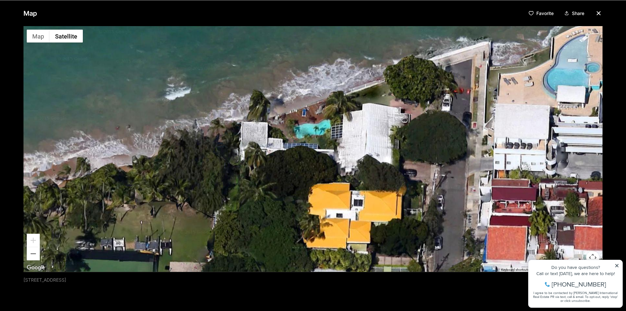
click at [210, 212] on div at bounding box center [312, 148] width 579 height 245
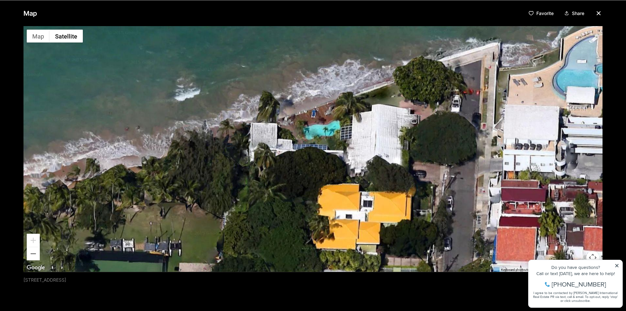
click at [355, 155] on div at bounding box center [312, 148] width 579 height 245
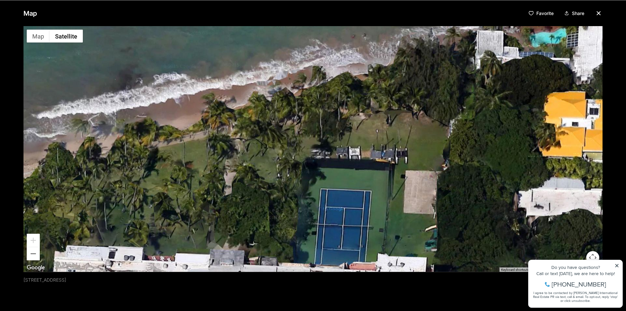
click at [406, 134] on div at bounding box center [312, 148] width 579 height 245
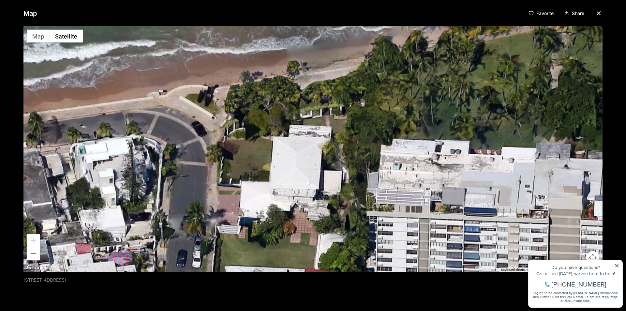
click at [353, 178] on div at bounding box center [312, 148] width 579 height 245
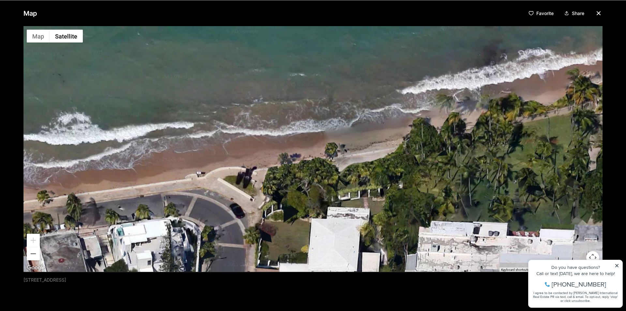
click at [407, 170] on div at bounding box center [312, 148] width 579 height 245
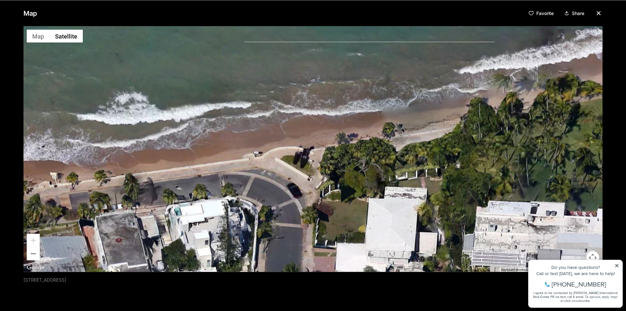
click at [425, 166] on div at bounding box center [312, 148] width 579 height 245
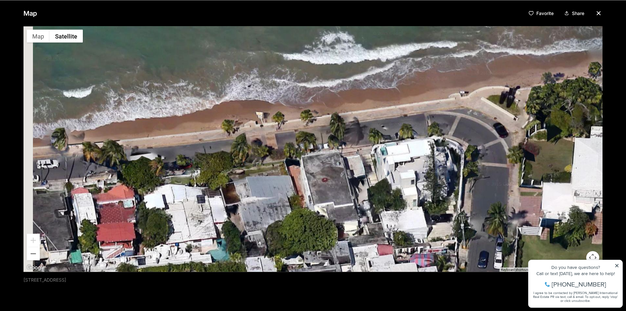
click at [461, 172] on div at bounding box center [312, 148] width 579 height 245
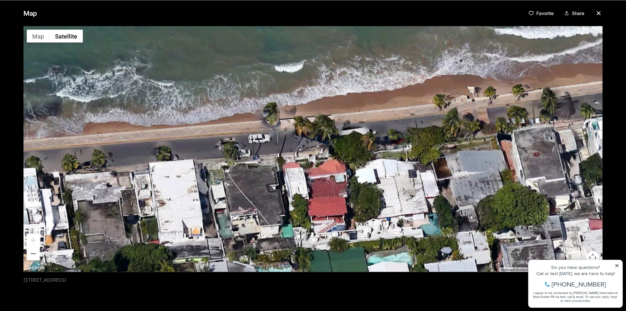
click at [449, 168] on div at bounding box center [312, 148] width 579 height 245
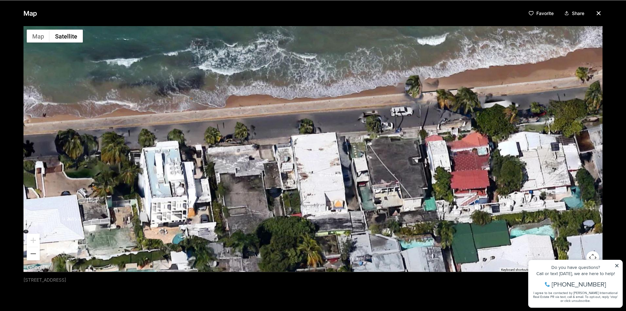
click at [436, 168] on div at bounding box center [312, 148] width 579 height 245
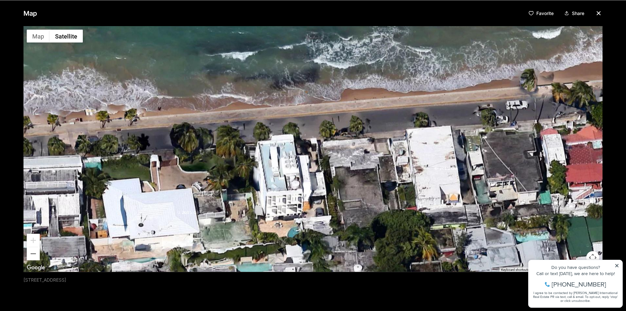
click at [434, 179] on div at bounding box center [312, 148] width 579 height 245
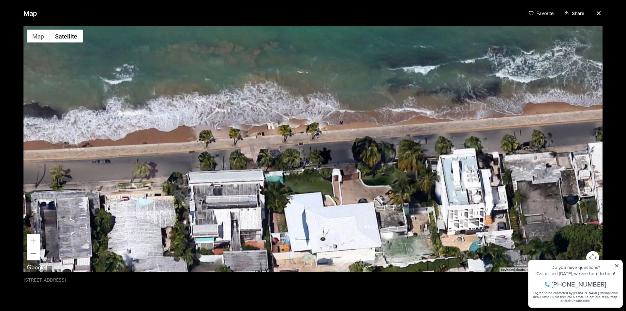
click at [437, 180] on div at bounding box center [312, 148] width 579 height 245
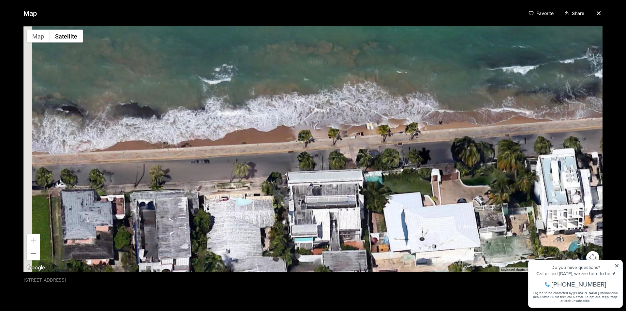
click at [452, 184] on div at bounding box center [312, 148] width 579 height 245
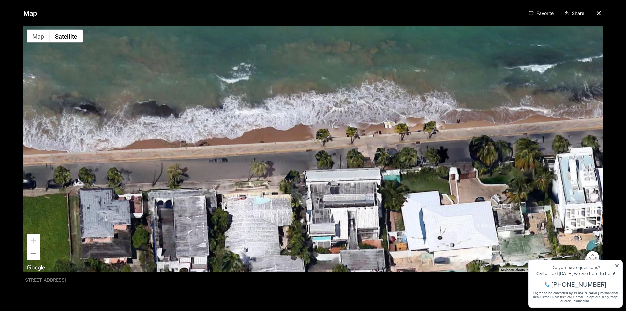
click at [448, 177] on div at bounding box center [312, 148] width 579 height 245
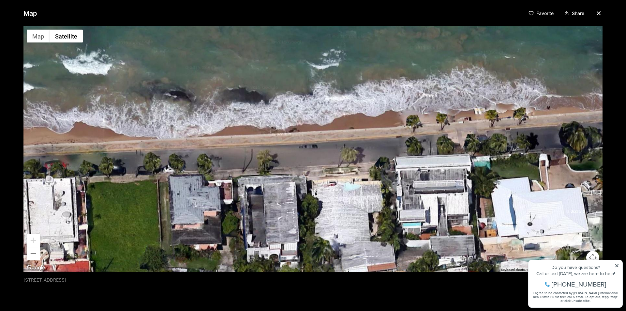
click at [452, 176] on div at bounding box center [312, 148] width 579 height 245
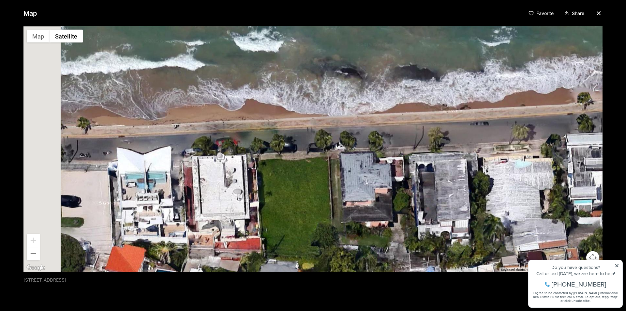
click at [484, 170] on div at bounding box center [312, 148] width 579 height 245
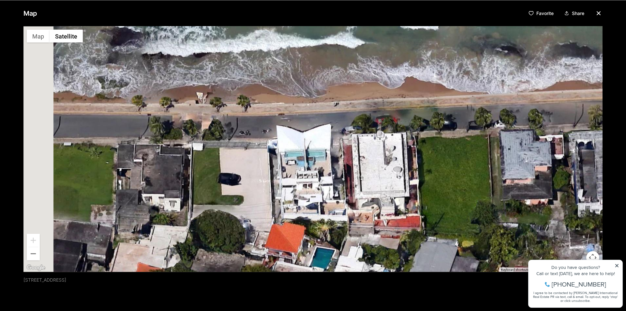
click at [457, 179] on div at bounding box center [312, 148] width 579 height 245
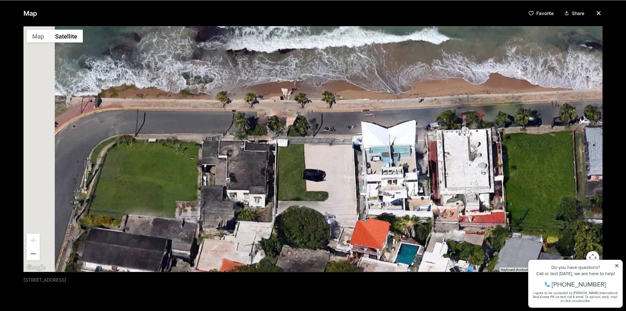
click at [479, 173] on div at bounding box center [312, 148] width 579 height 245
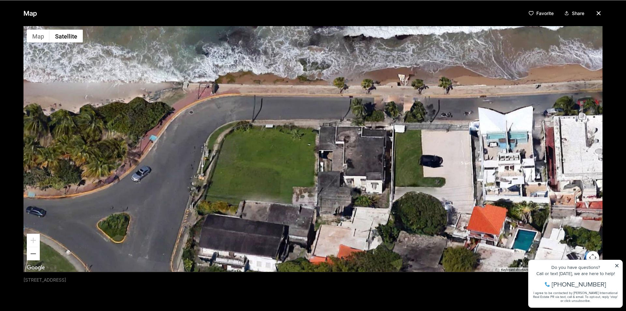
click at [440, 178] on div at bounding box center [312, 148] width 579 height 245
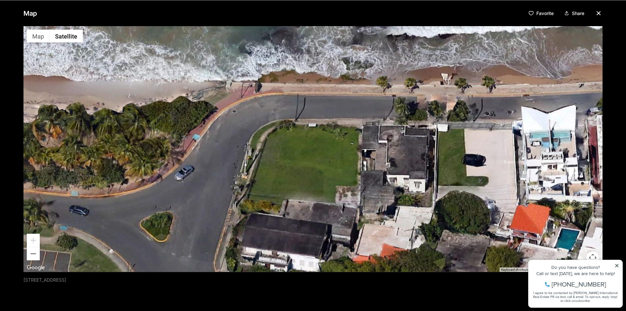
click at [407, 160] on div at bounding box center [312, 148] width 579 height 245
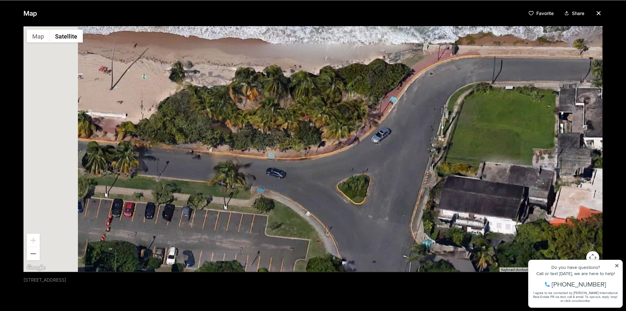
click at [476, 157] on div at bounding box center [312, 148] width 579 height 245
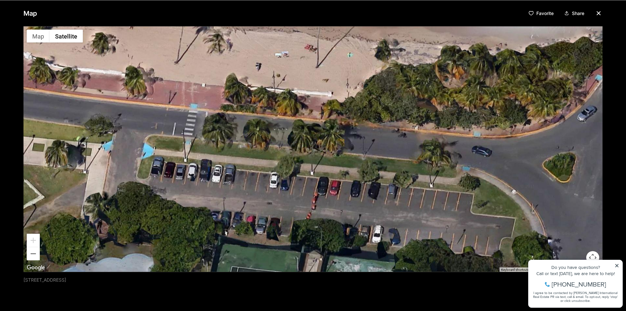
click at [469, 162] on div at bounding box center [312, 148] width 579 height 245
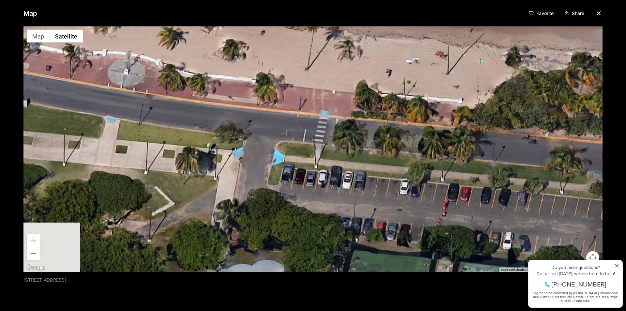
click at [524, 167] on div at bounding box center [312, 148] width 579 height 245
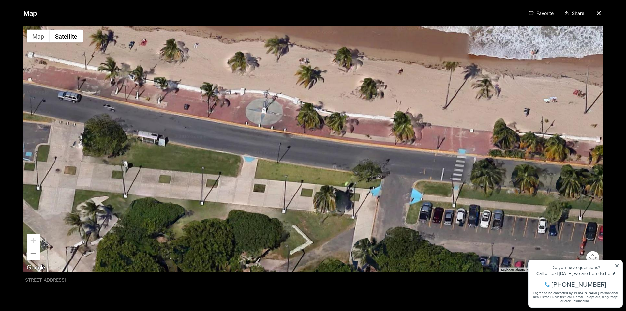
click at [519, 170] on div at bounding box center [312, 148] width 579 height 245
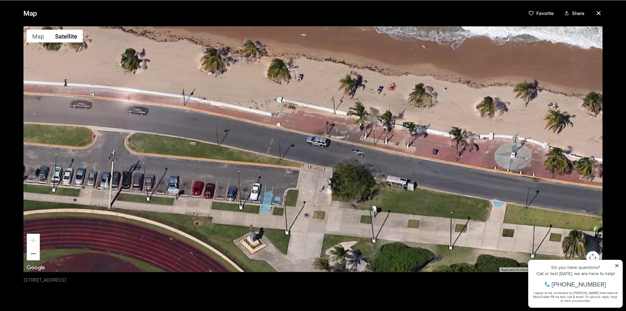
click at [524, 205] on div at bounding box center [312, 148] width 579 height 245
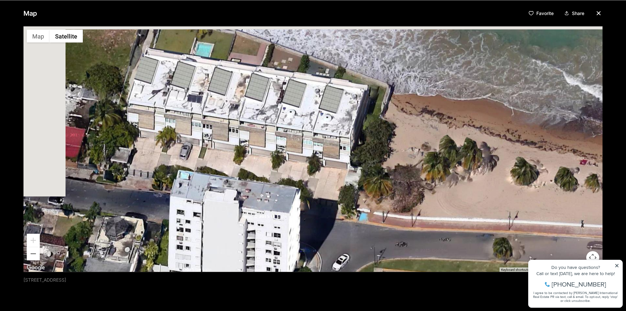
click at [585, 294] on div "Map Favorite Share ← Move left → Move right ↑ Move up ↓ Move down + Zoom in - Z…" at bounding box center [313, 155] width 626 height 311
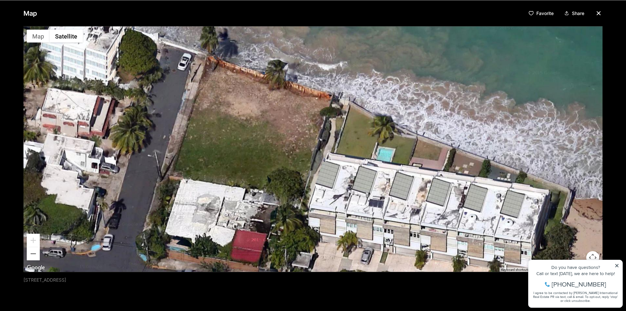
click at [550, 228] on div at bounding box center [312, 148] width 579 height 245
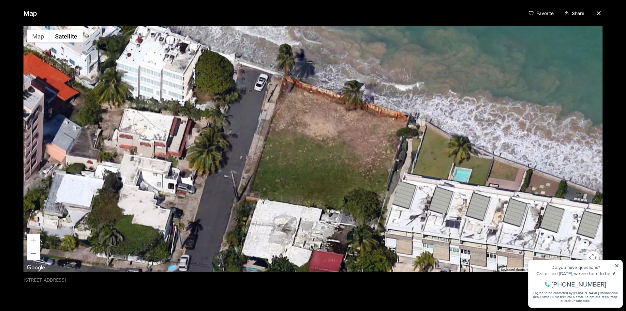
click at [498, 212] on div at bounding box center [312, 148] width 579 height 245
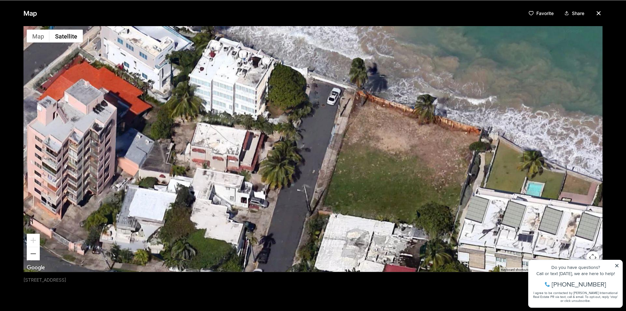
click at [499, 190] on div at bounding box center [312, 148] width 579 height 245
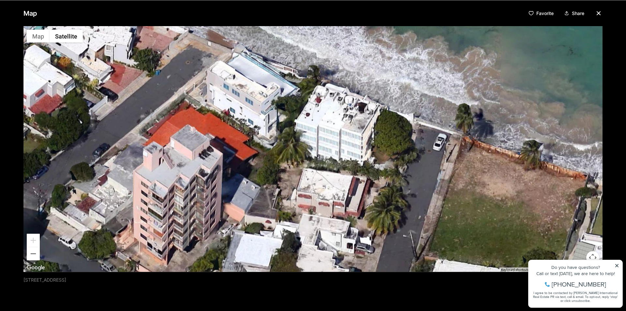
click at [531, 200] on div at bounding box center [312, 148] width 579 height 245
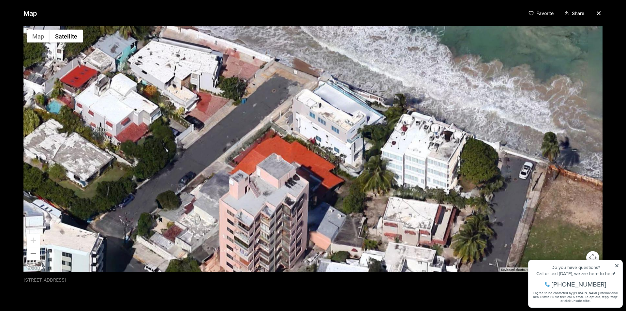
click at [530, 209] on div at bounding box center [312, 148] width 579 height 245
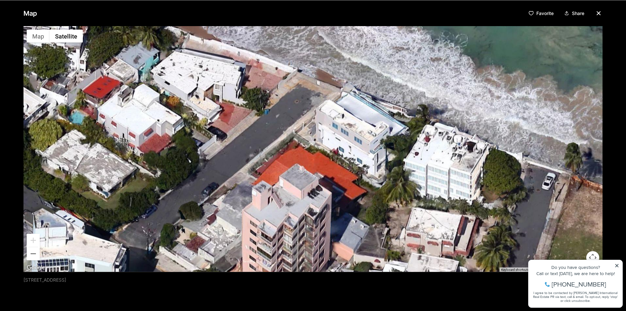
click at [507, 203] on div at bounding box center [312, 148] width 579 height 245
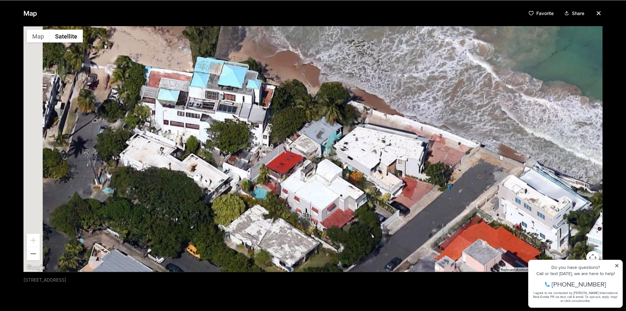
click at [510, 206] on div at bounding box center [312, 148] width 579 height 245
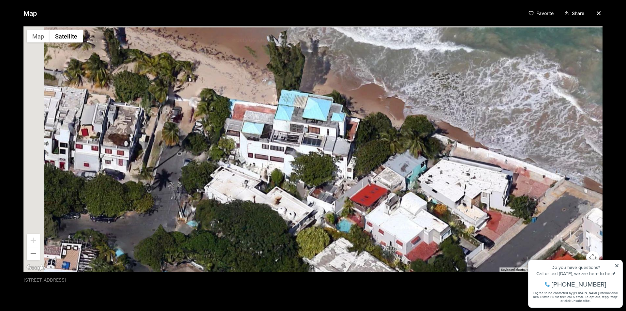
click at [536, 208] on div at bounding box center [312, 148] width 579 height 245
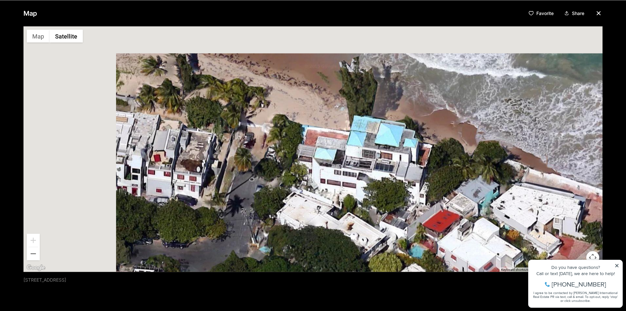
click at [512, 209] on div at bounding box center [312, 148] width 579 height 245
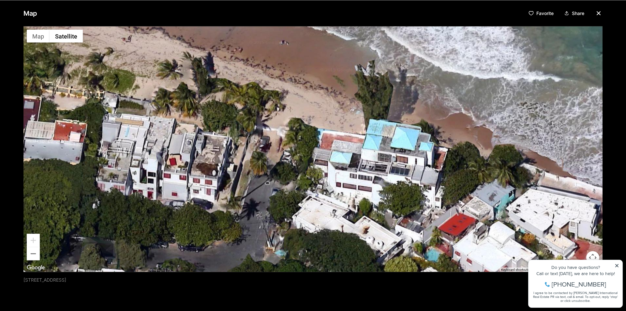
click at [527, 213] on div at bounding box center [312, 148] width 579 height 245
